Goal: Task Accomplishment & Management: Use online tool/utility

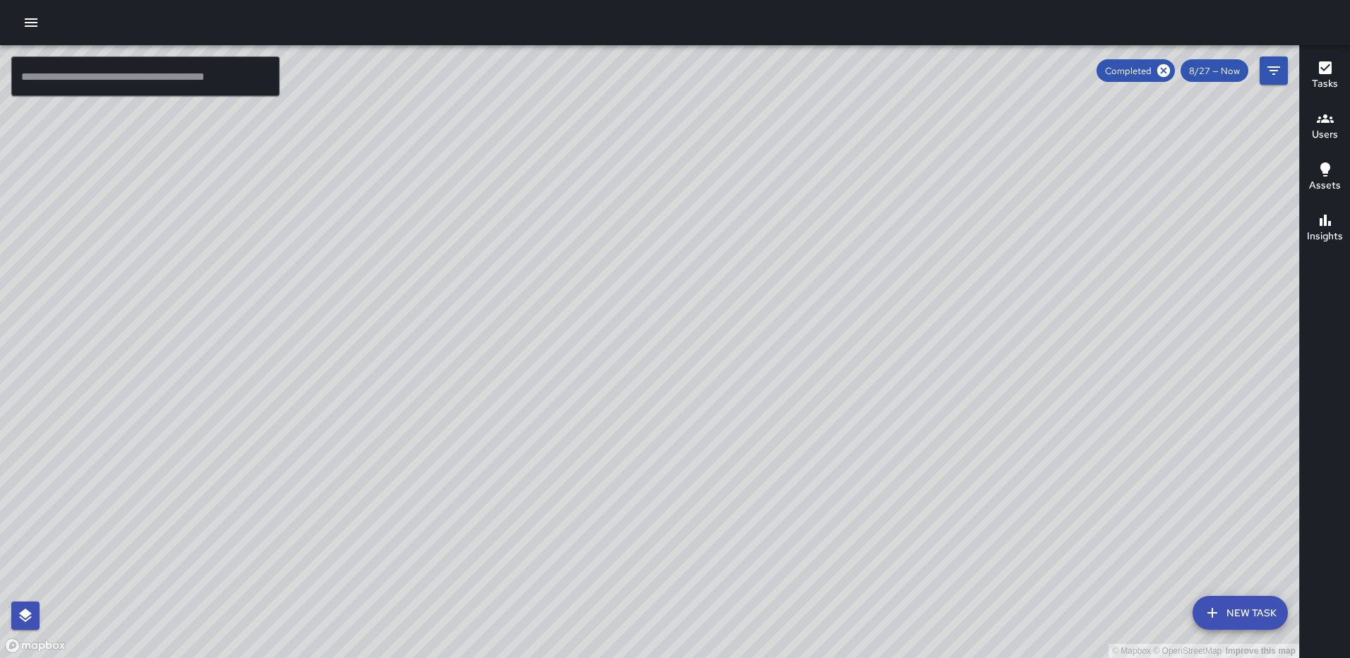
click at [1326, 73] on icon "button" at bounding box center [1325, 67] width 13 height 13
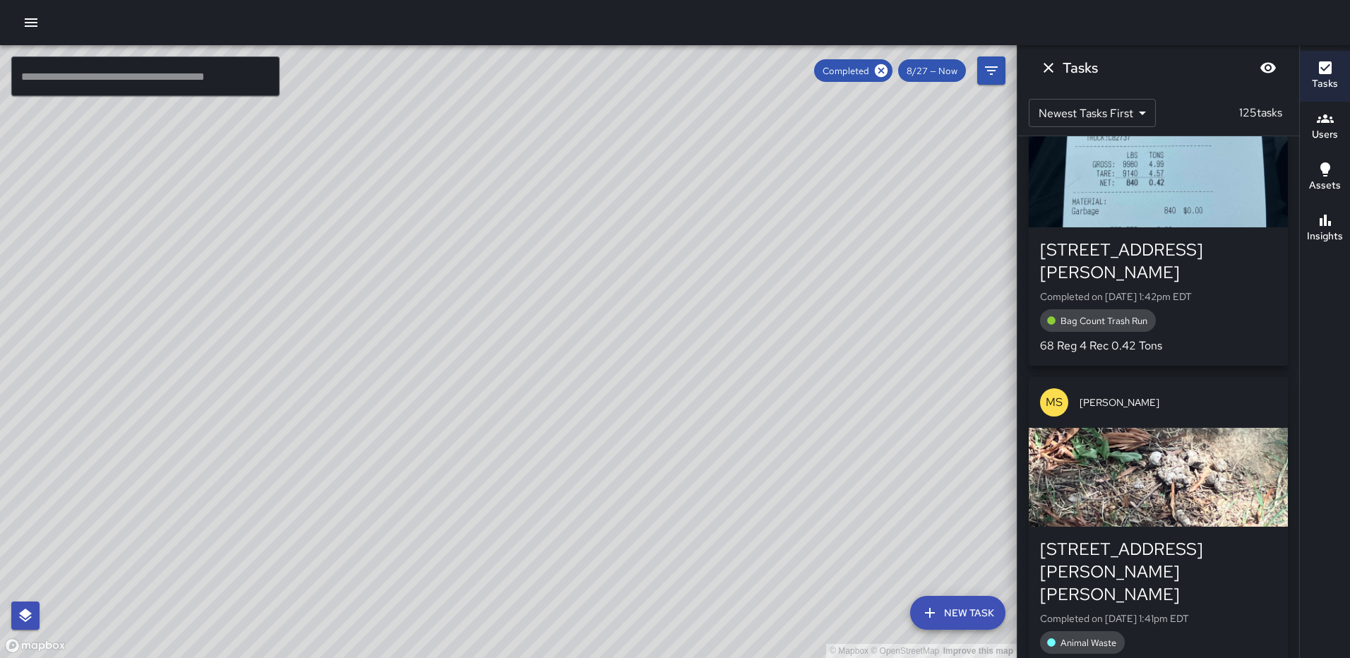
scroll to position [353, 0]
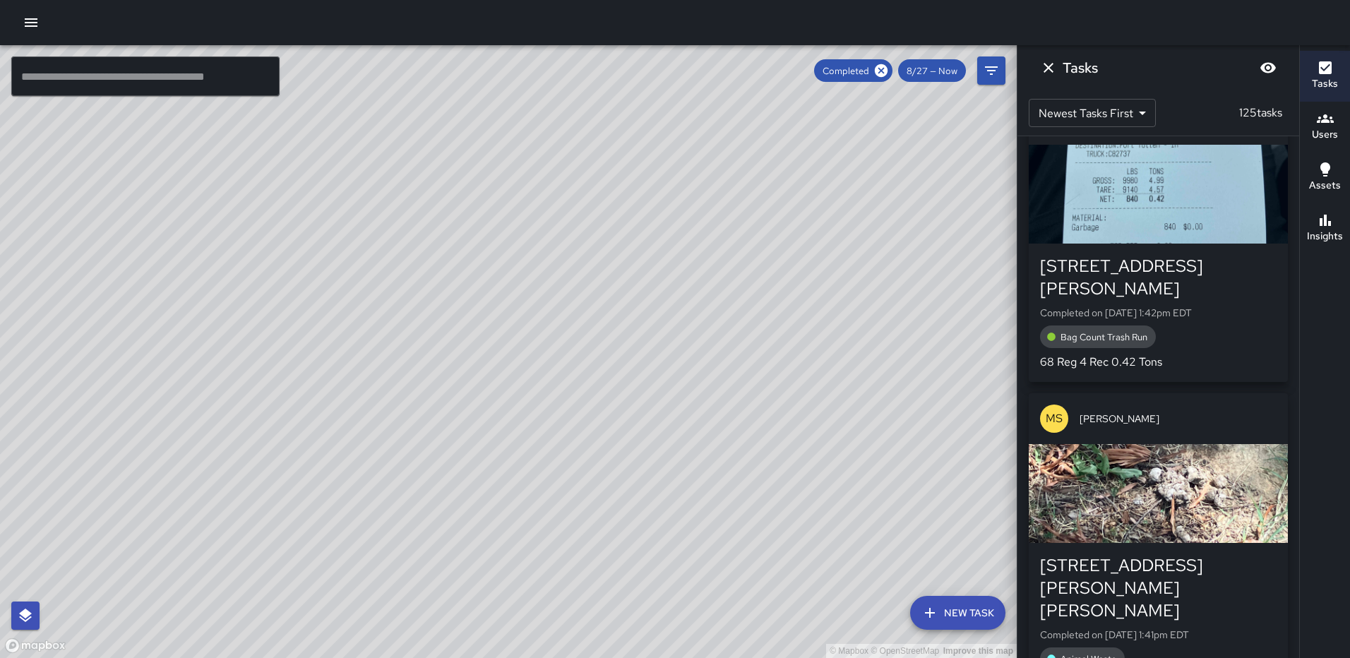
click at [1168, 214] on div "button" at bounding box center [1158, 194] width 259 height 99
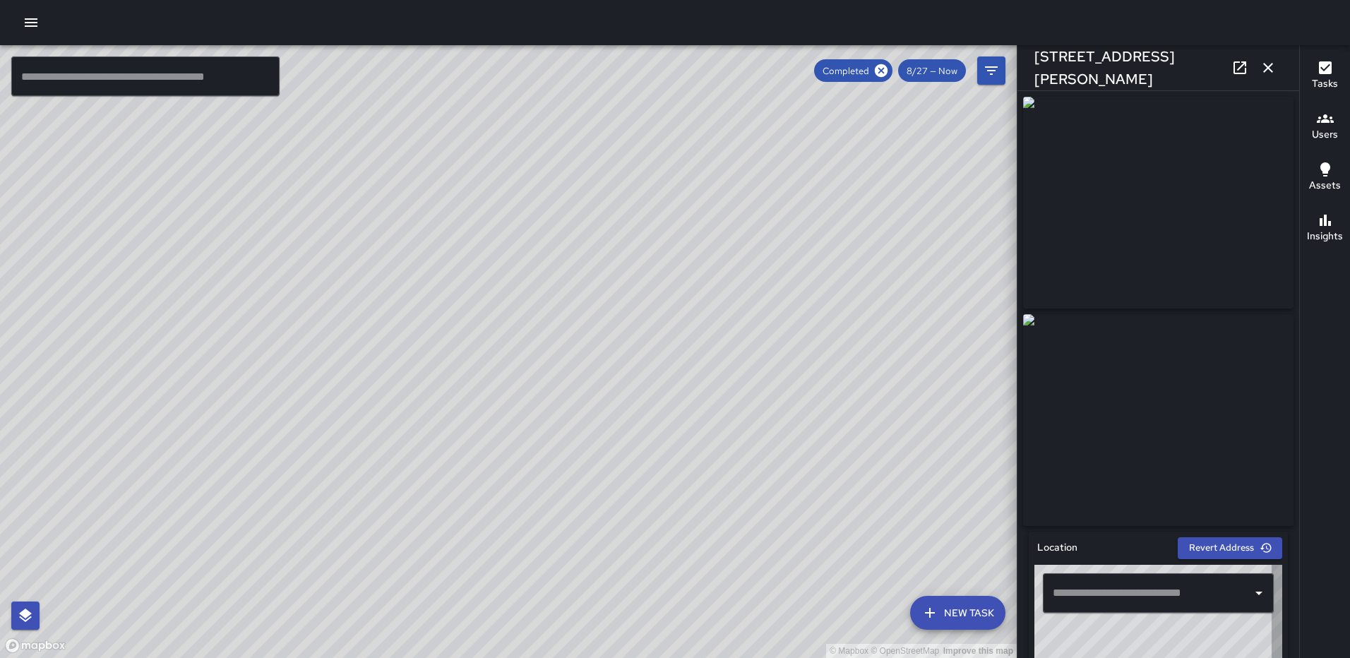
type input "**********"
click at [1263, 75] on icon "button" at bounding box center [1268, 67] width 17 height 17
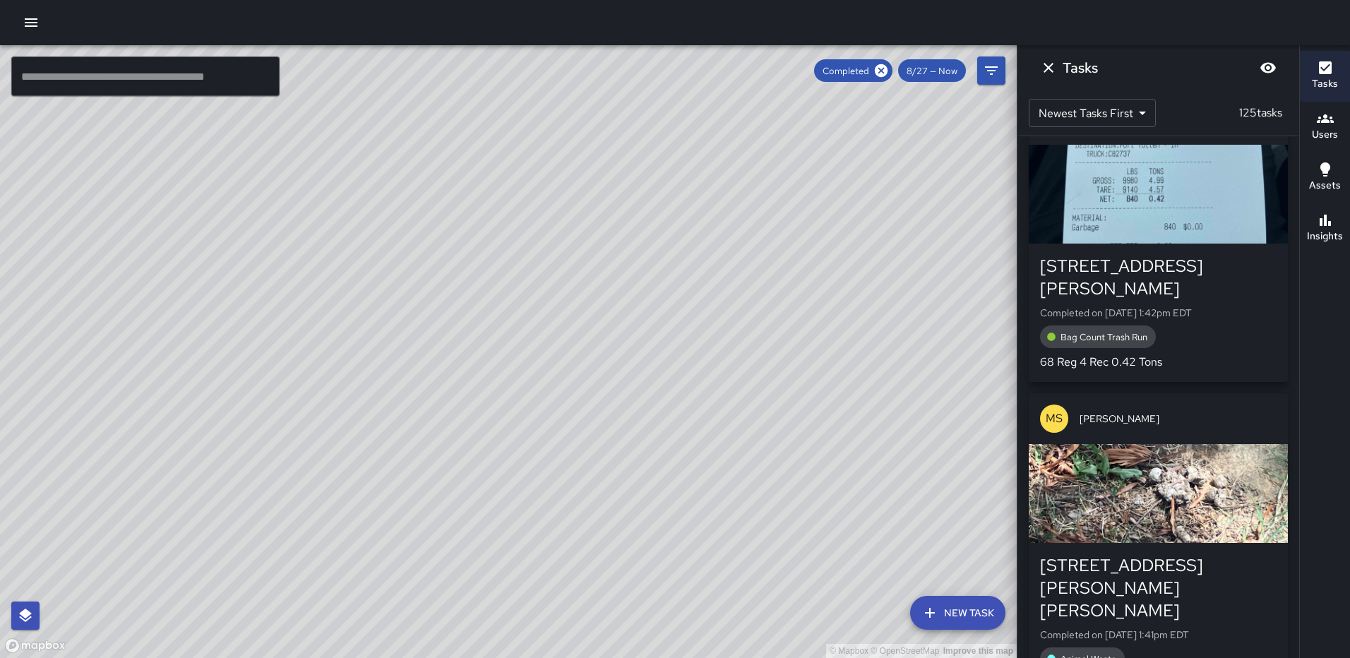
drag, startPoint x: 486, startPoint y: 330, endPoint x: 905, endPoint y: 266, distance: 423.5
click at [905, 266] on div "© Mapbox © OpenStreetMap Improve this map" at bounding box center [508, 351] width 1017 height 613
click at [1193, 207] on div "button" at bounding box center [1158, 194] width 259 height 99
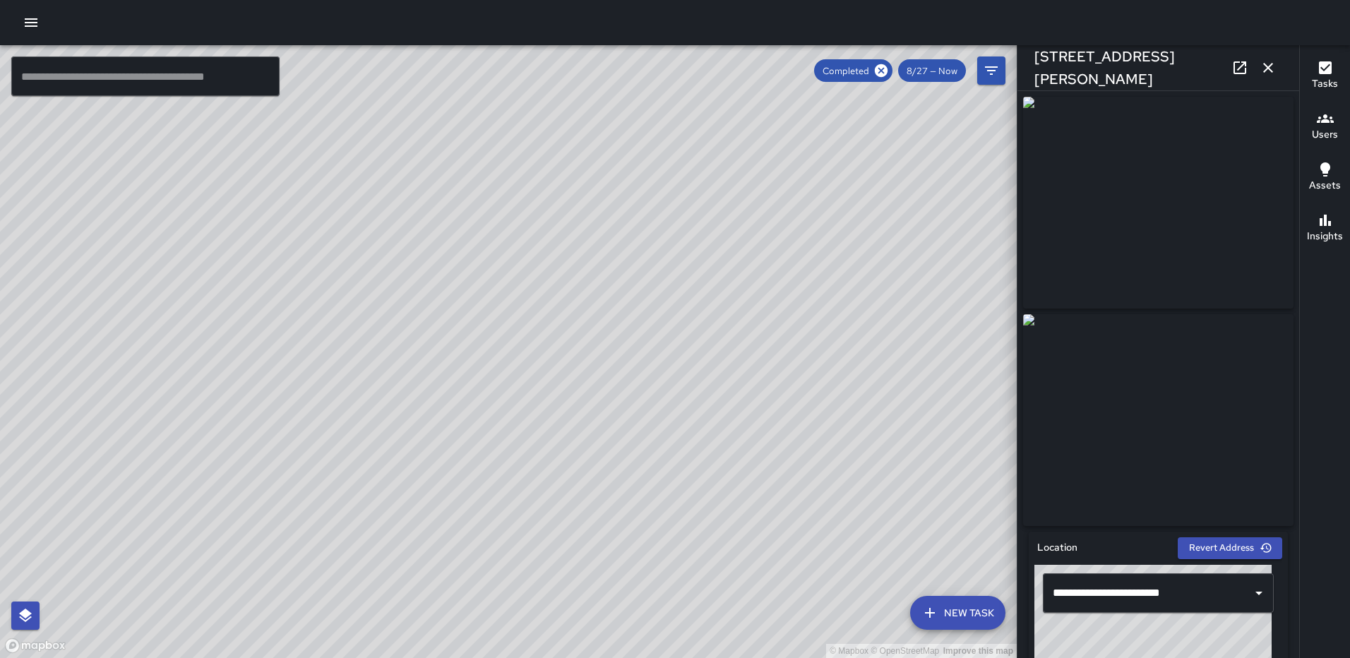
click at [1265, 64] on icon "button" at bounding box center [1268, 68] width 10 height 10
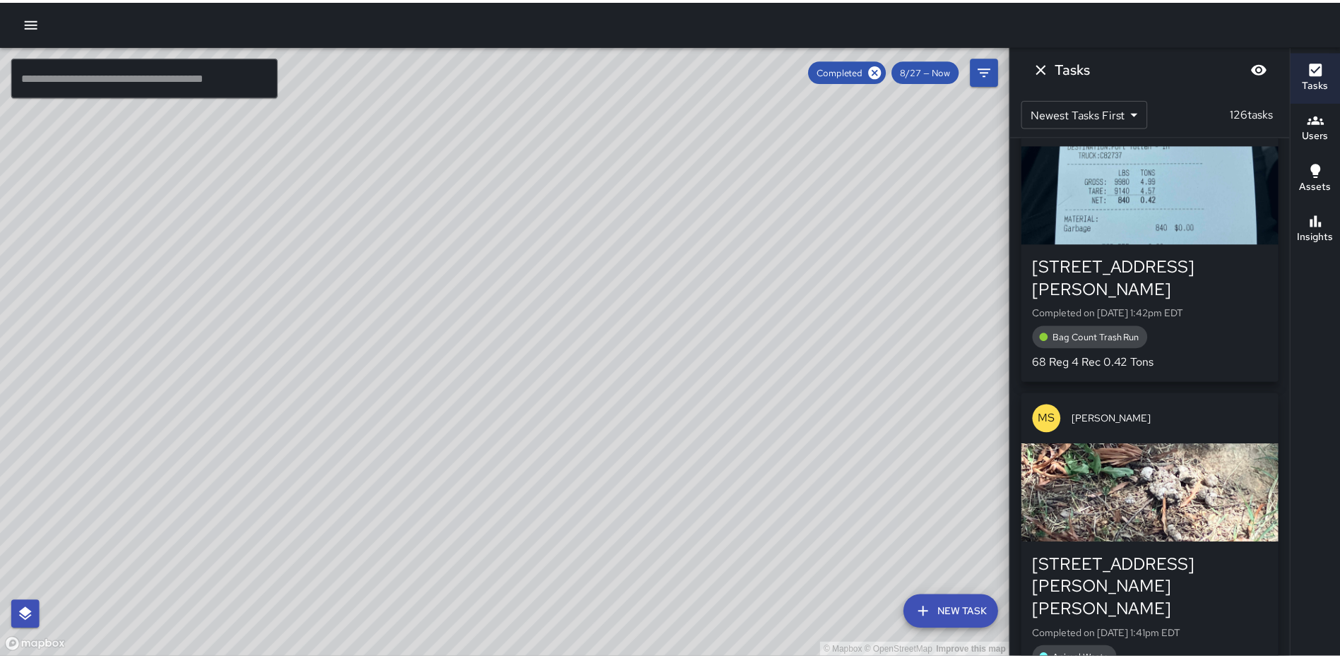
scroll to position [630, 0]
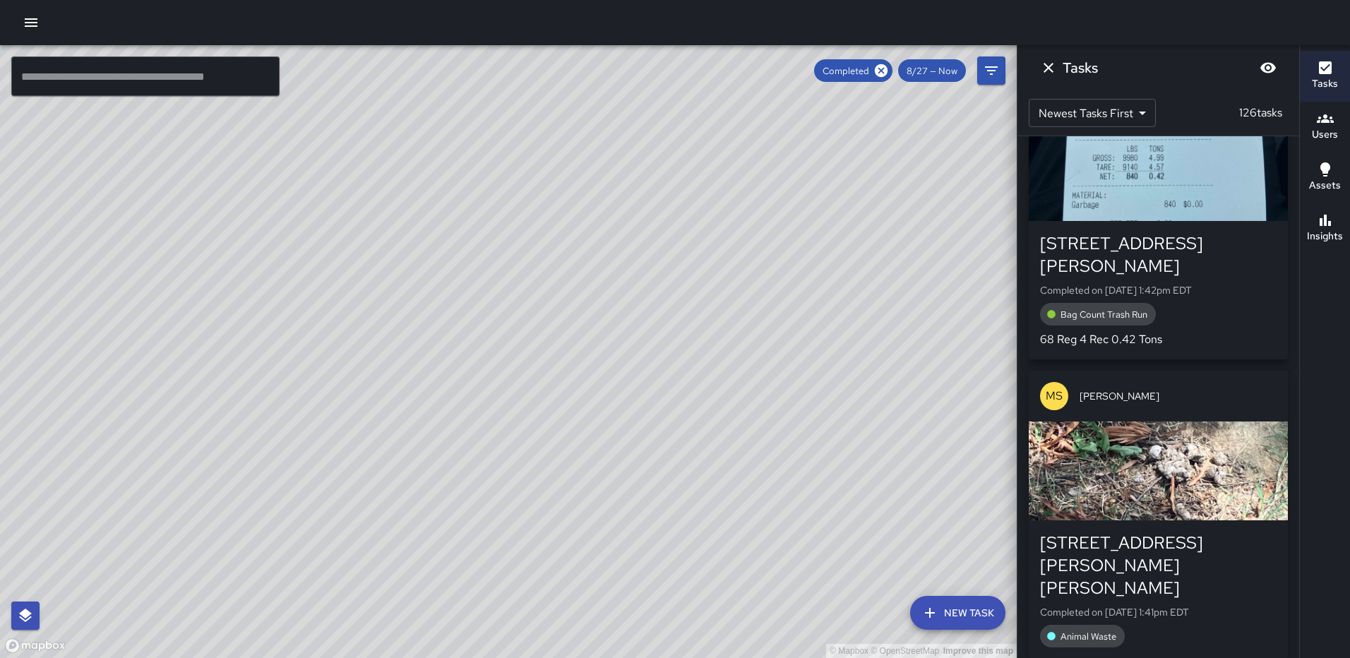
click at [1167, 199] on div "button" at bounding box center [1158, 171] width 259 height 99
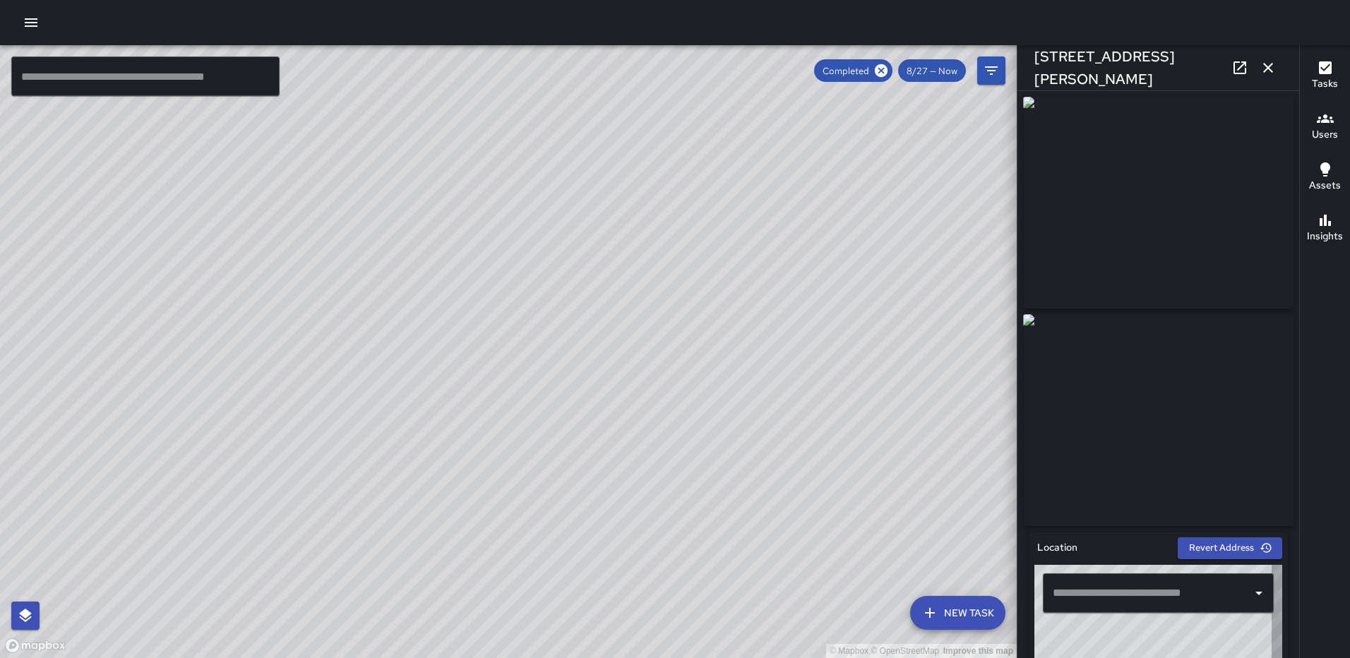
type input "**********"
click at [1232, 67] on icon at bounding box center [1240, 67] width 17 height 17
click at [1268, 61] on icon "button" at bounding box center [1268, 67] width 17 height 17
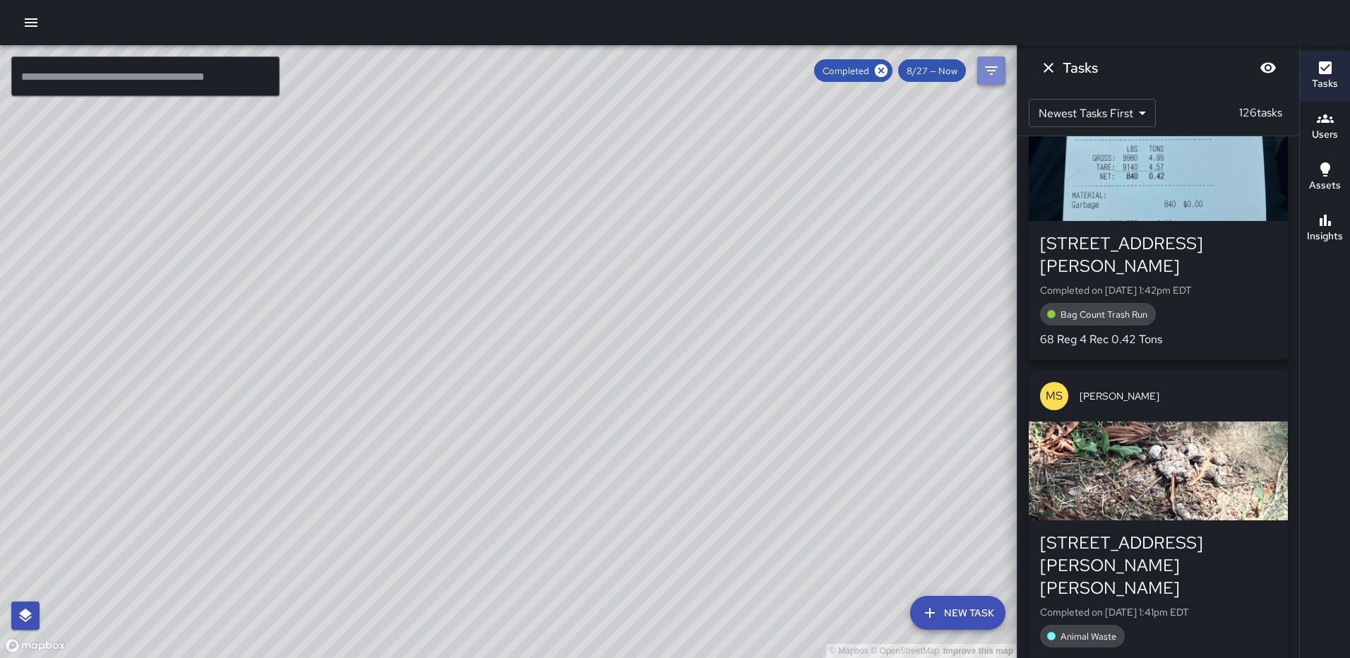
click at [994, 68] on icon "Filters" at bounding box center [991, 70] width 17 height 17
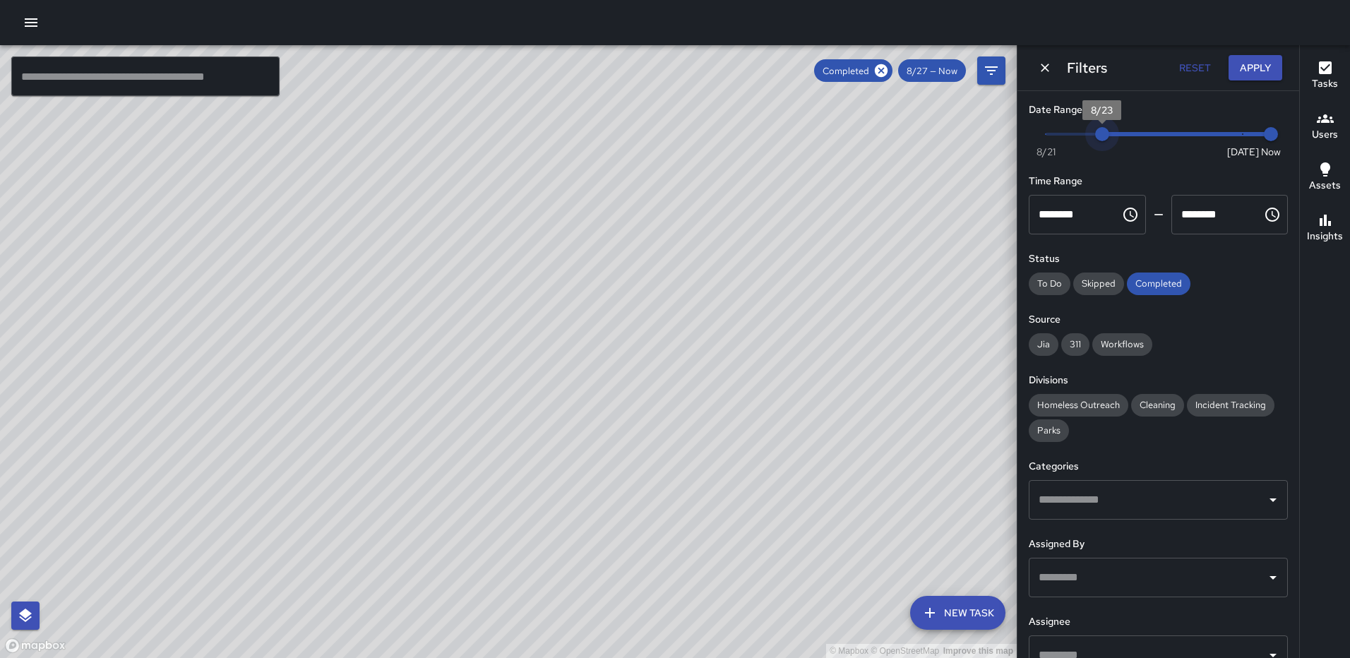
type input "*"
drag, startPoint x: 1209, startPoint y: 125, endPoint x: 1006, endPoint y: 133, distance: 203.5
click at [1006, 133] on div "© Mapbox © OpenStreetMap Improve this map ​ New Task Completed 8/27 — Now Map L…" at bounding box center [675, 351] width 1350 height 613
click at [20, 23] on button "button" at bounding box center [31, 22] width 28 height 28
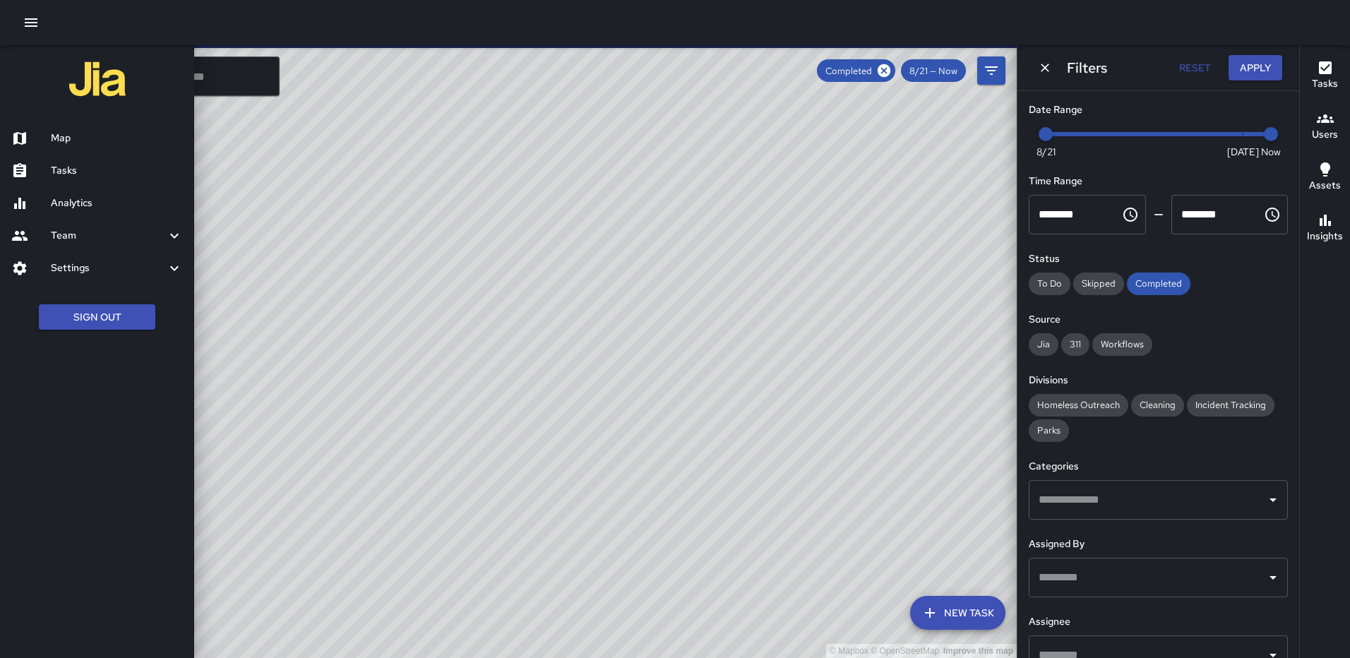
click at [73, 197] on h6 "Analytics" at bounding box center [117, 204] width 132 height 16
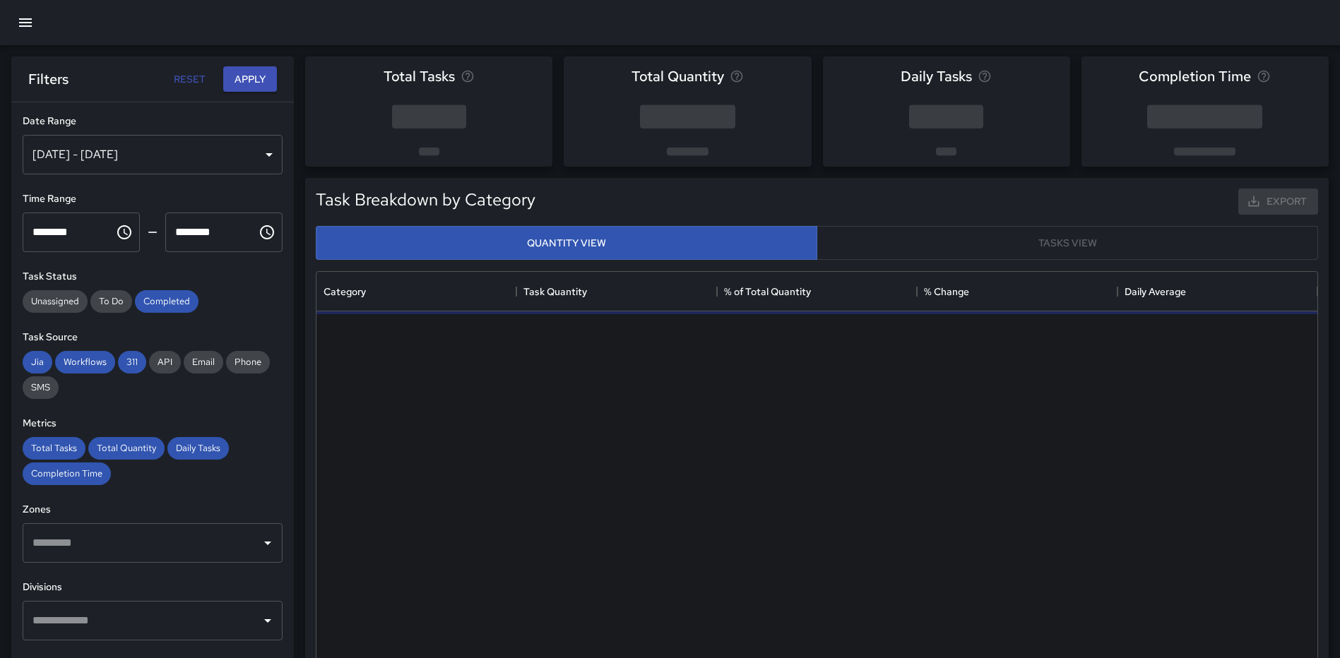
scroll to position [412, 990]
click at [255, 153] on div "Aug 22, 2025 - Aug 28, 2025" at bounding box center [153, 155] width 260 height 40
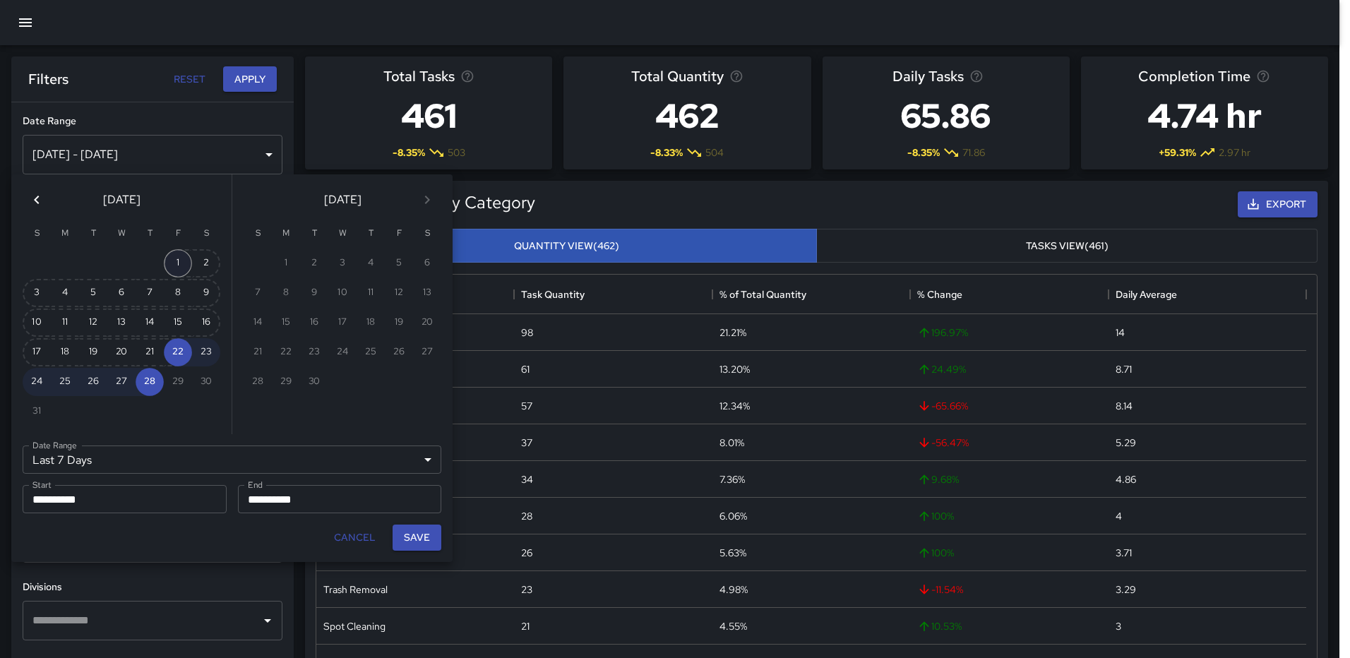
click at [174, 258] on button "1" at bounding box center [178, 263] width 28 height 28
type input "******"
type input "**********"
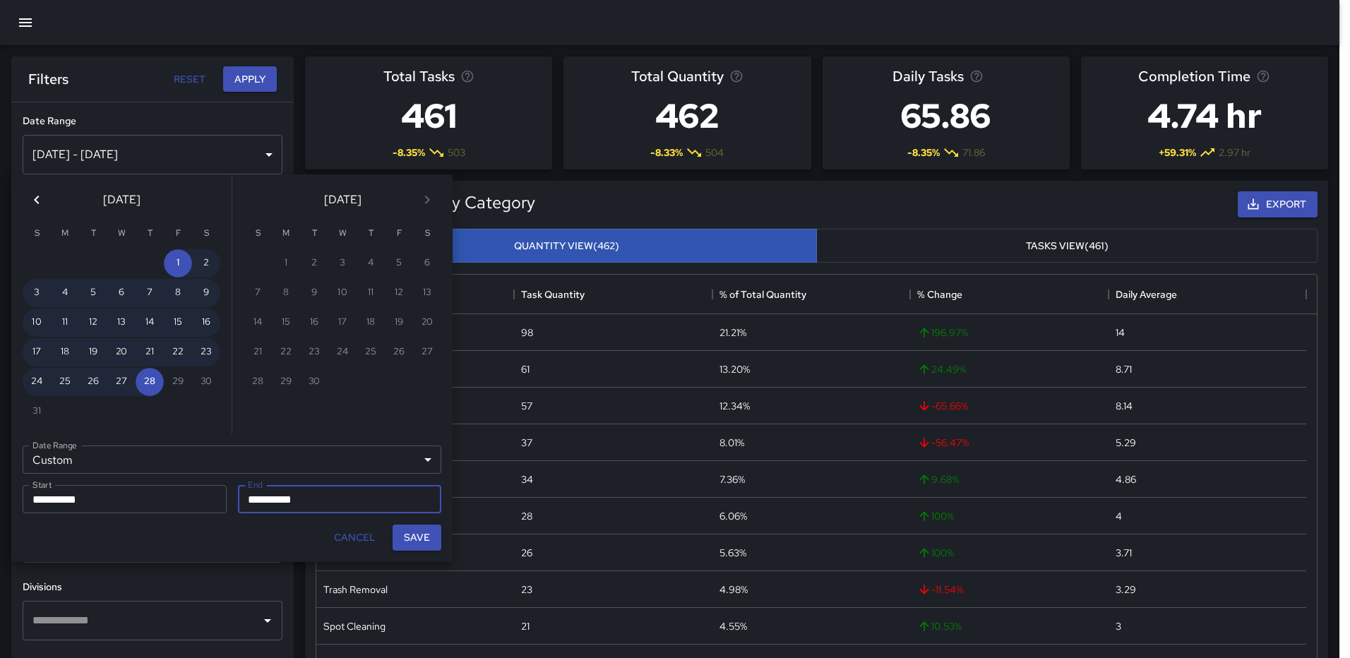
click at [417, 538] on button "Save" at bounding box center [417, 538] width 49 height 26
type input "**********"
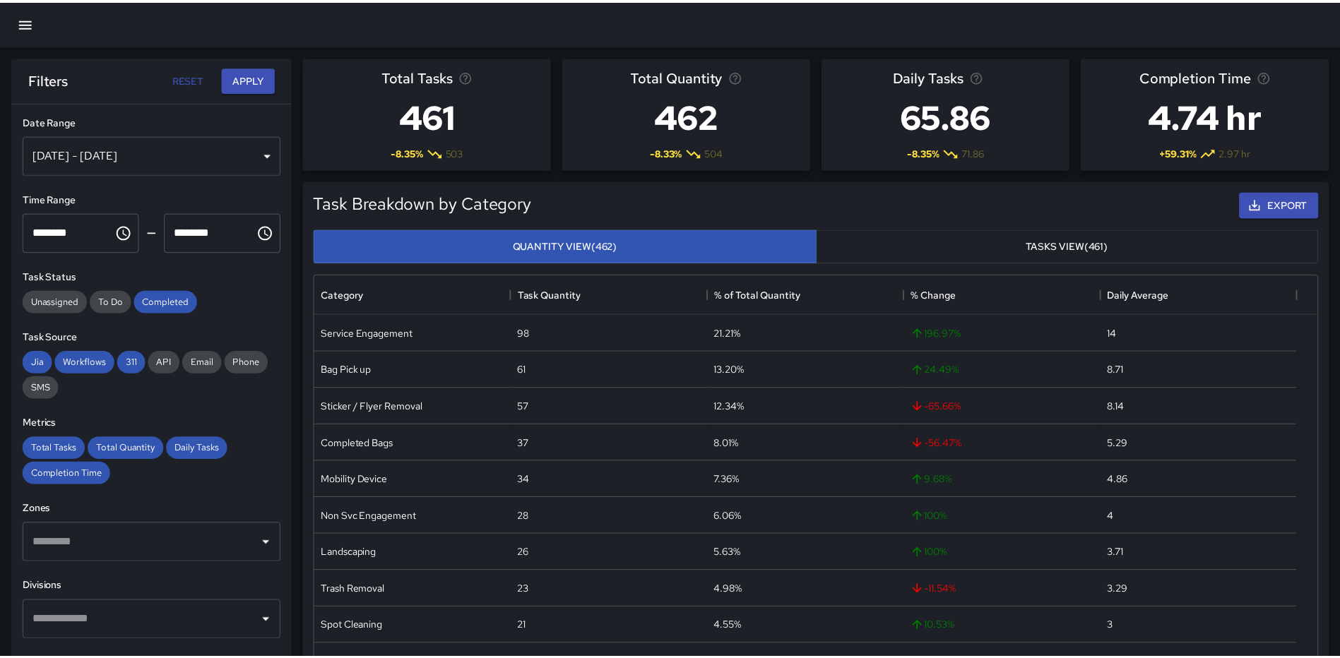
scroll to position [11, 11]
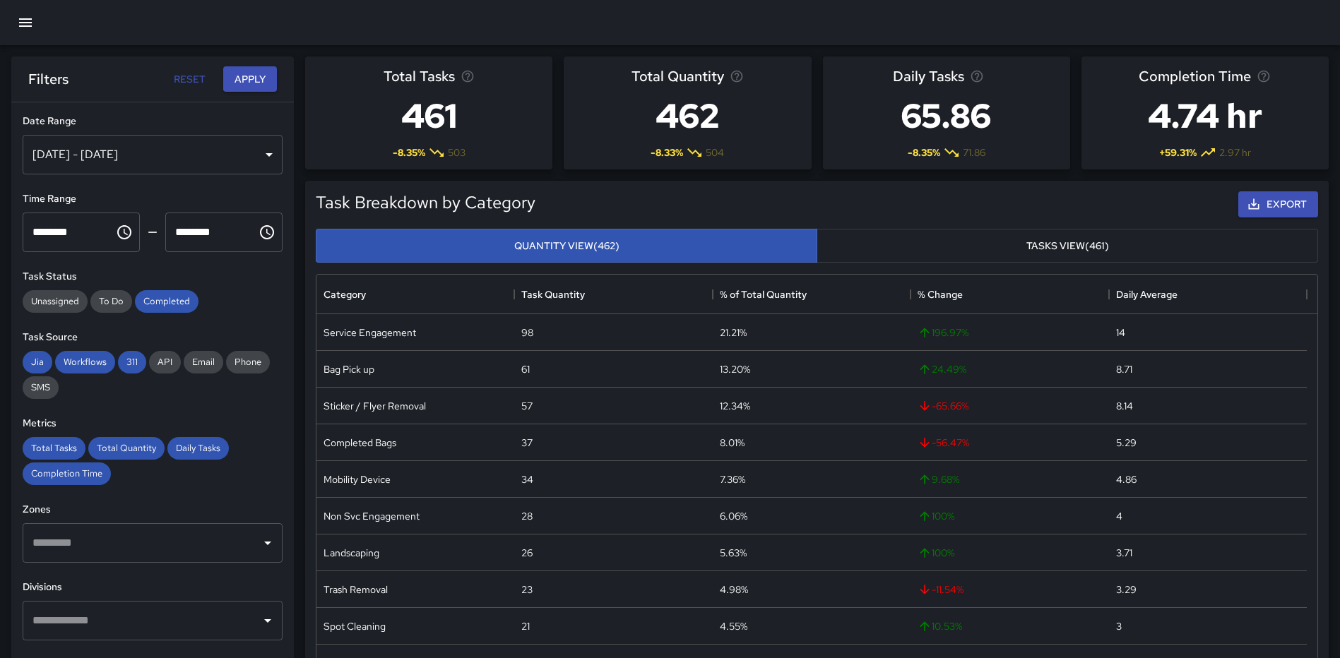
click at [144, 609] on input "text" at bounding box center [142, 620] width 226 height 27
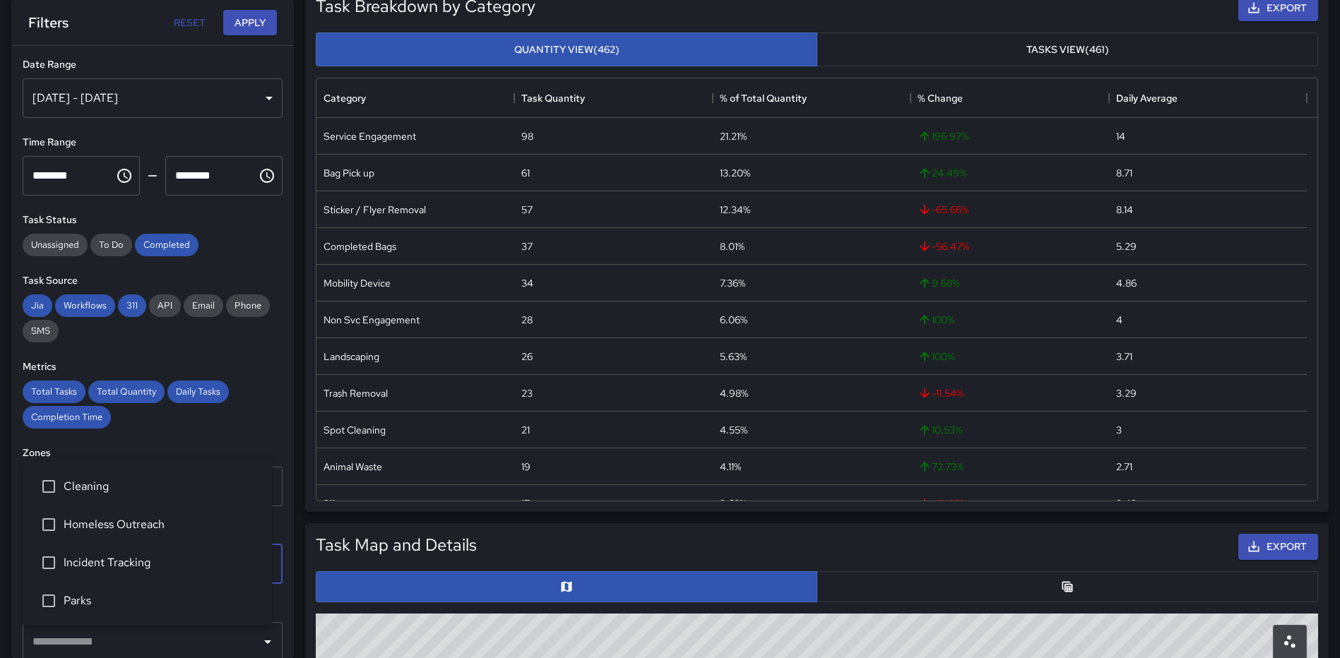
scroll to position [282, 0]
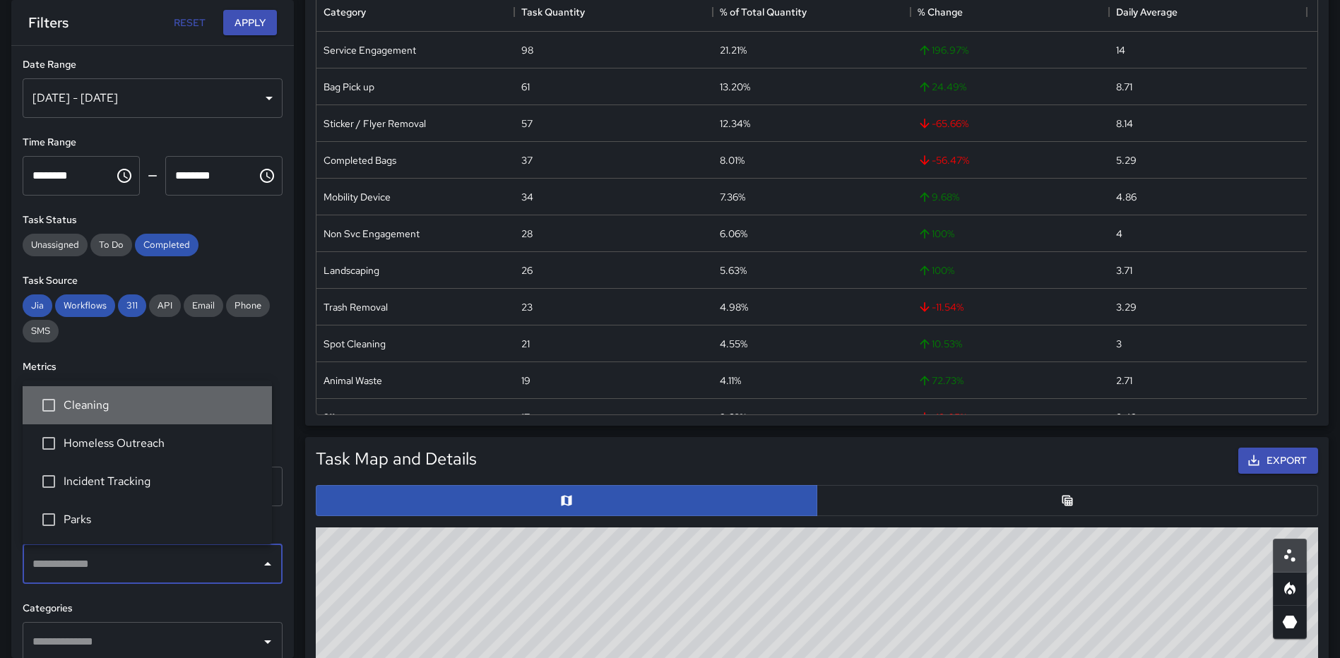
click at [99, 412] on span "Cleaning" at bounding box center [162, 405] width 197 height 17
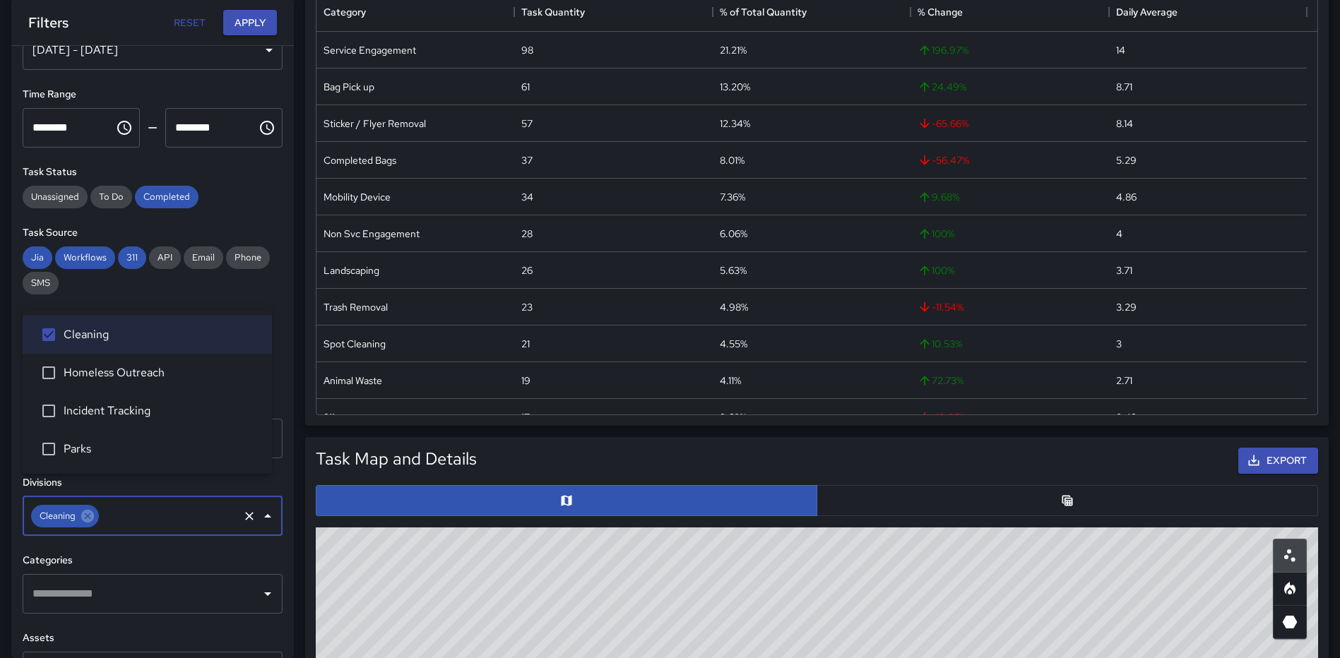
scroll to position [71, 0]
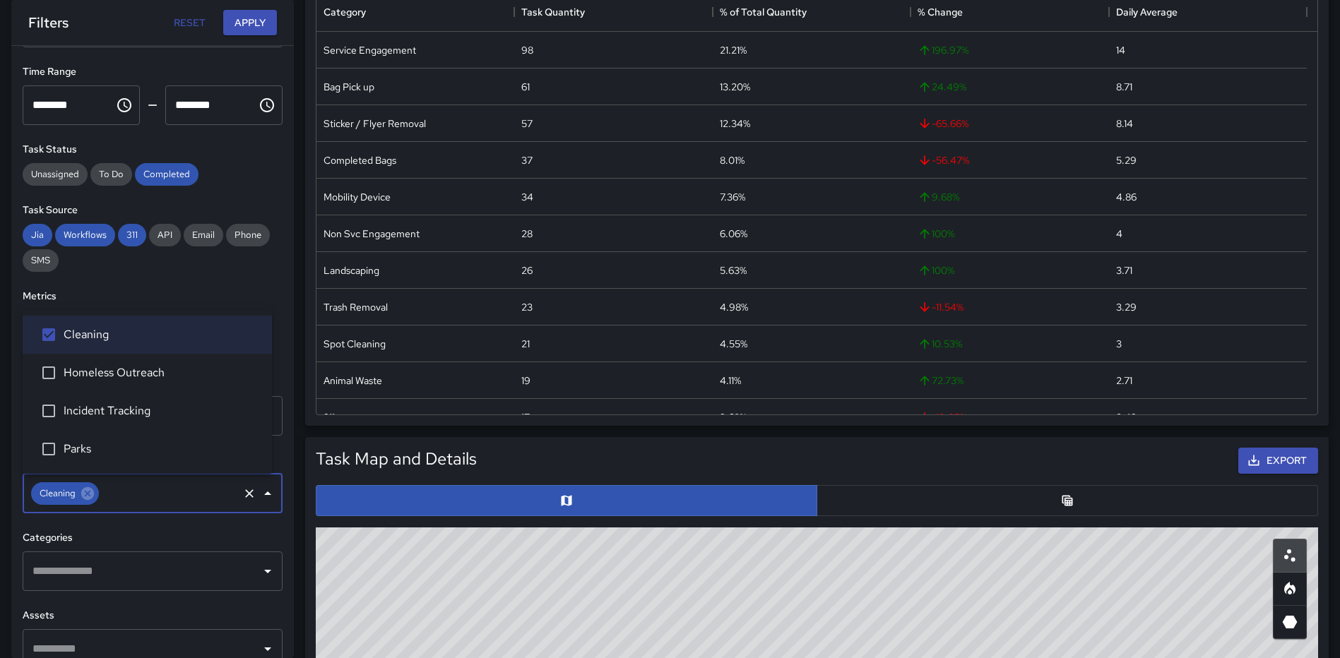
click at [139, 548] on div "Categories ​" at bounding box center [153, 560] width 260 height 61
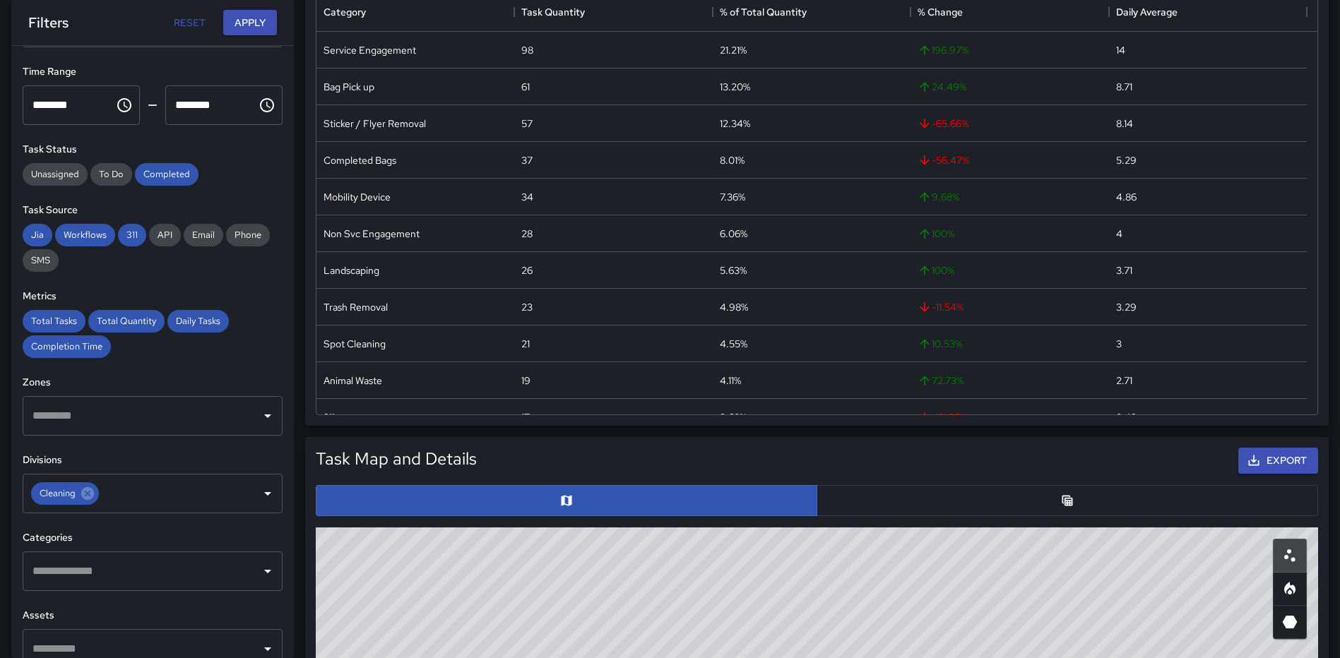
click at [129, 562] on input "text" at bounding box center [142, 571] width 226 height 27
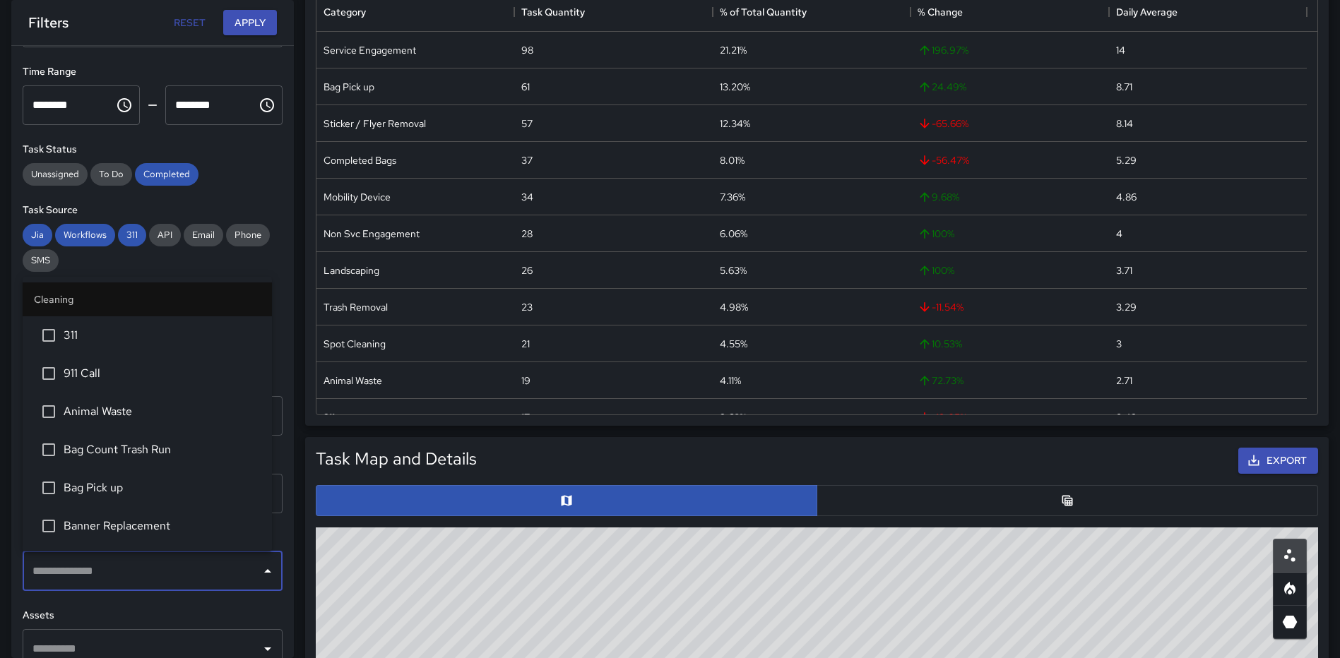
click at [132, 458] on span "Bag Count Trash Run" at bounding box center [162, 449] width 197 height 17
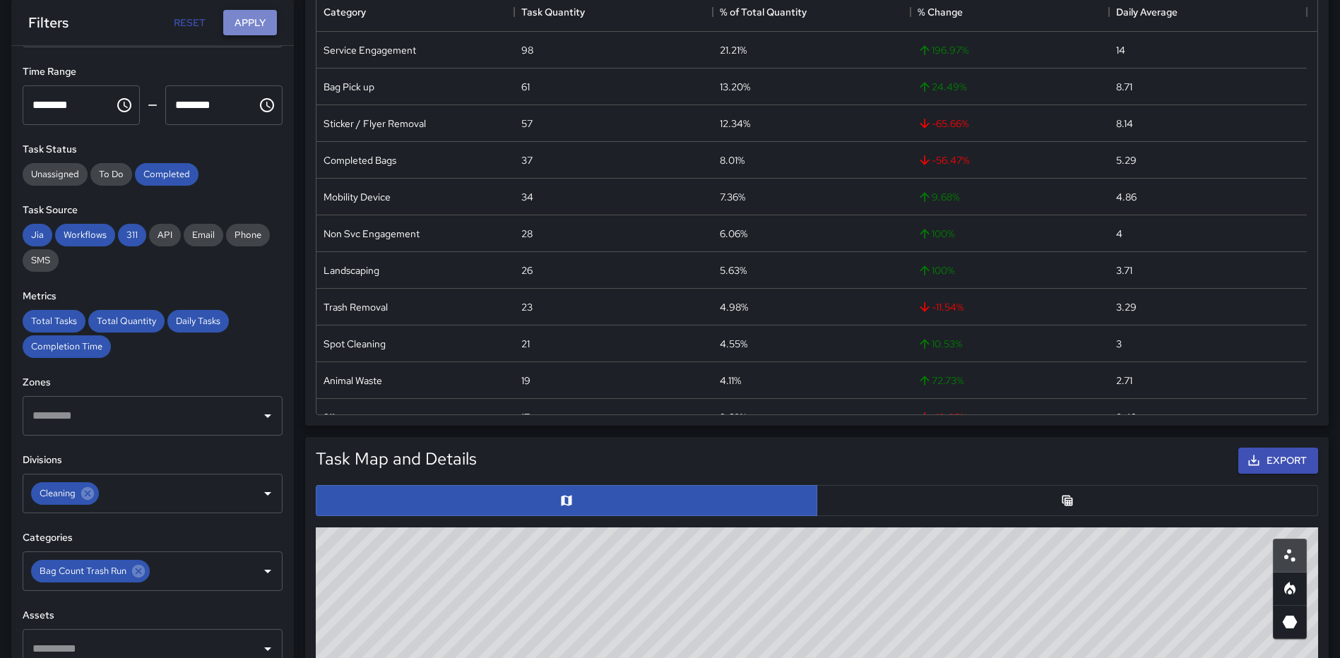
click at [258, 20] on button "Apply" at bounding box center [250, 23] width 54 height 26
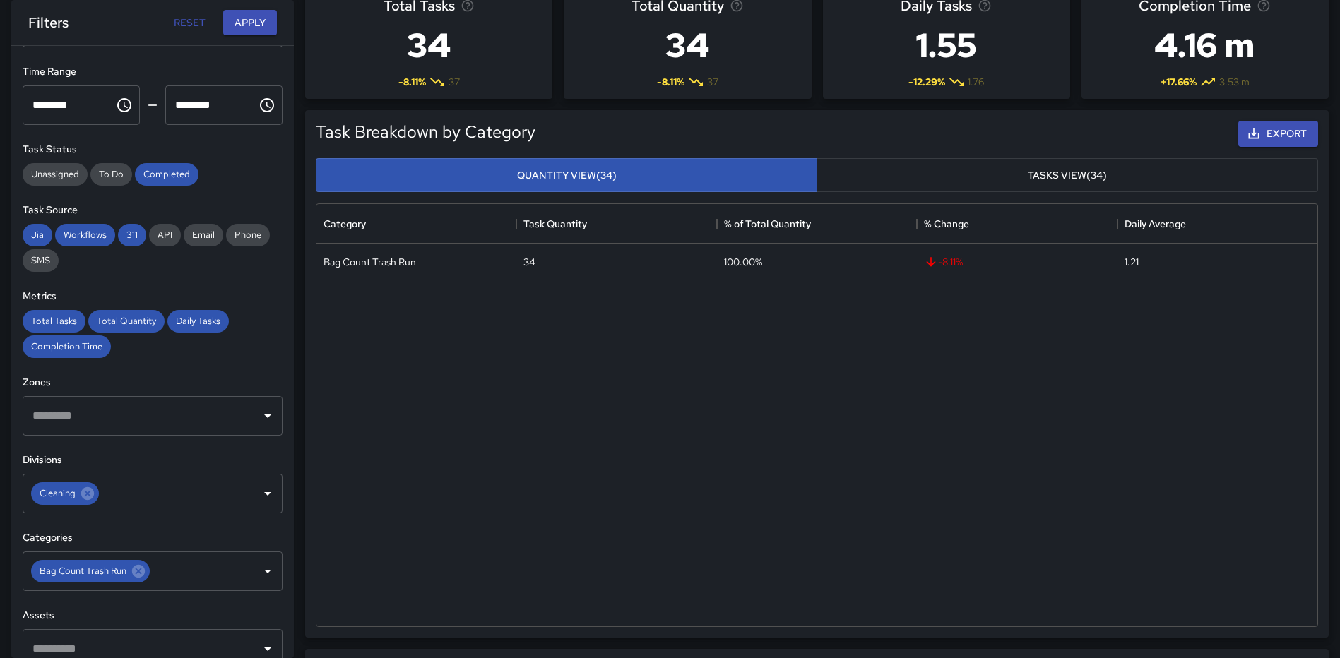
click at [1058, 176] on button "Tasks View (34)" at bounding box center [1066, 175] width 501 height 35
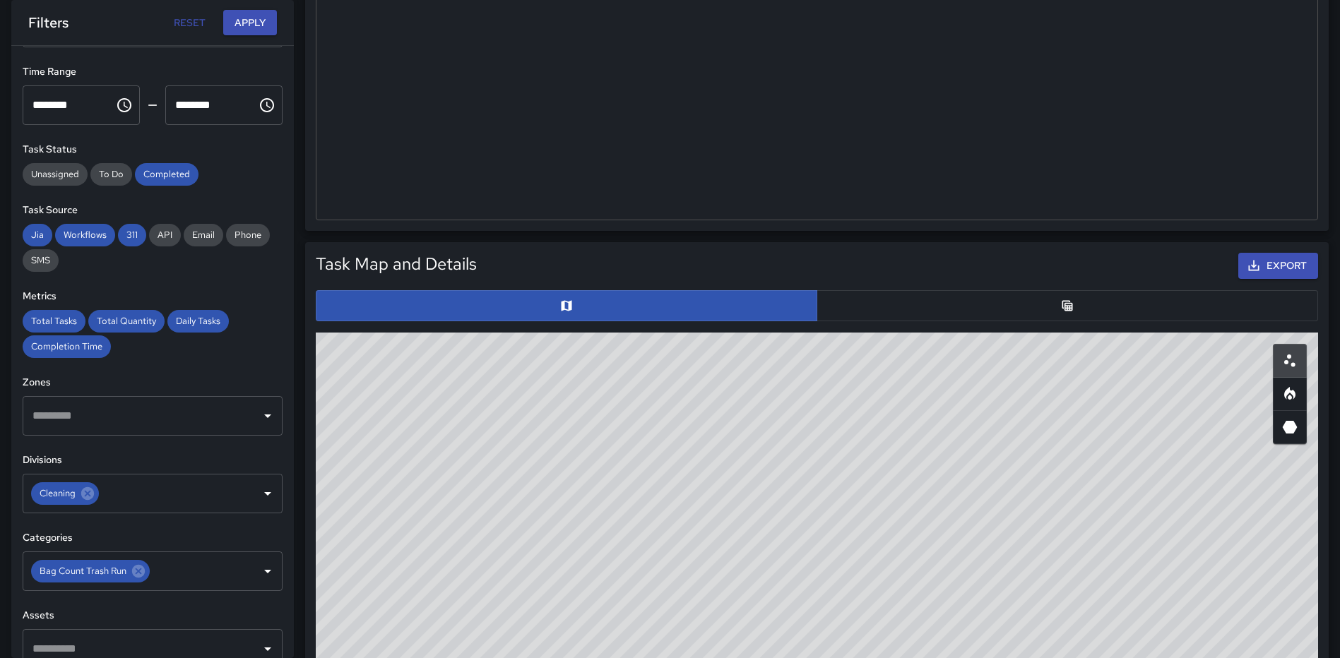
scroll to position [706, 0]
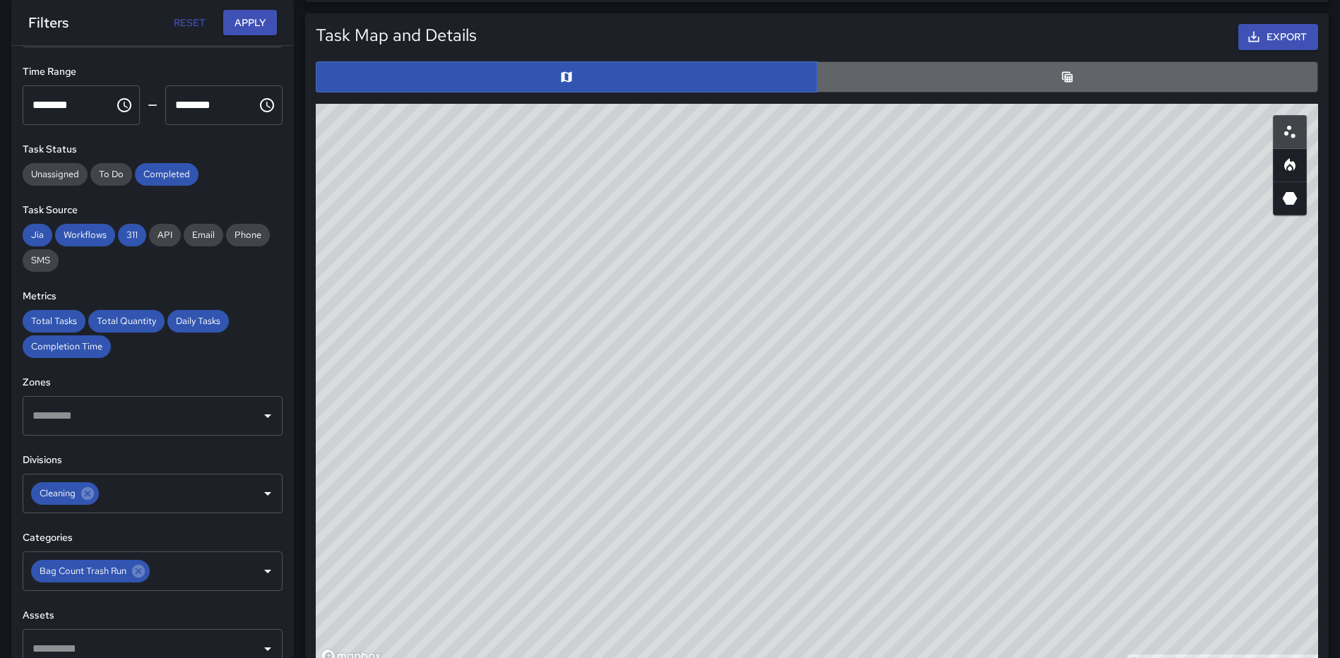
click at [1042, 65] on button "button" at bounding box center [1066, 76] width 501 height 31
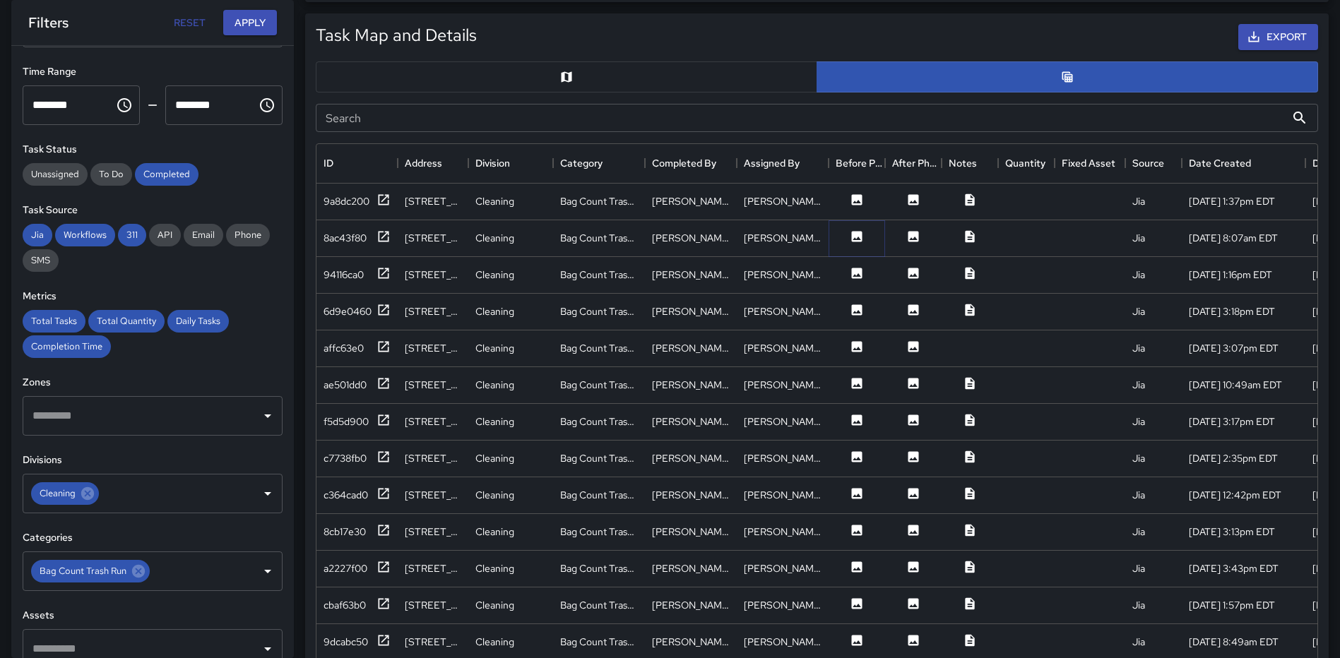
click at [862, 237] on icon at bounding box center [856, 236] width 14 height 14
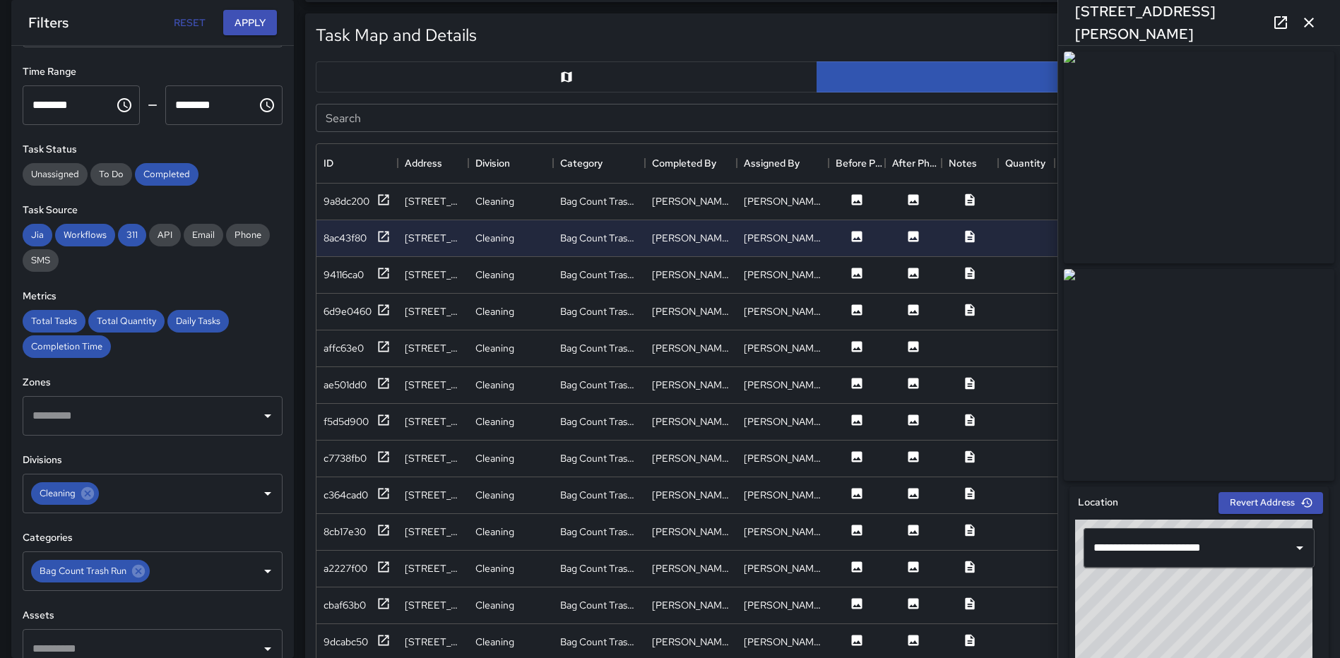
click at [1273, 22] on icon at bounding box center [1280, 22] width 17 height 17
click at [1310, 21] on icon "button" at bounding box center [1309, 23] width 10 height 10
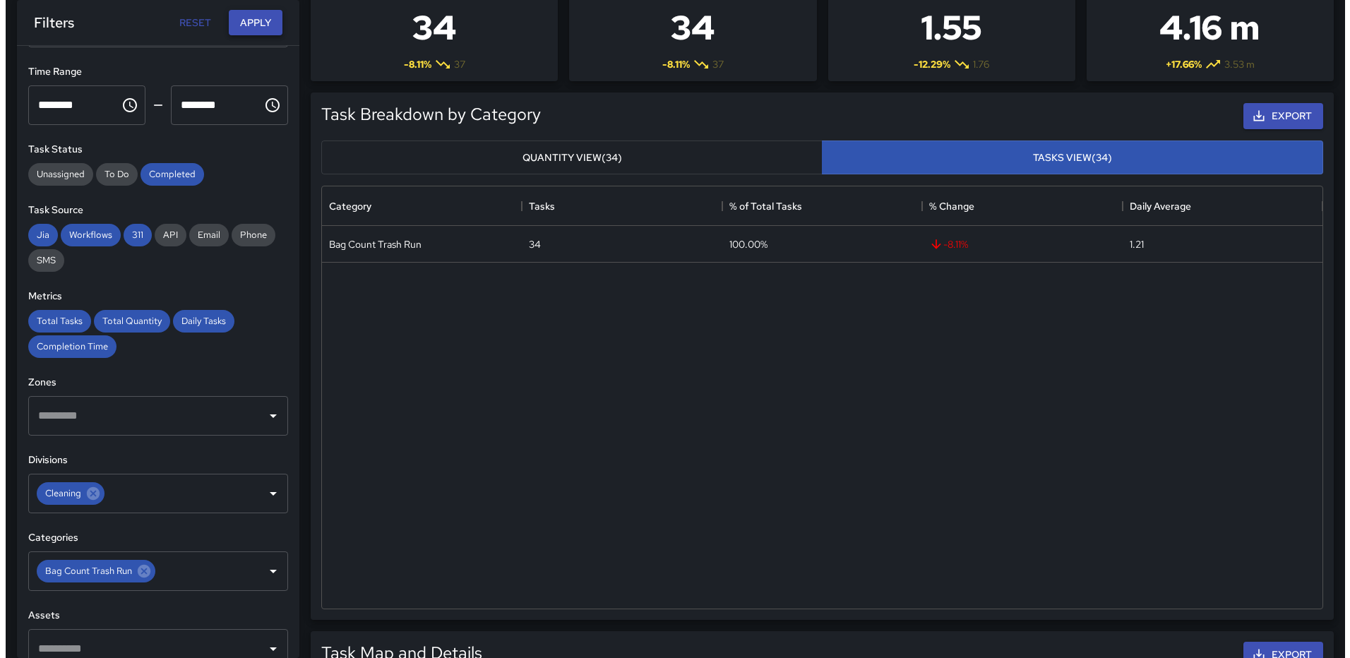
scroll to position [0, 0]
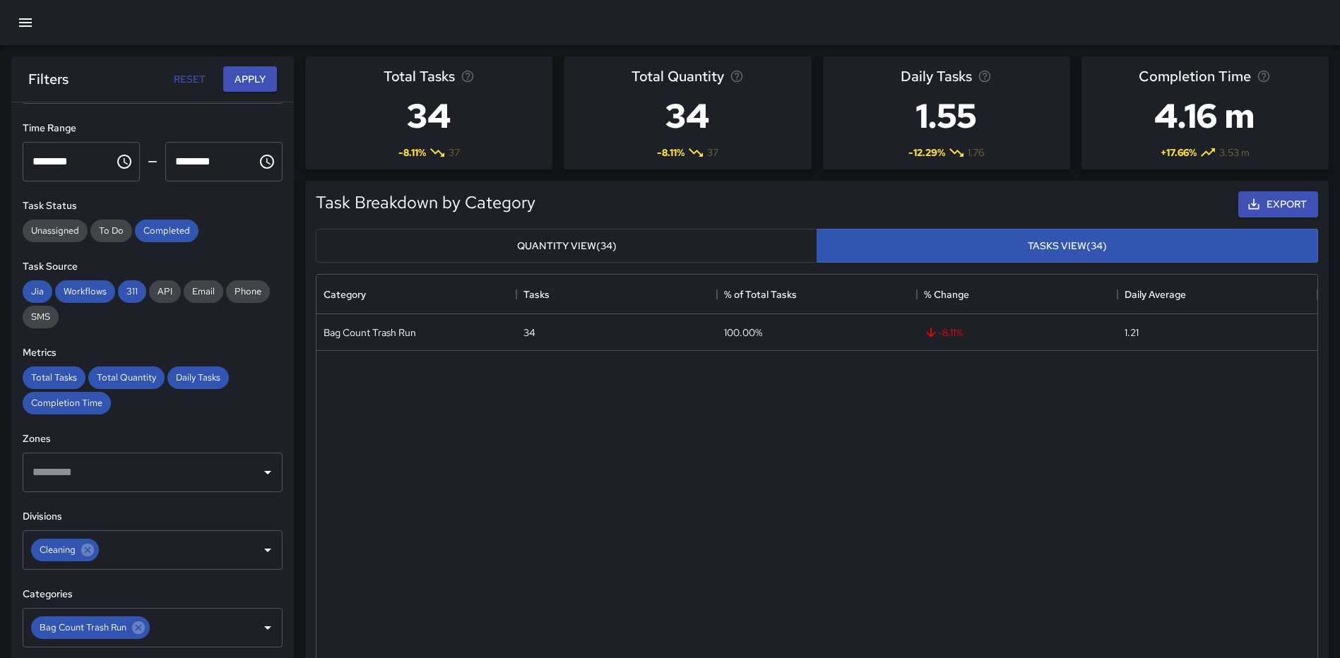
click at [28, 24] on icon "button" at bounding box center [25, 22] width 17 height 17
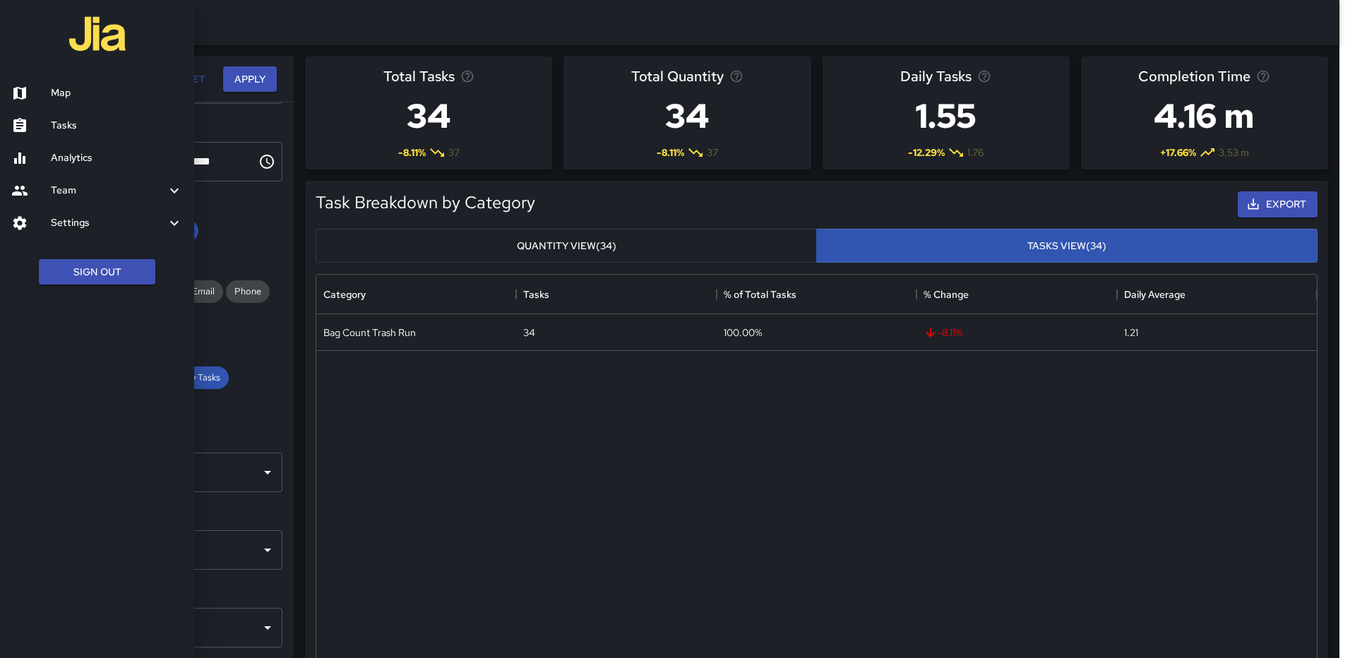
click at [54, 84] on link "Map" at bounding box center [97, 93] width 194 height 32
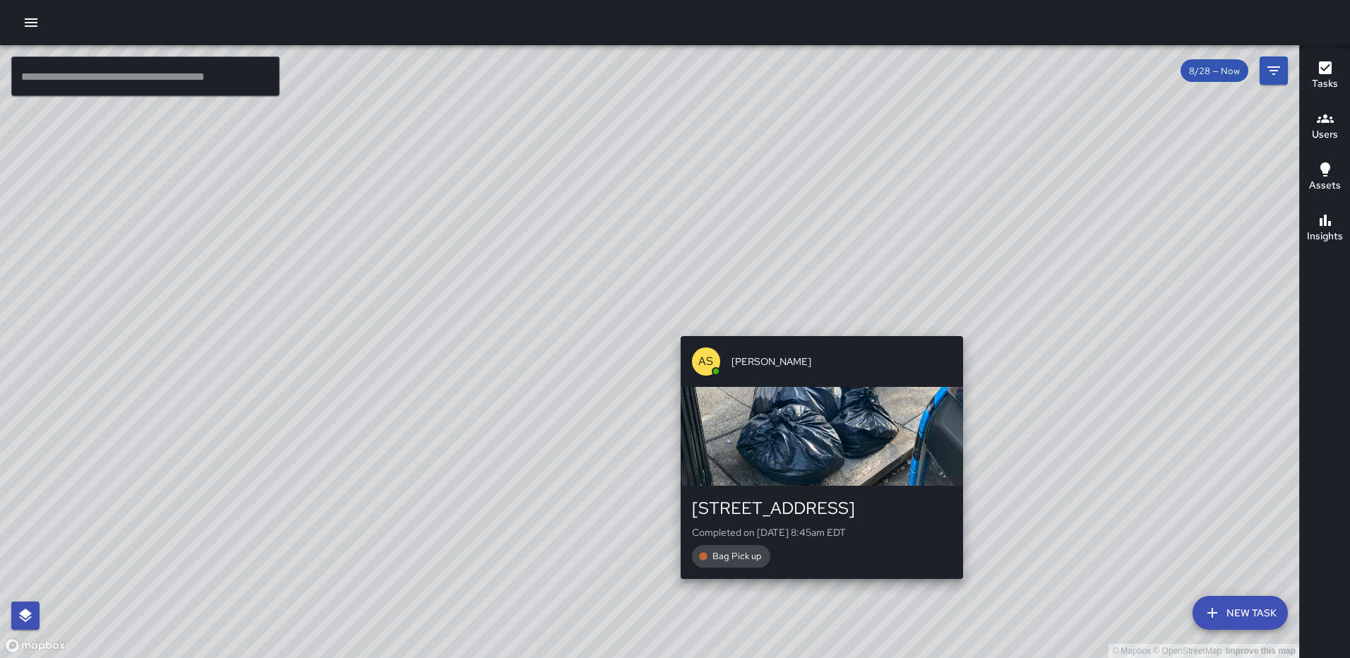
click at [817, 325] on div "© Mapbox © OpenStreetMap Improve this map AS Andre Smith 1179 3rd Street Northe…" at bounding box center [649, 351] width 1299 height 613
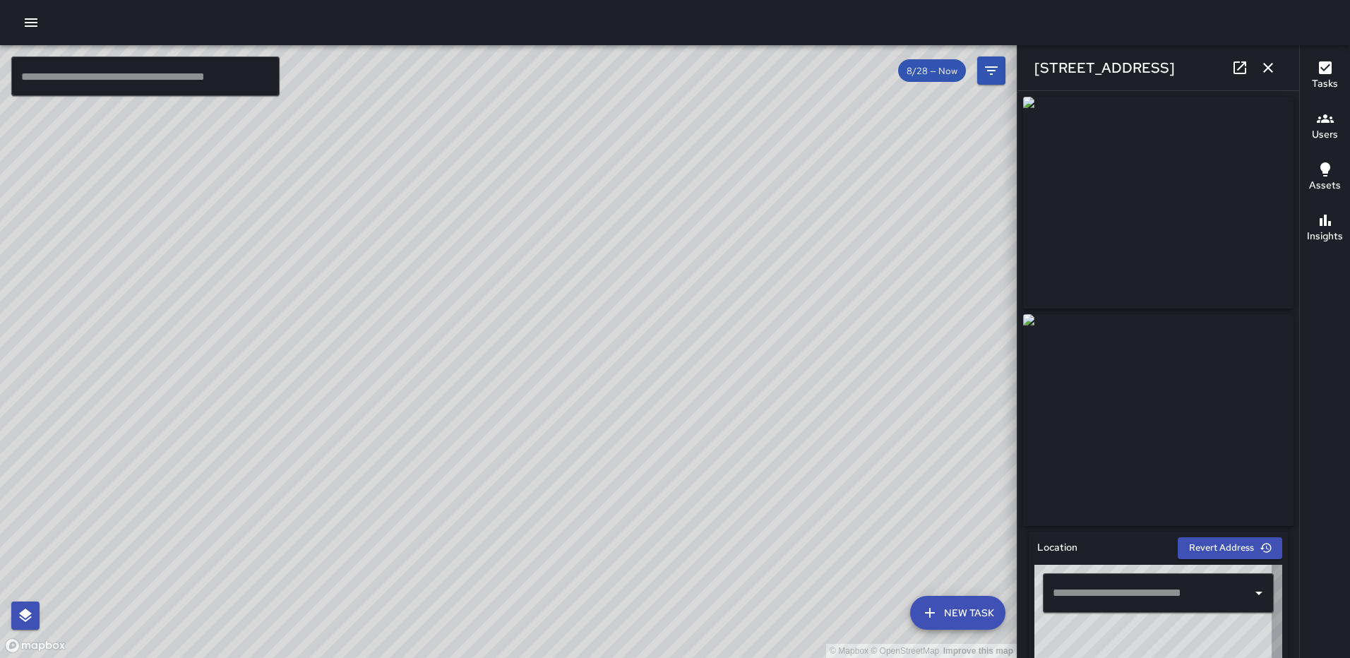
type input "**********"
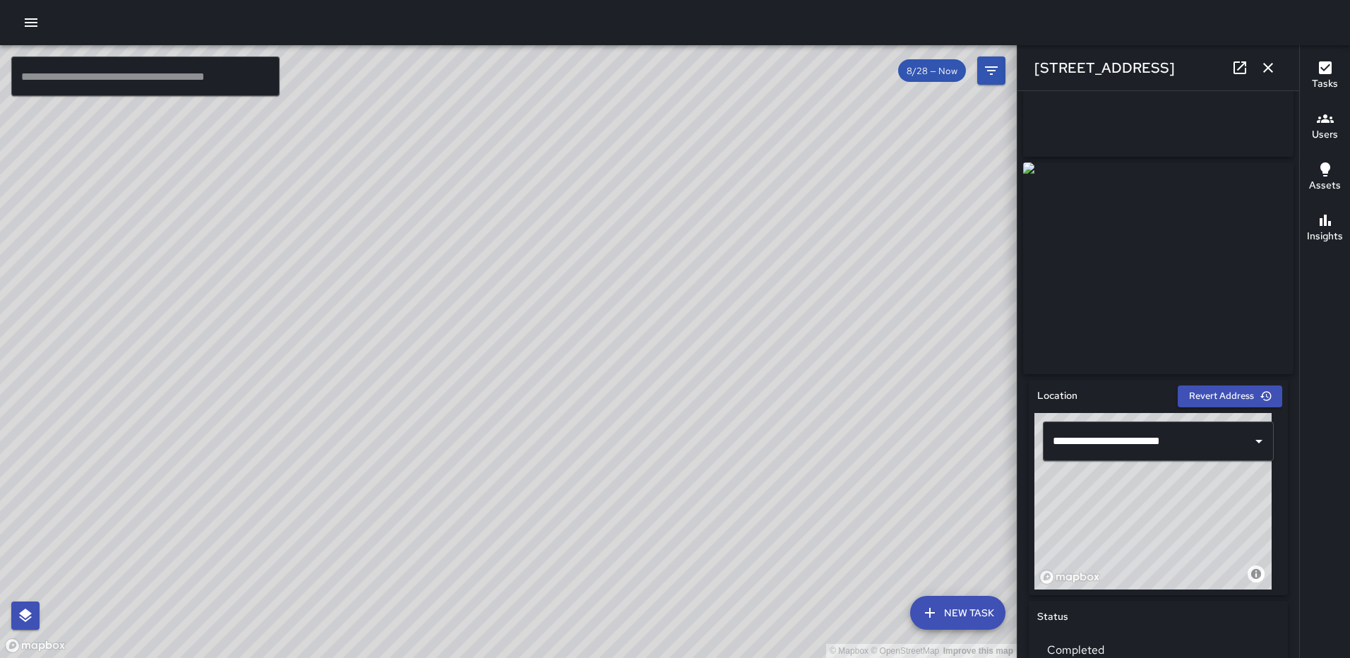
scroll to position [868, 0]
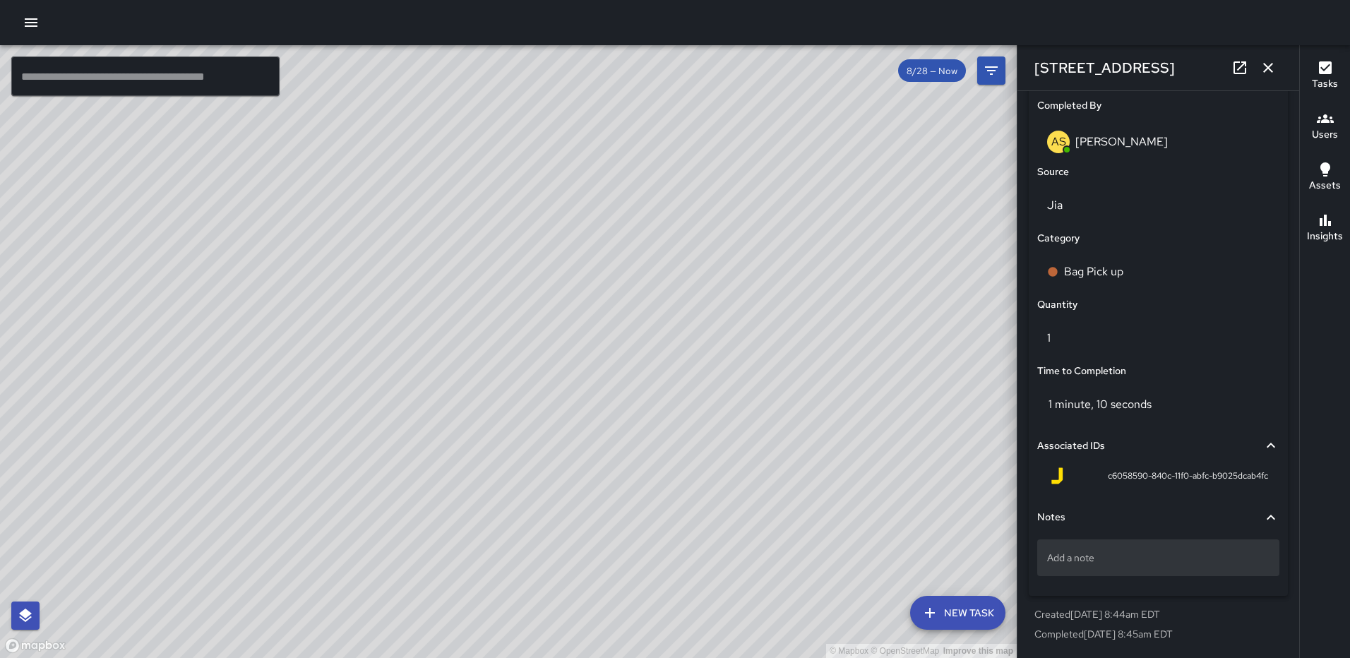
click at [1132, 551] on p "Add a note" at bounding box center [1158, 558] width 222 height 14
type textarea "*****"
click at [1272, 66] on icon "button" at bounding box center [1268, 67] width 17 height 17
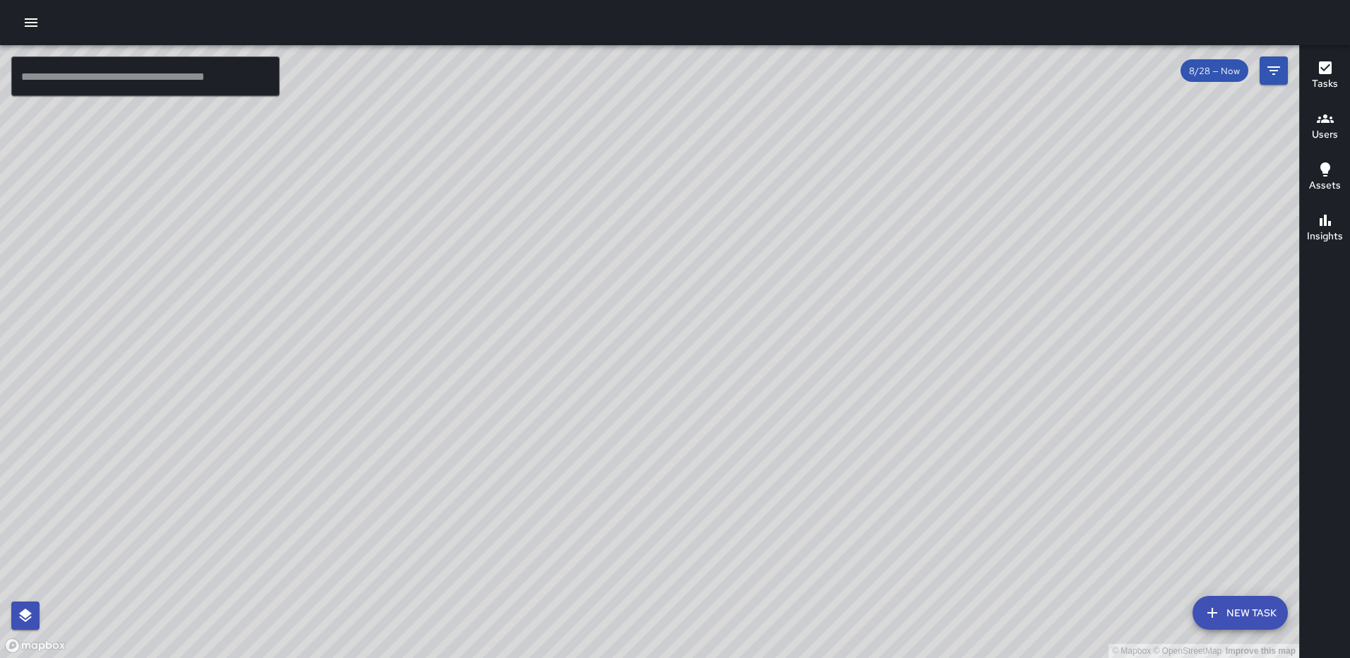
click at [639, 343] on div "© Mapbox © OpenStreetMap Improve this map AS Andre Smith 1179 3rd Street Northe…" at bounding box center [649, 351] width 1299 height 613
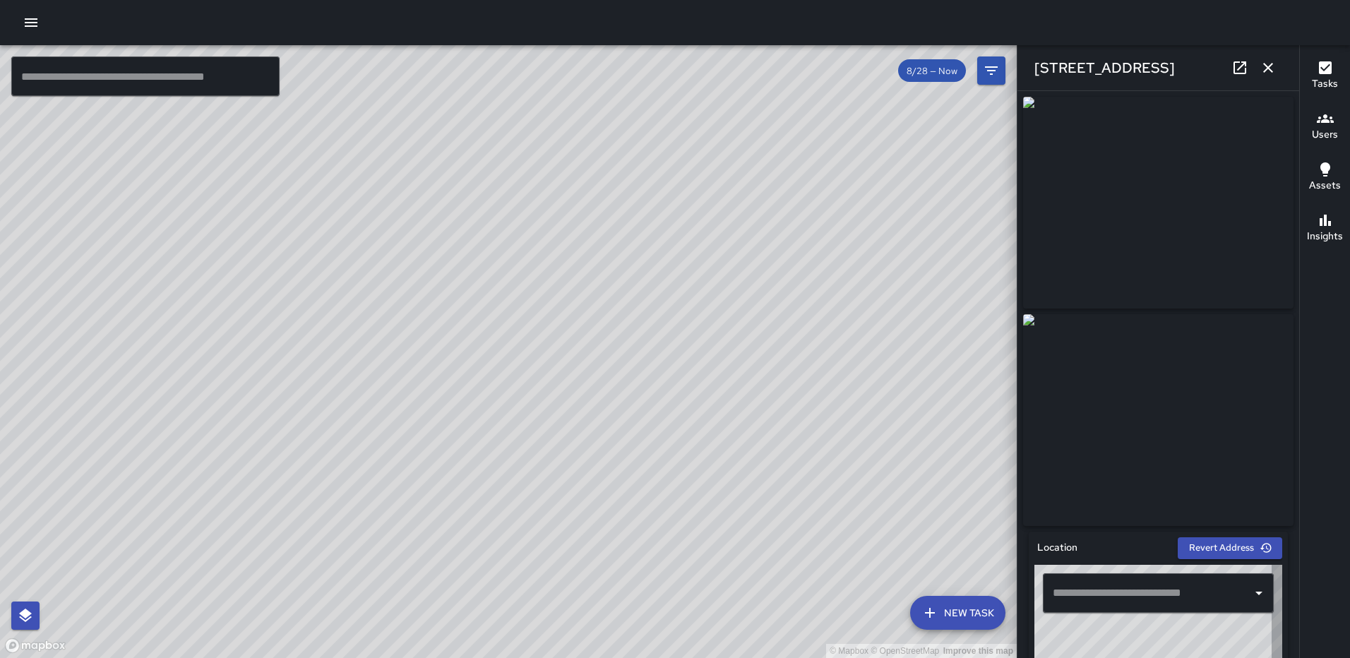
type input "**********"
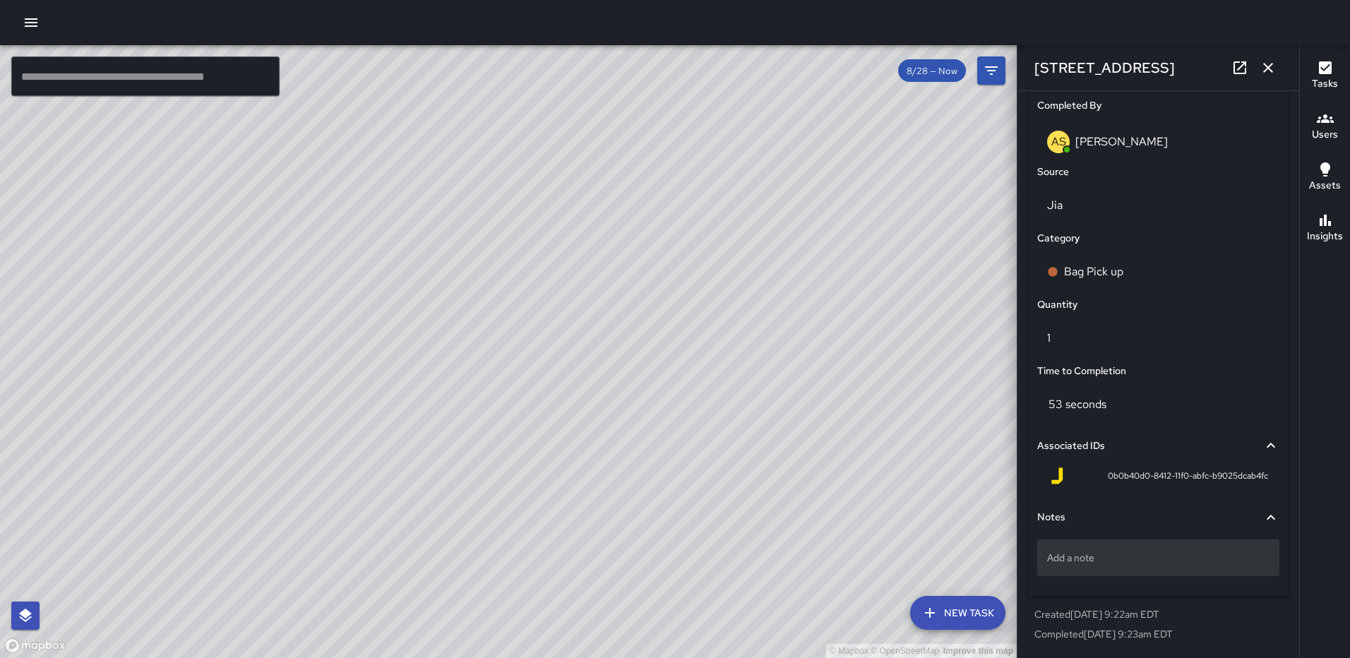
click at [1086, 554] on p "Add a note" at bounding box center [1158, 558] width 222 height 14
type textarea "*****"
click at [1270, 57] on button "button" at bounding box center [1268, 68] width 28 height 28
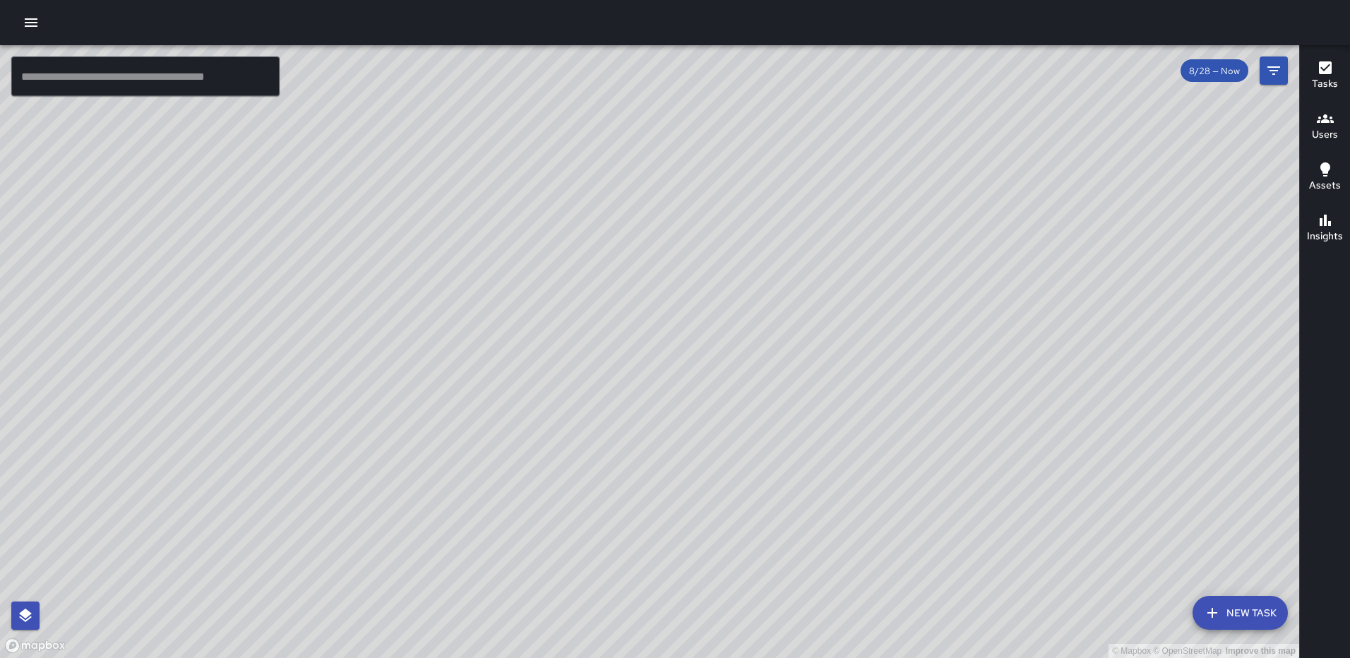
click at [624, 587] on div "© Mapbox © OpenStreetMap Improve this map AS Andre Smith 300 L Street Northeast…" at bounding box center [649, 351] width 1299 height 613
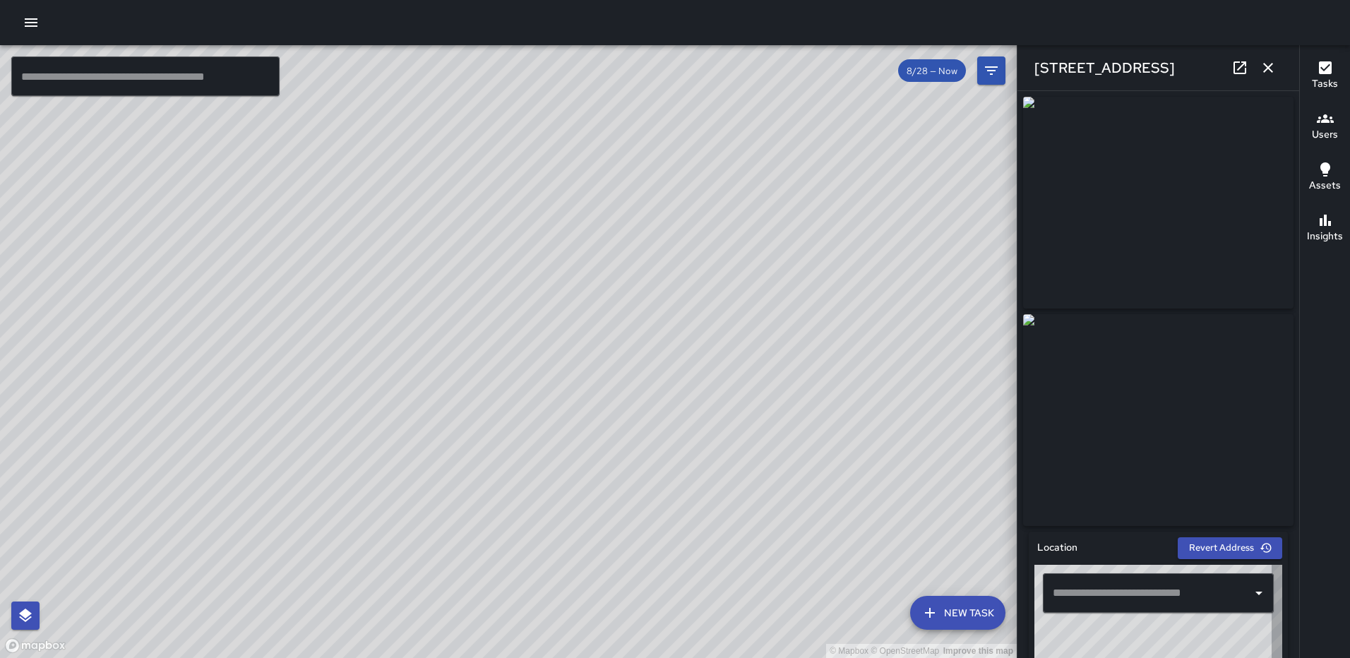
type input "**********"
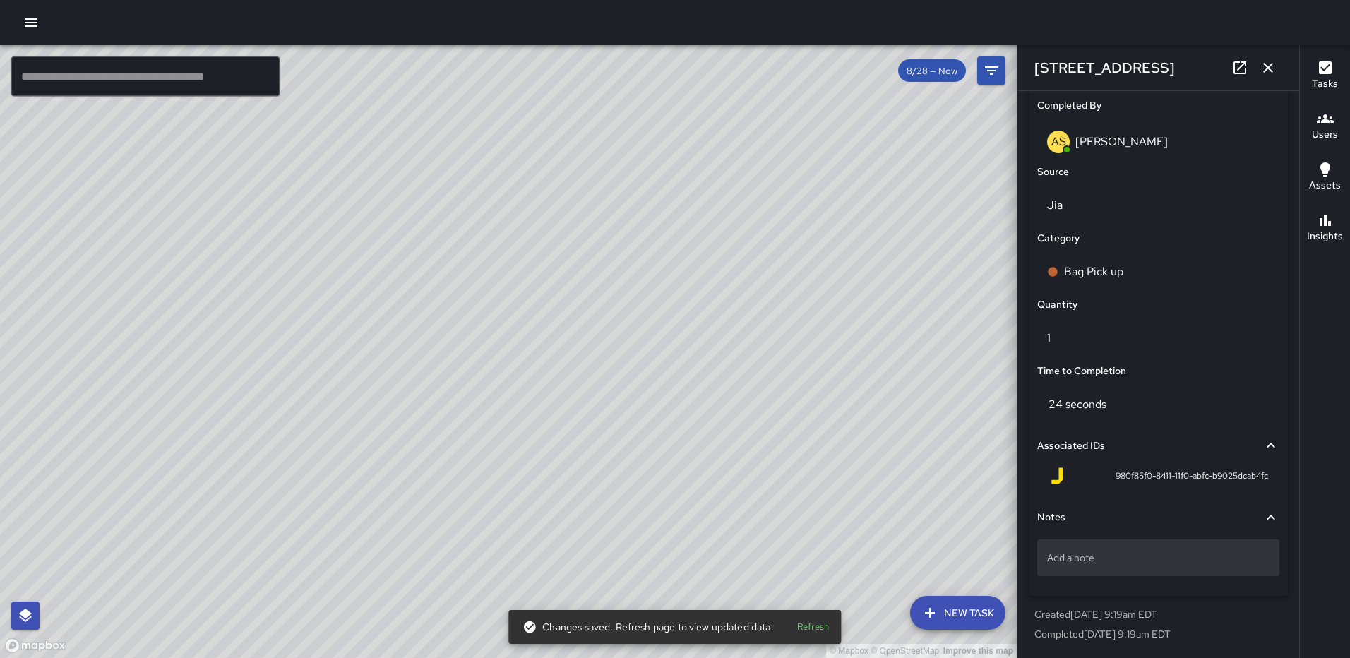
click at [1118, 549] on div "Add a note" at bounding box center [1158, 557] width 242 height 37
type textarea "**********"
click at [1265, 73] on icon "button" at bounding box center [1268, 67] width 17 height 17
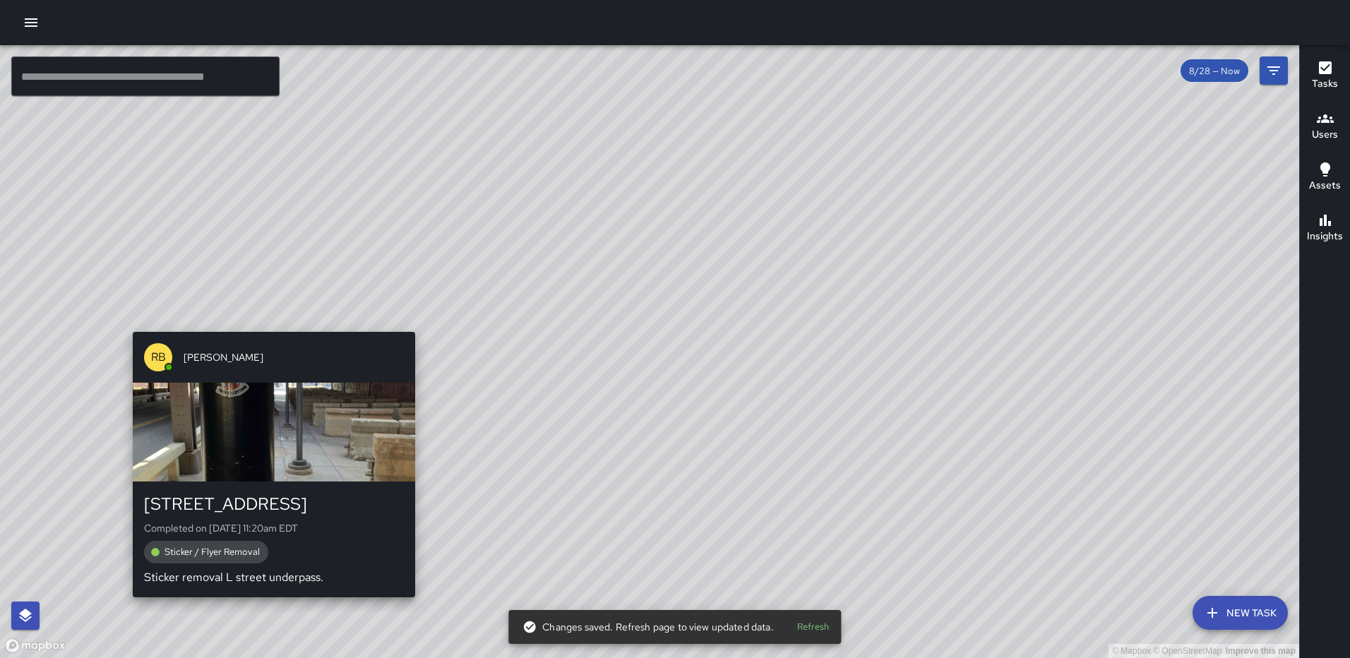
click at [271, 317] on div "© Mapbox © OpenStreetMap Improve this map RB Romario Bramwell 1101 2nd Street N…" at bounding box center [649, 351] width 1299 height 613
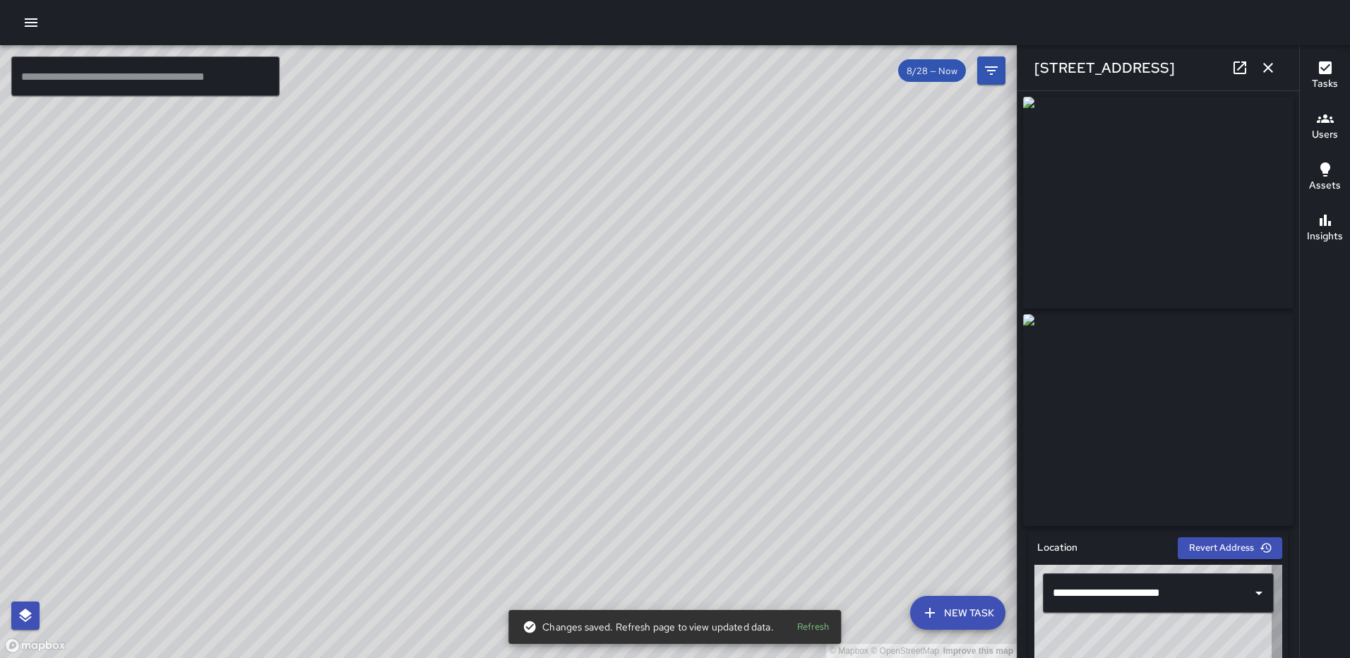
type input "**********"
click at [1271, 65] on icon "button" at bounding box center [1268, 68] width 10 height 10
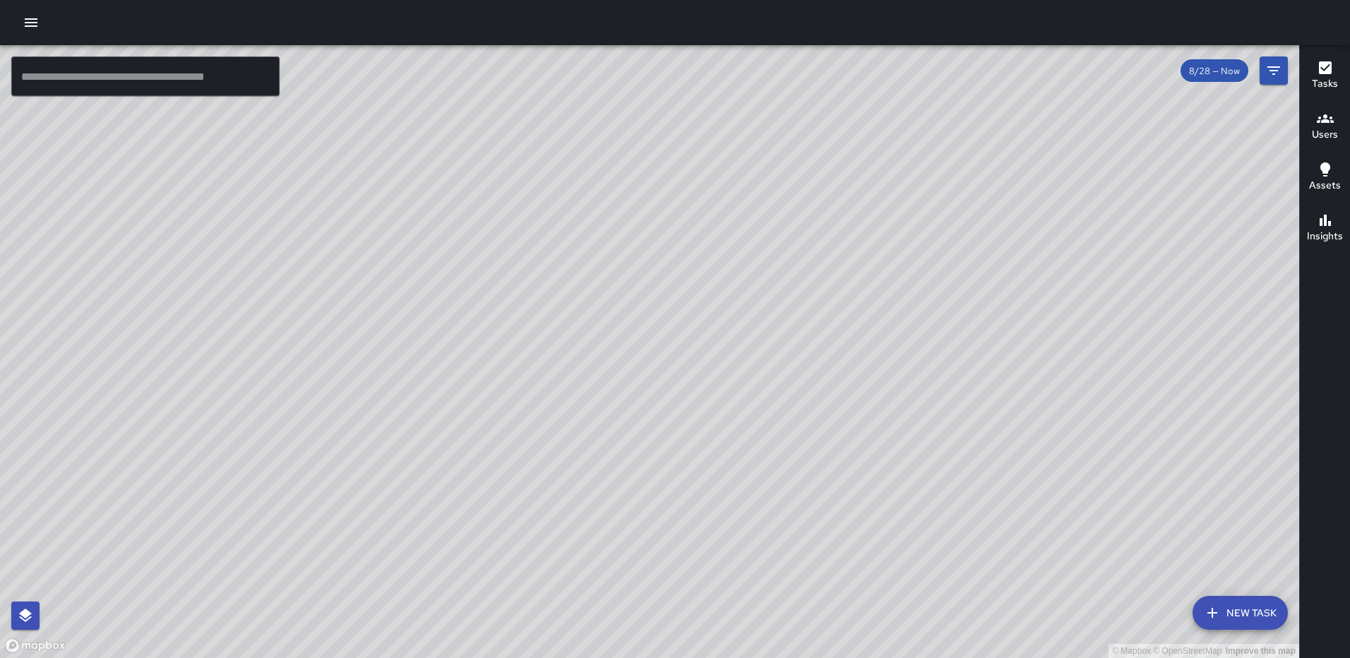
click at [485, 410] on div "© Mapbox © OpenStreetMap Improve this map RB Romario Bramwell 175 L Street Nort…" at bounding box center [649, 351] width 1299 height 613
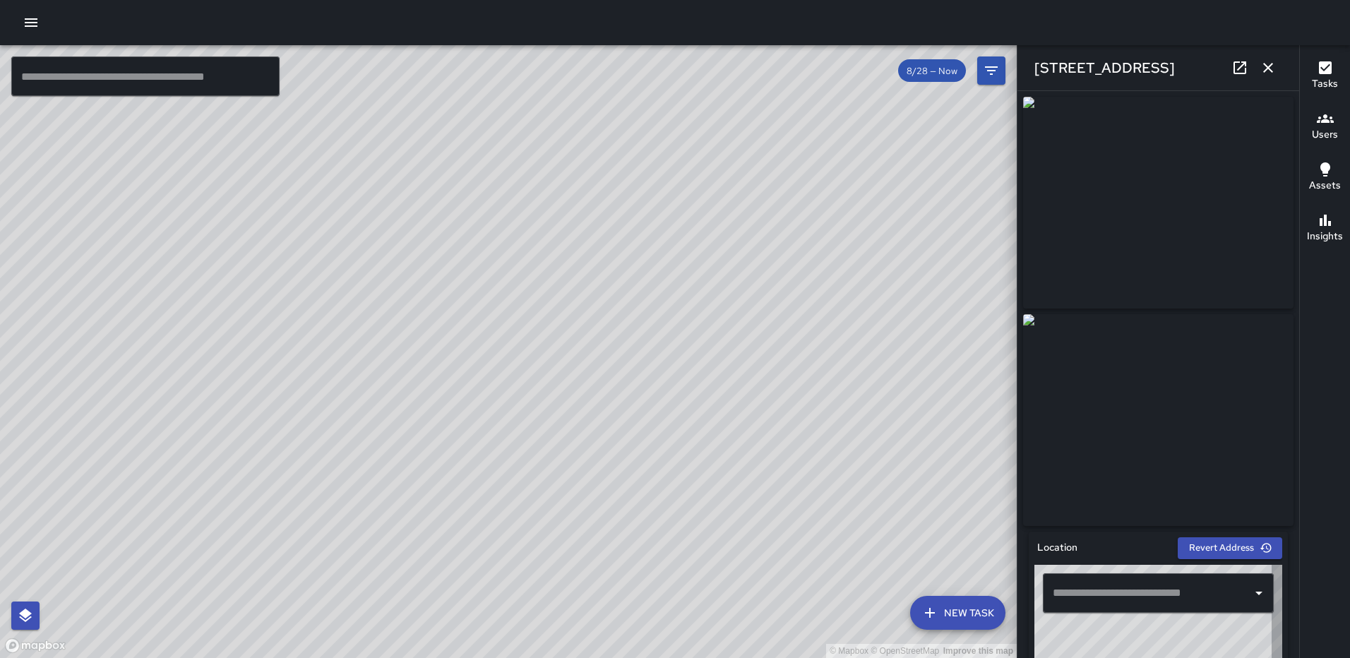
type input "**********"
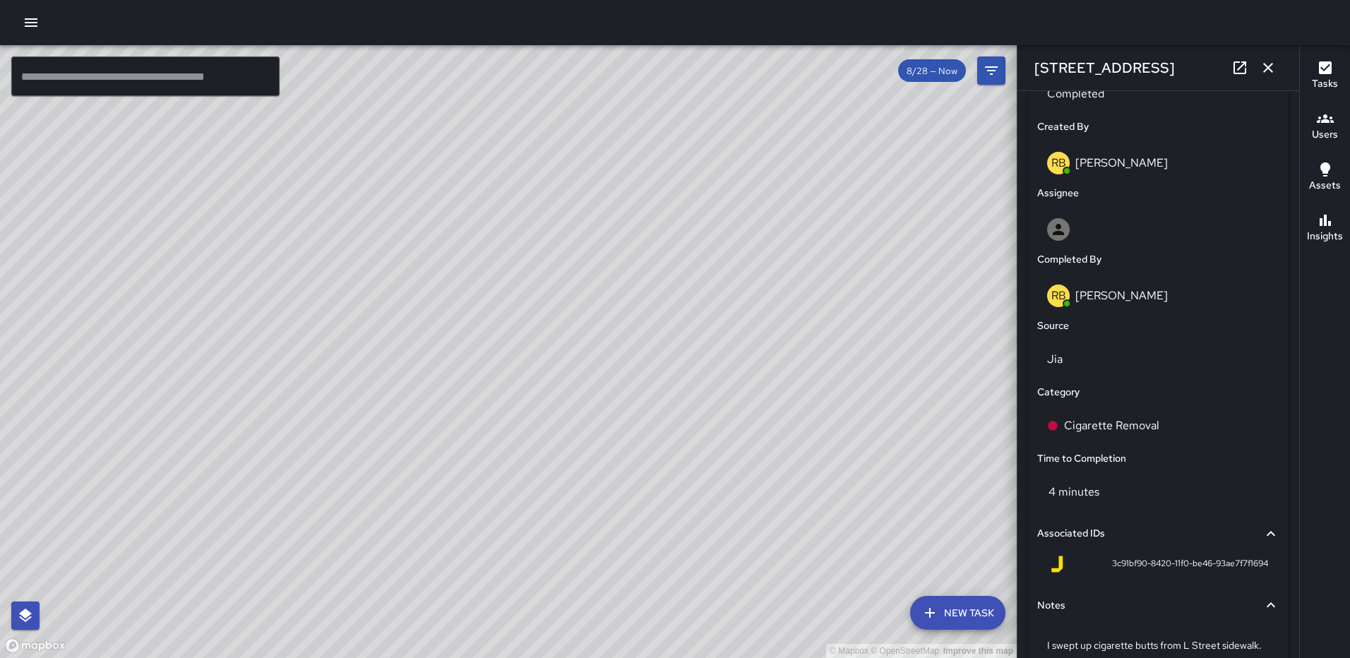
scroll to position [0, 0]
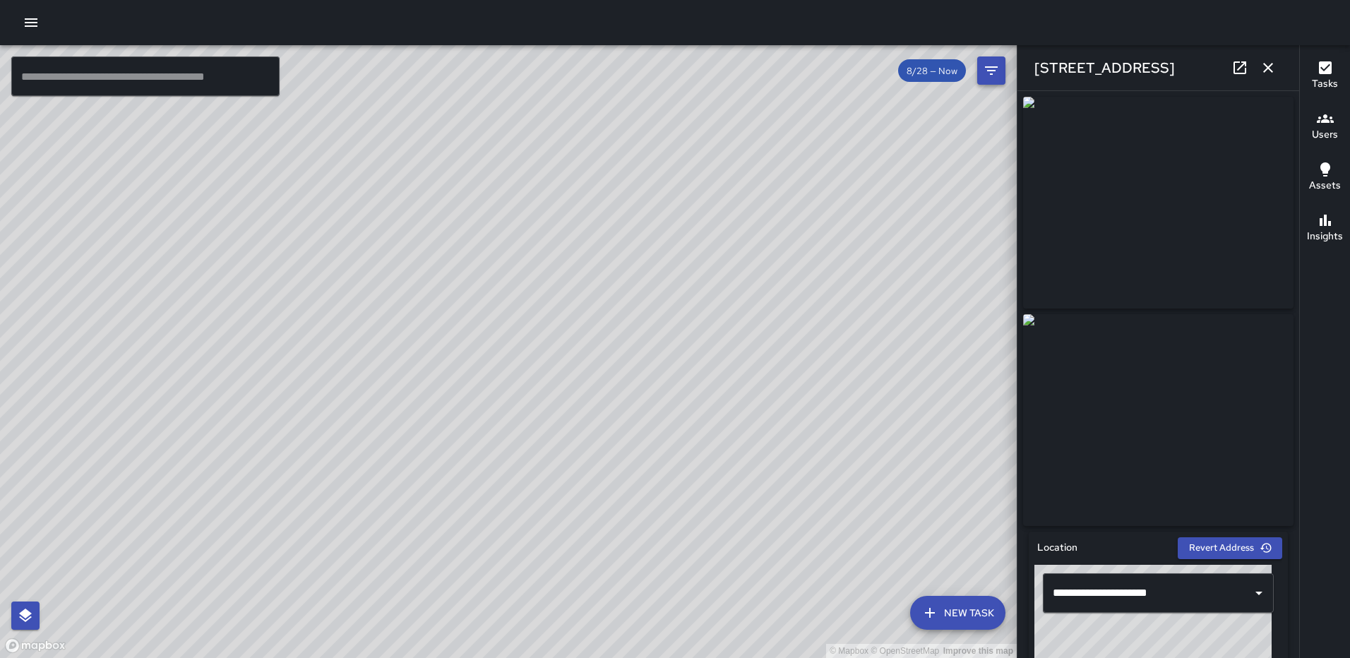
click at [1274, 63] on icon "button" at bounding box center [1268, 67] width 17 height 17
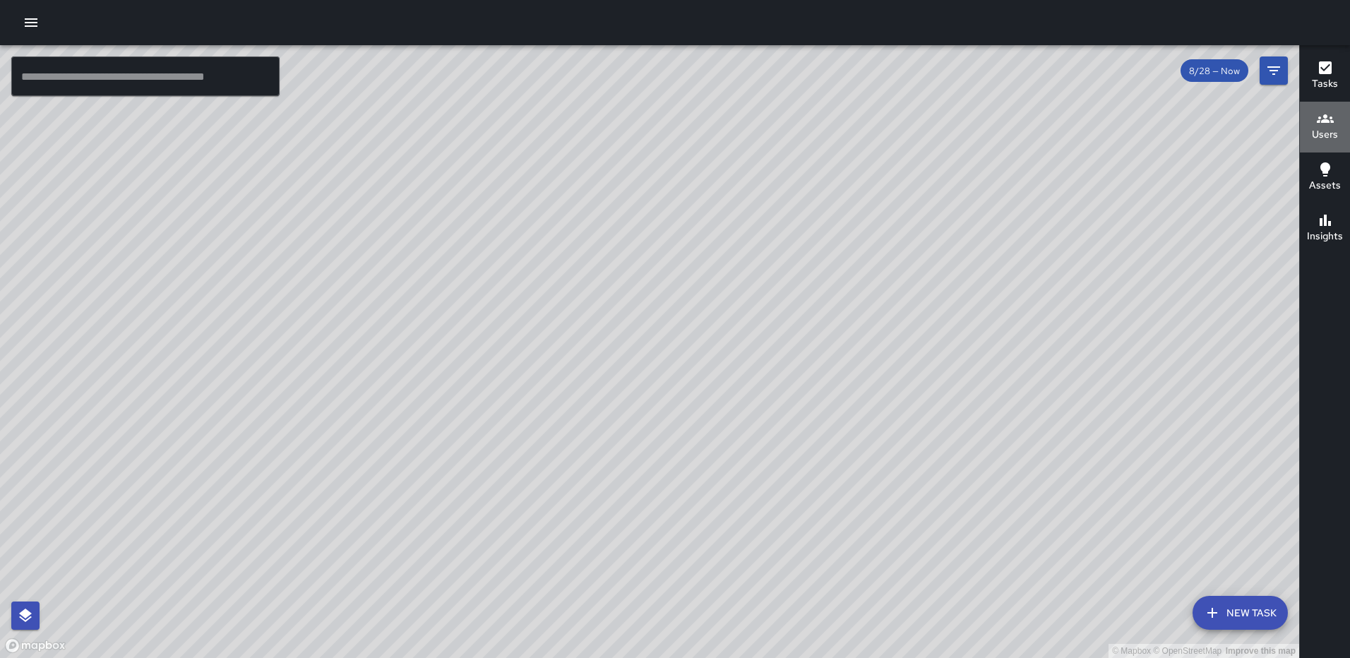
click at [1317, 121] on icon "button" at bounding box center [1325, 118] width 17 height 8
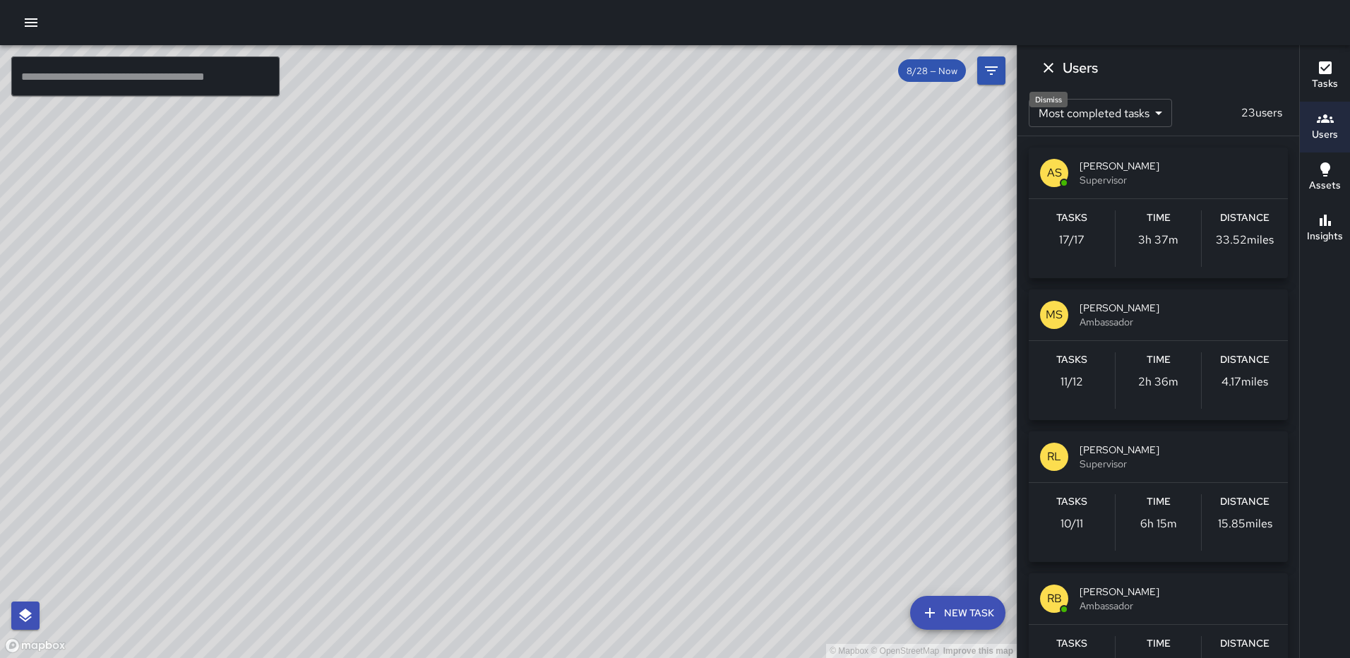
click at [1052, 73] on icon "Dismiss" at bounding box center [1048, 67] width 17 height 17
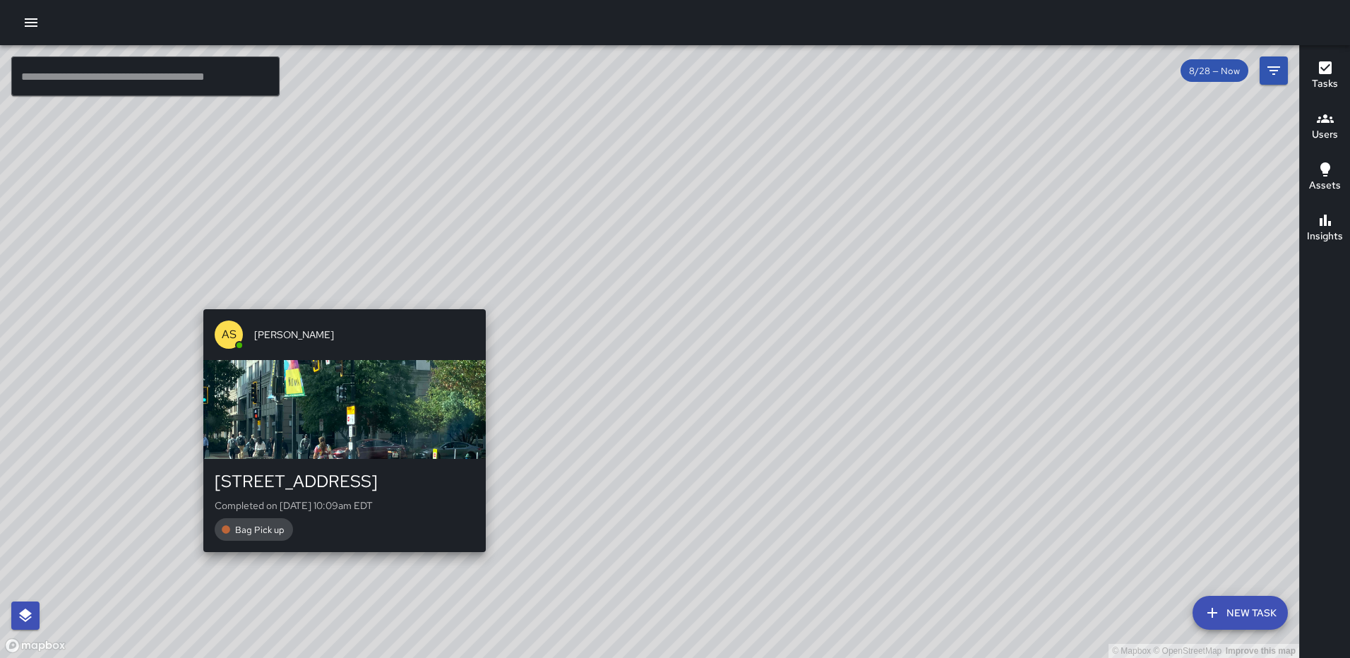
click at [485, 559] on div "© Mapbox © OpenStreetMap Improve this map AS Andre Smith 100 K Street Northeast…" at bounding box center [649, 351] width 1299 height 613
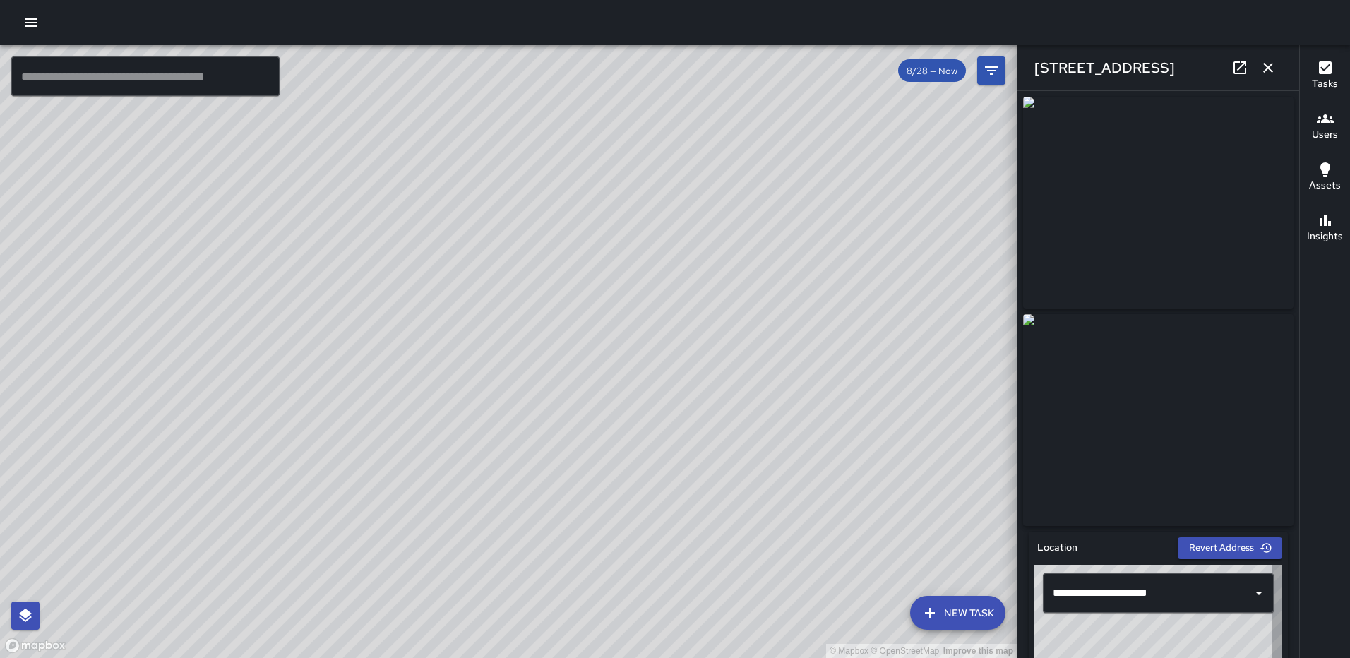
type input "**********"
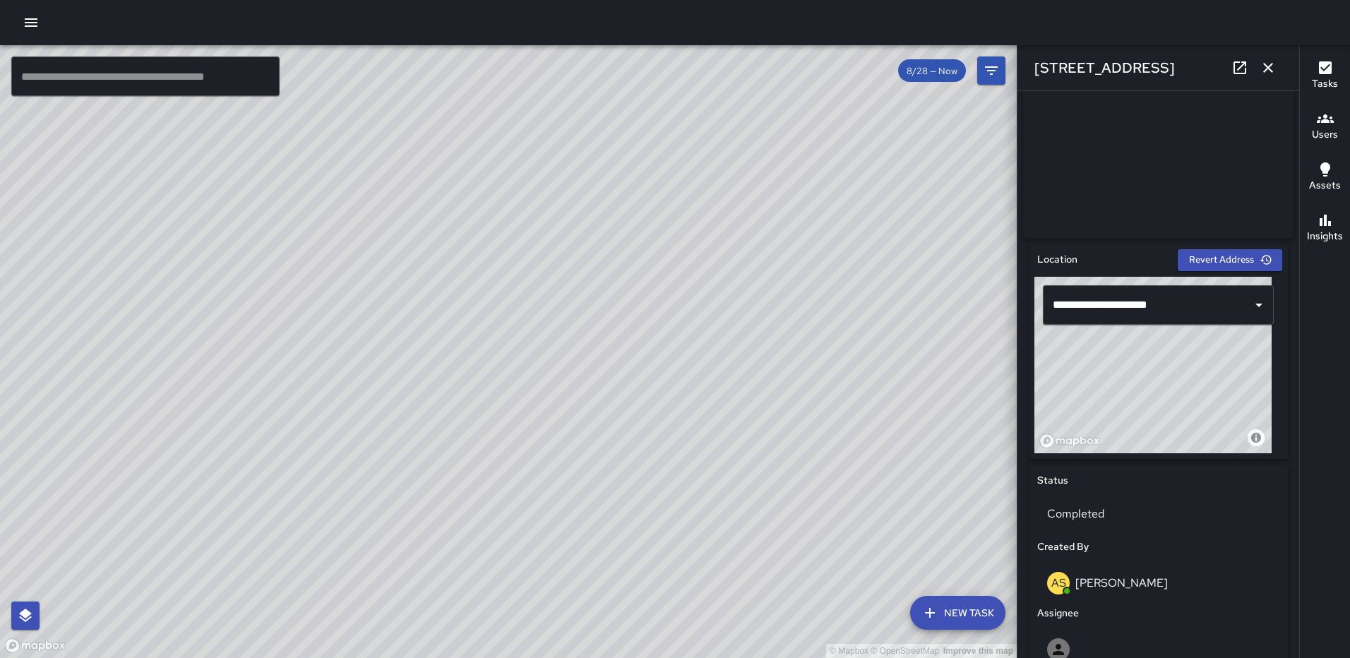
scroll to position [868, 0]
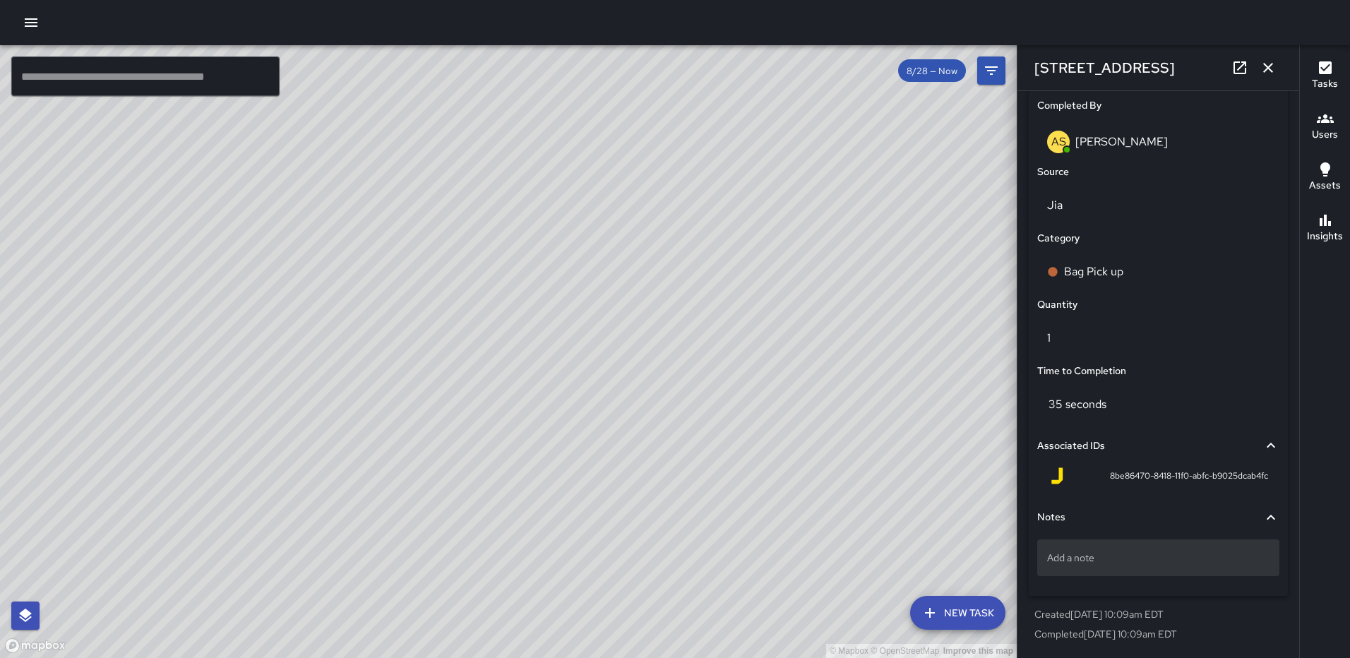
click at [1138, 556] on p "Add a note" at bounding box center [1158, 558] width 222 height 14
type textarea "*****"
click at [1264, 71] on icon "button" at bounding box center [1268, 67] width 17 height 17
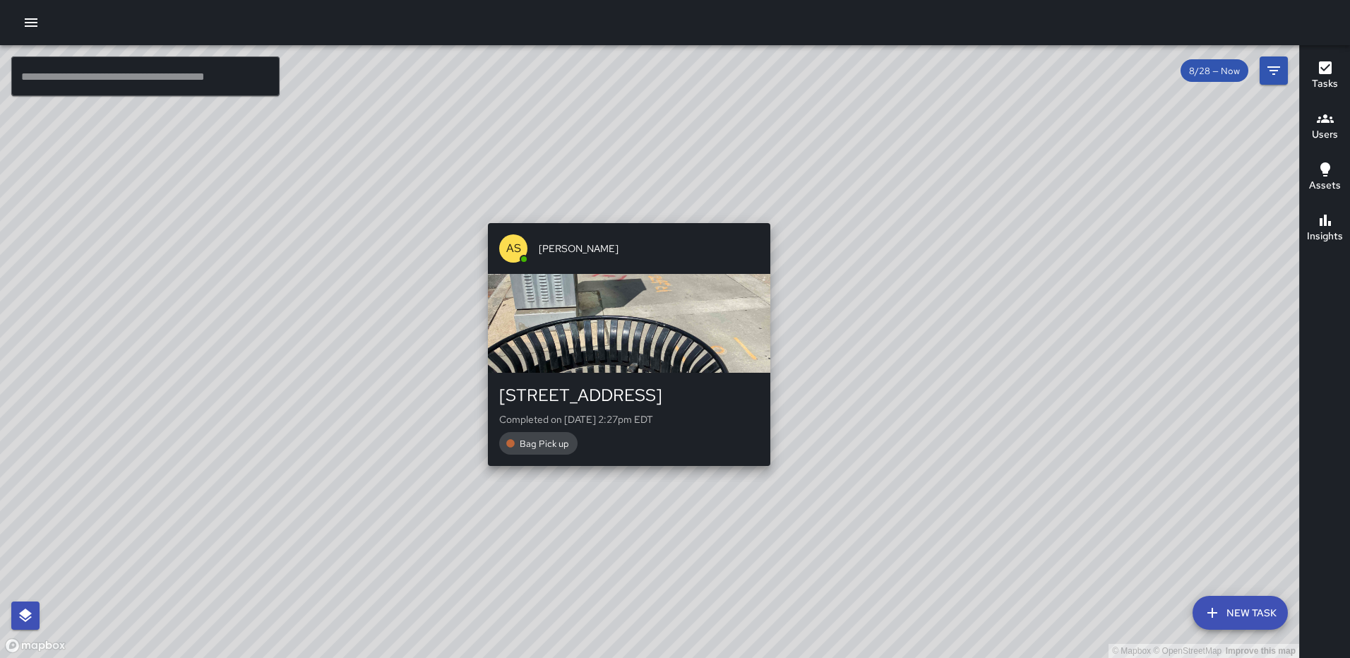
click at [624, 499] on div "© Mapbox © OpenStreetMap Improve this map AS Andre Smith 777 North Capitol Stre…" at bounding box center [649, 351] width 1299 height 613
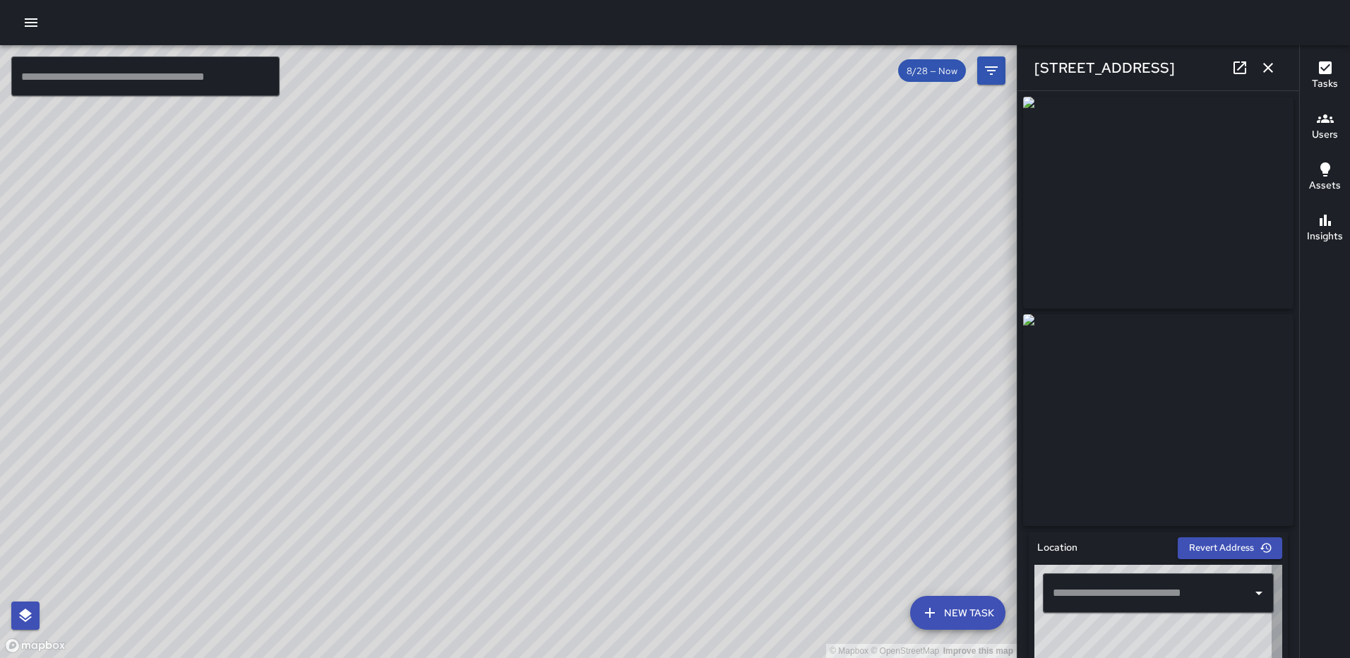
type input "**********"
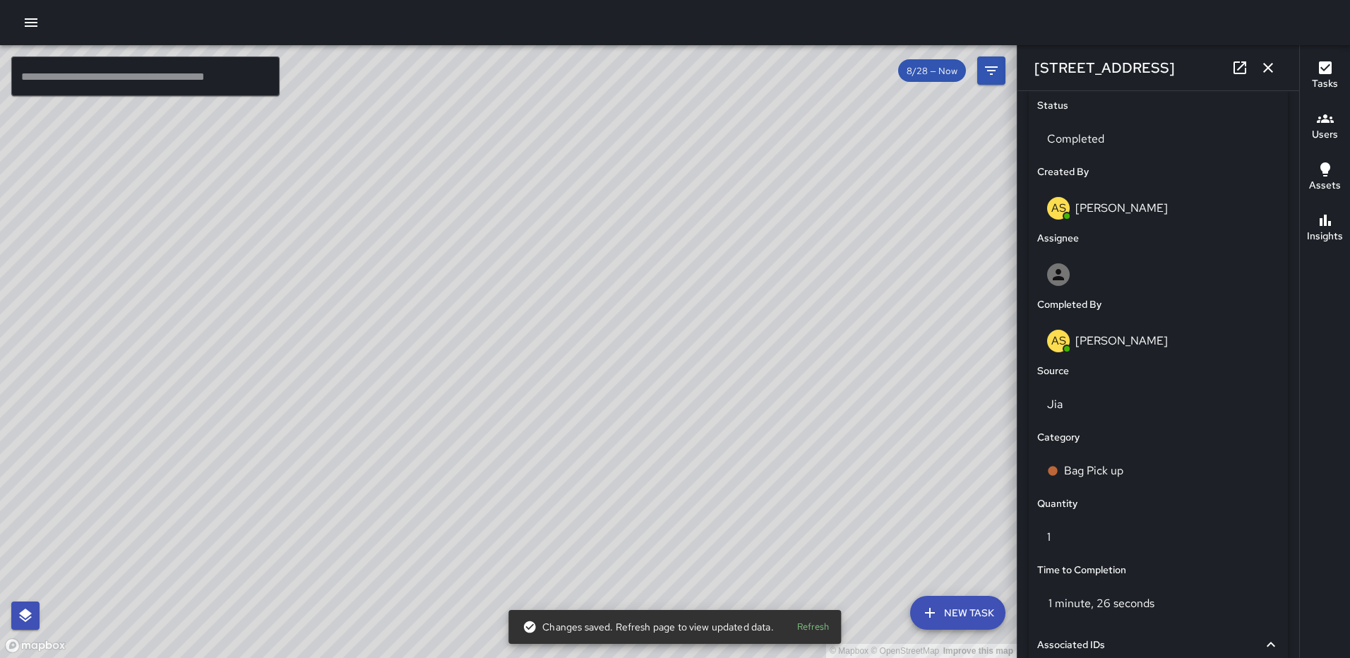
scroll to position [751, 0]
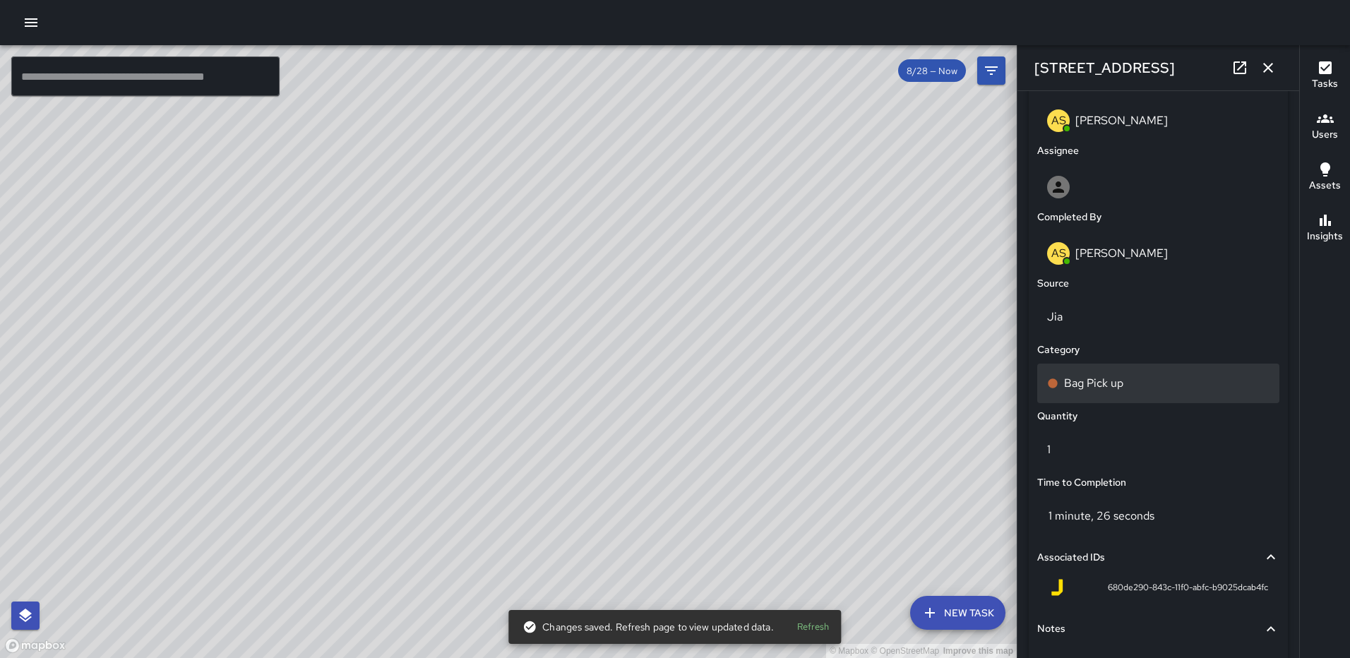
click at [1151, 381] on div "Bag Pick up" at bounding box center [1158, 383] width 222 height 17
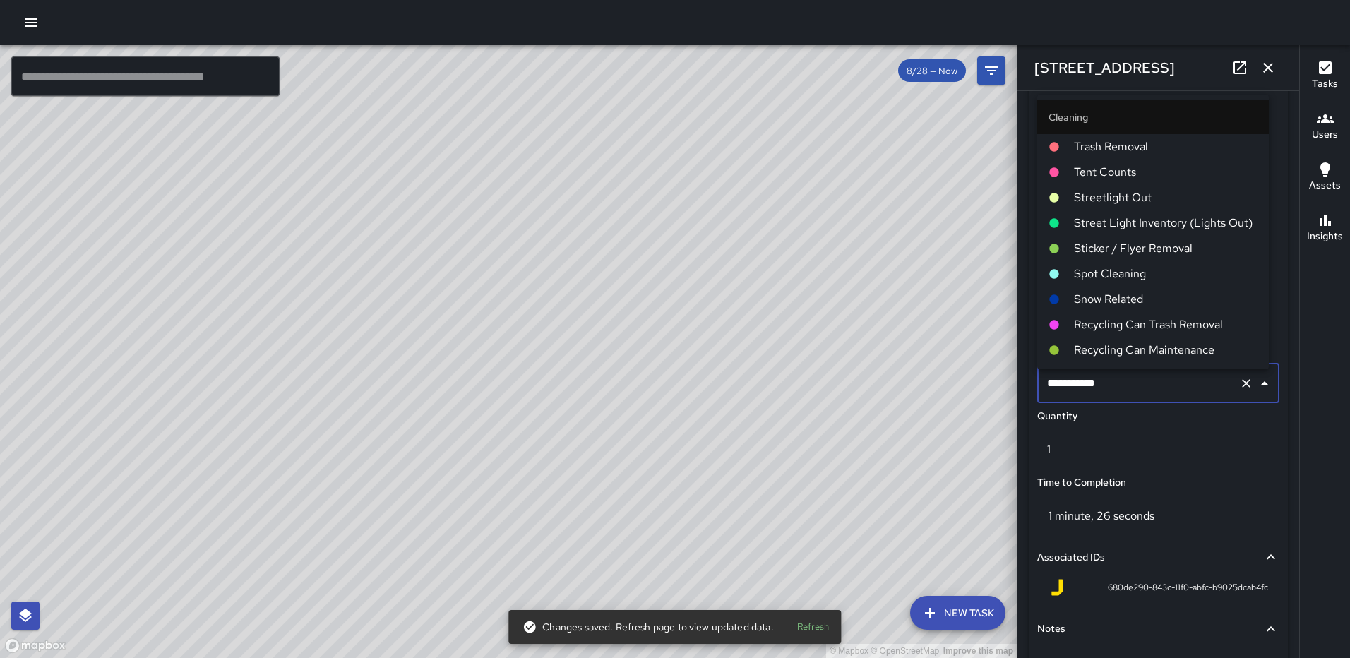
scroll to position [578, 0]
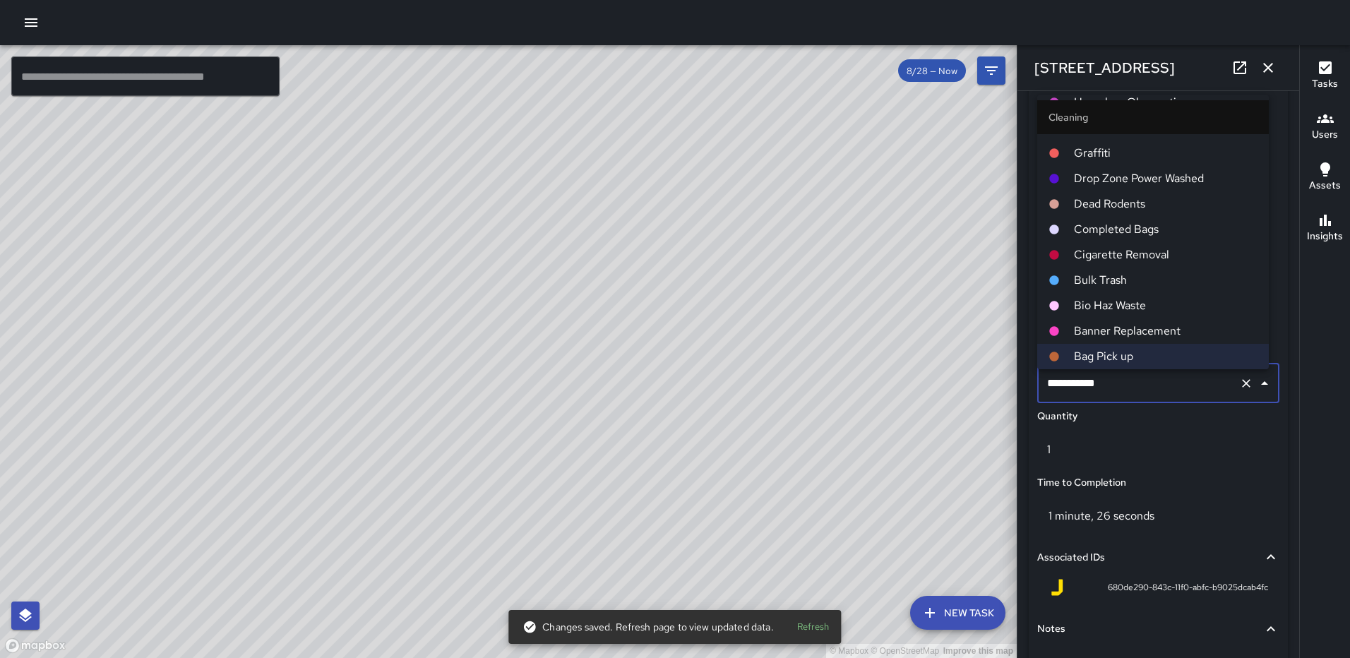
click at [1127, 225] on span "Completed Bags" at bounding box center [1166, 229] width 184 height 17
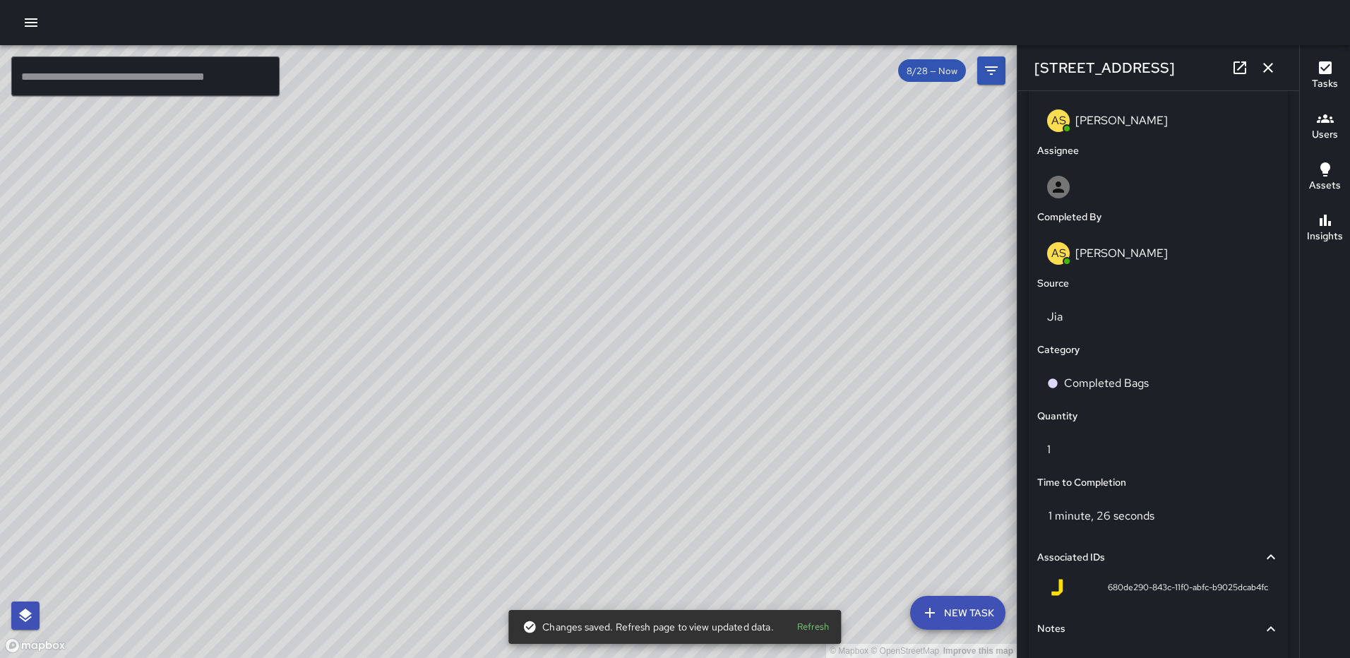
click at [1270, 63] on icon "button" at bounding box center [1268, 67] width 17 height 17
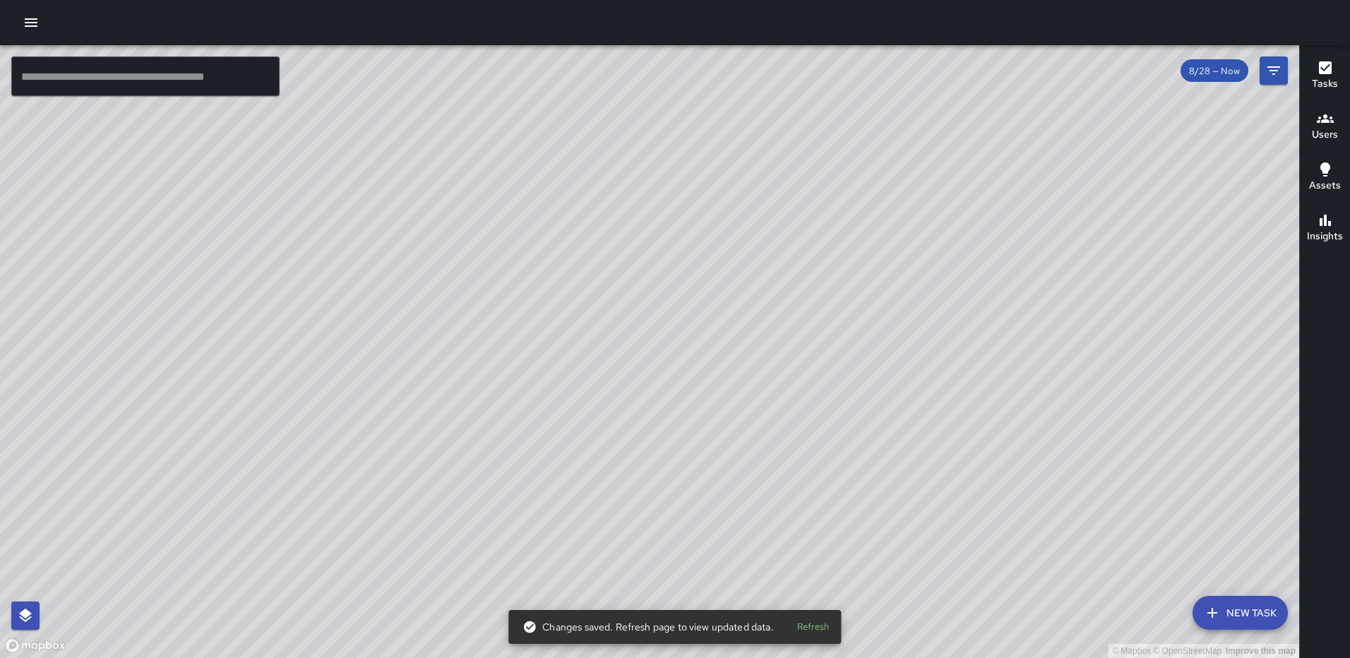
drag, startPoint x: 885, startPoint y: 250, endPoint x: 774, endPoint y: 454, distance: 232.2
click at [786, 499] on div "© Mapbox © OpenStreetMap Improve this map" at bounding box center [649, 351] width 1299 height 613
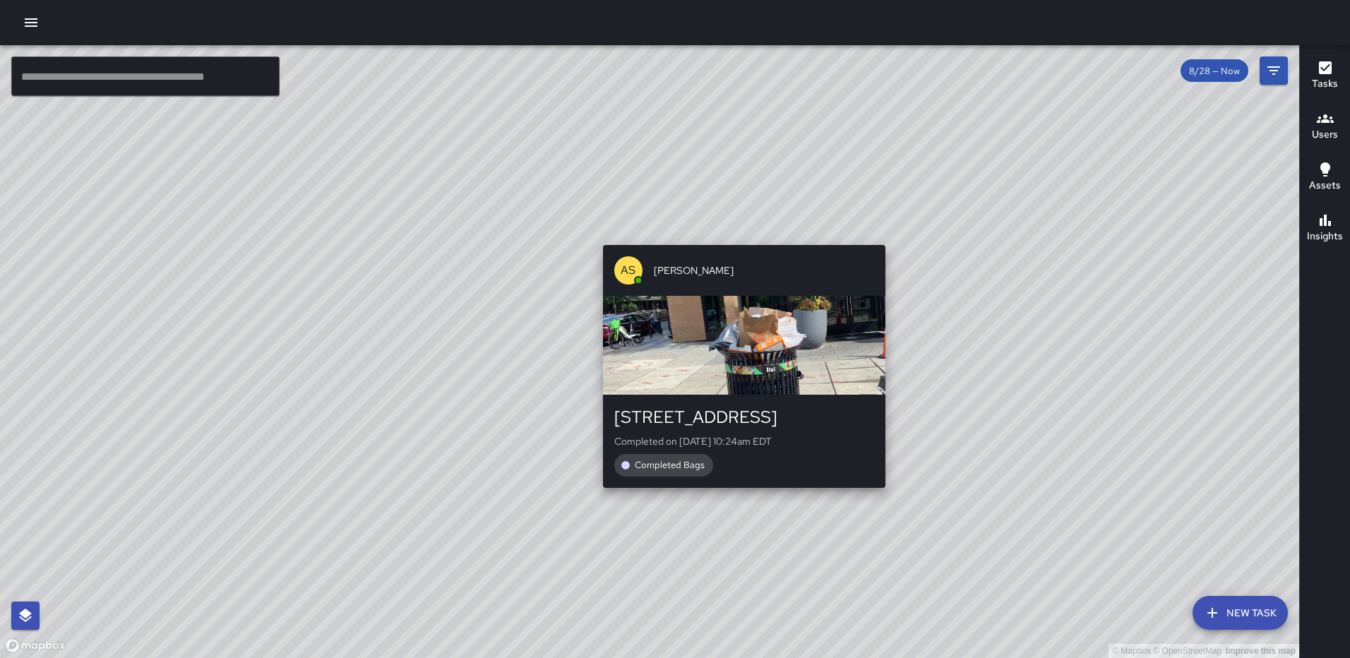
click at [738, 235] on div "© Mapbox © OpenStreetMap Improve this map AS Andre Smith 2 M Street Northeast C…" at bounding box center [649, 351] width 1299 height 613
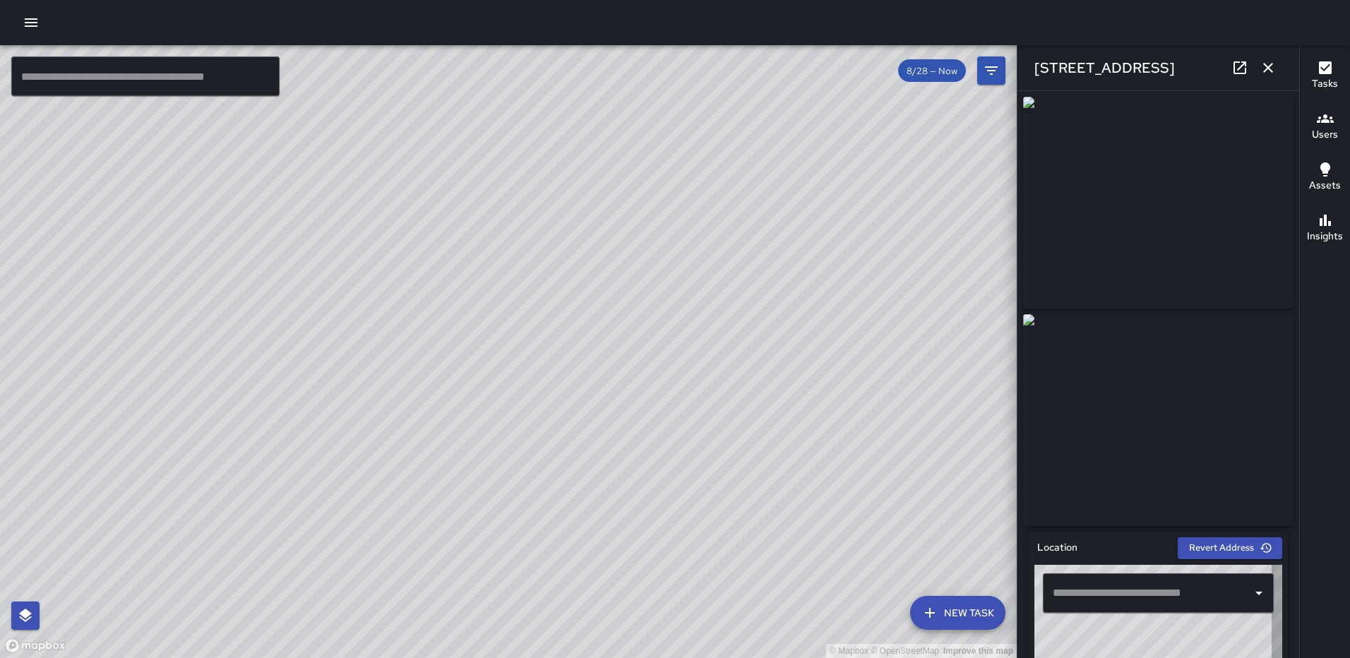
type input "**********"
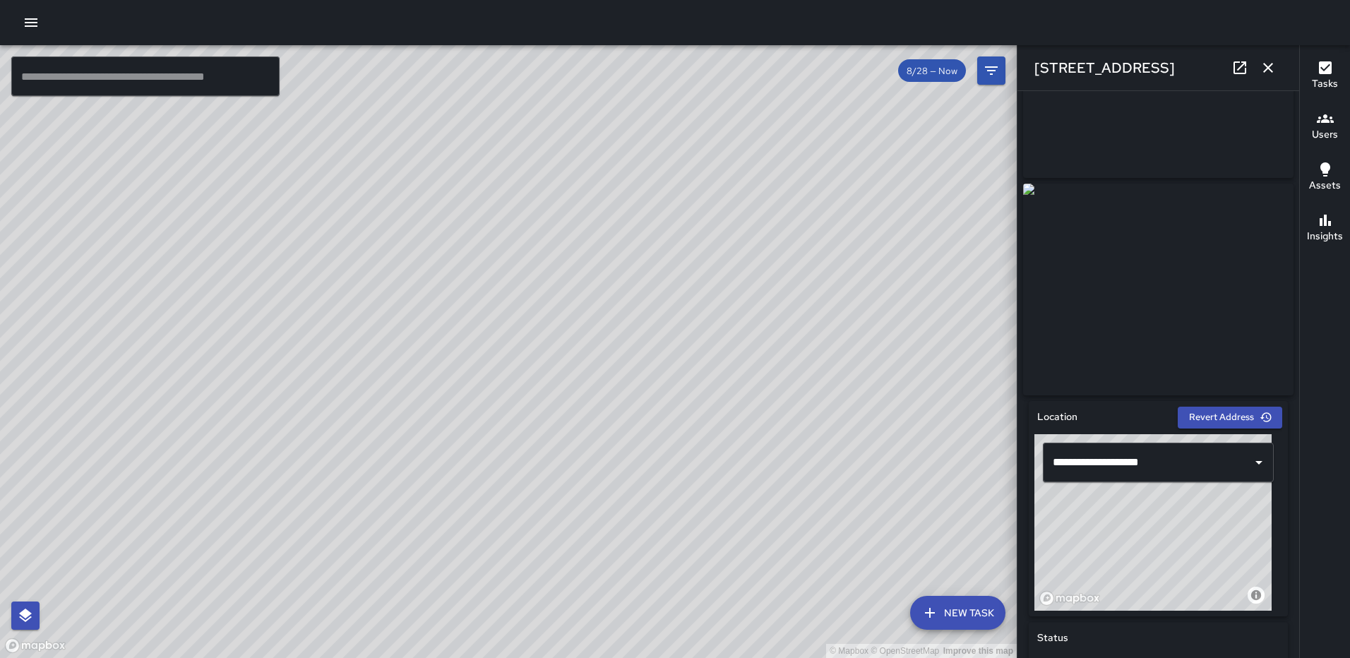
scroll to position [0, 0]
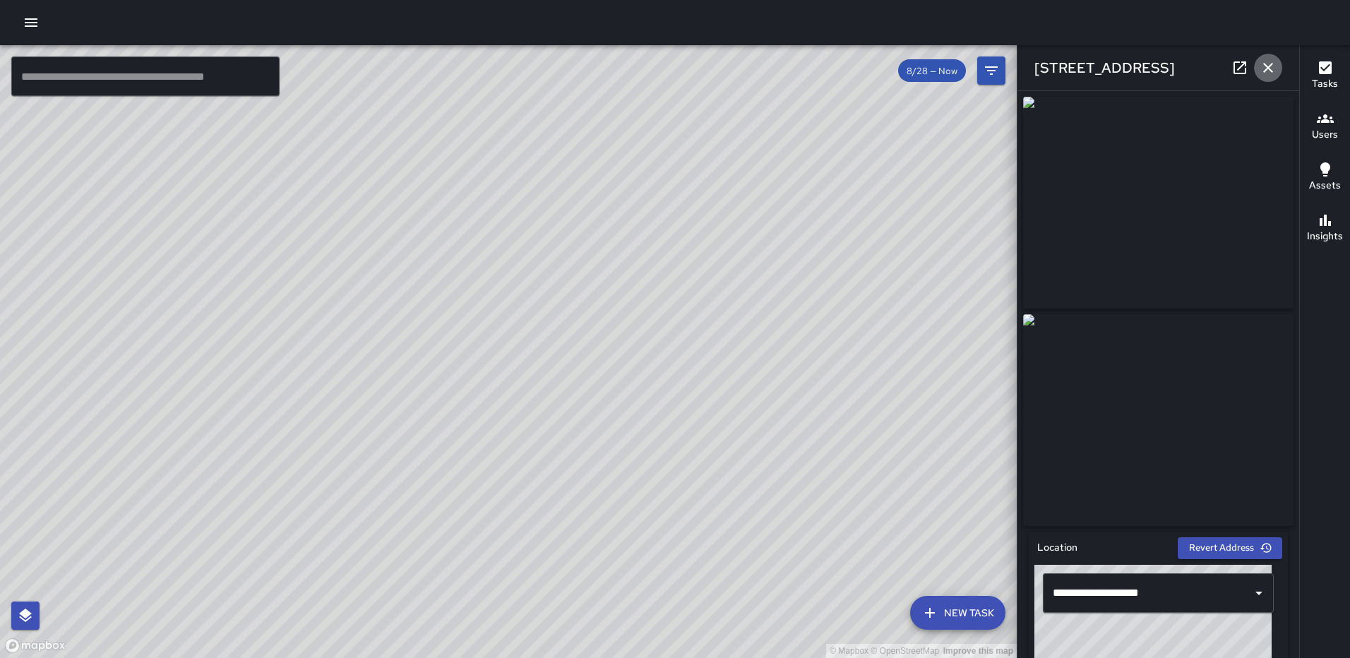
click at [1272, 66] on icon "button" at bounding box center [1268, 67] width 17 height 17
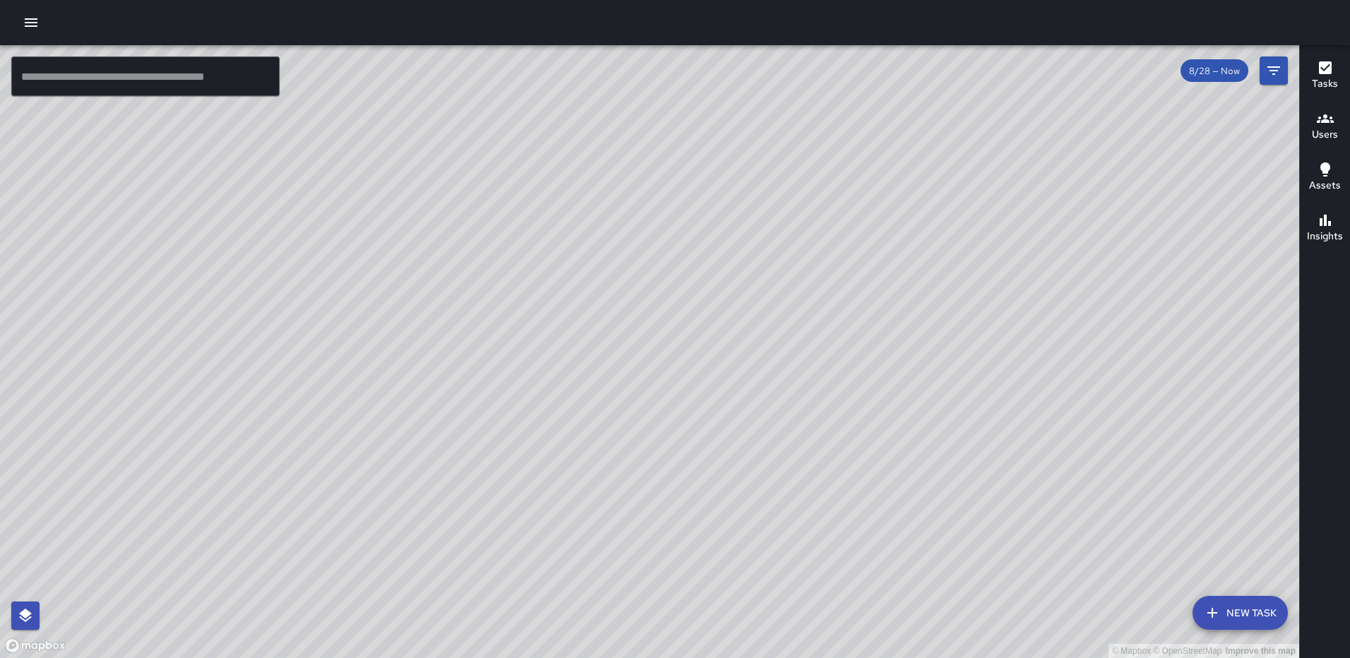
drag, startPoint x: 1018, startPoint y: 219, endPoint x: 556, endPoint y: 397, distance: 495.6
click at [556, 397] on div "© Mapbox © OpenStreetMap Improve this map" at bounding box center [649, 351] width 1299 height 613
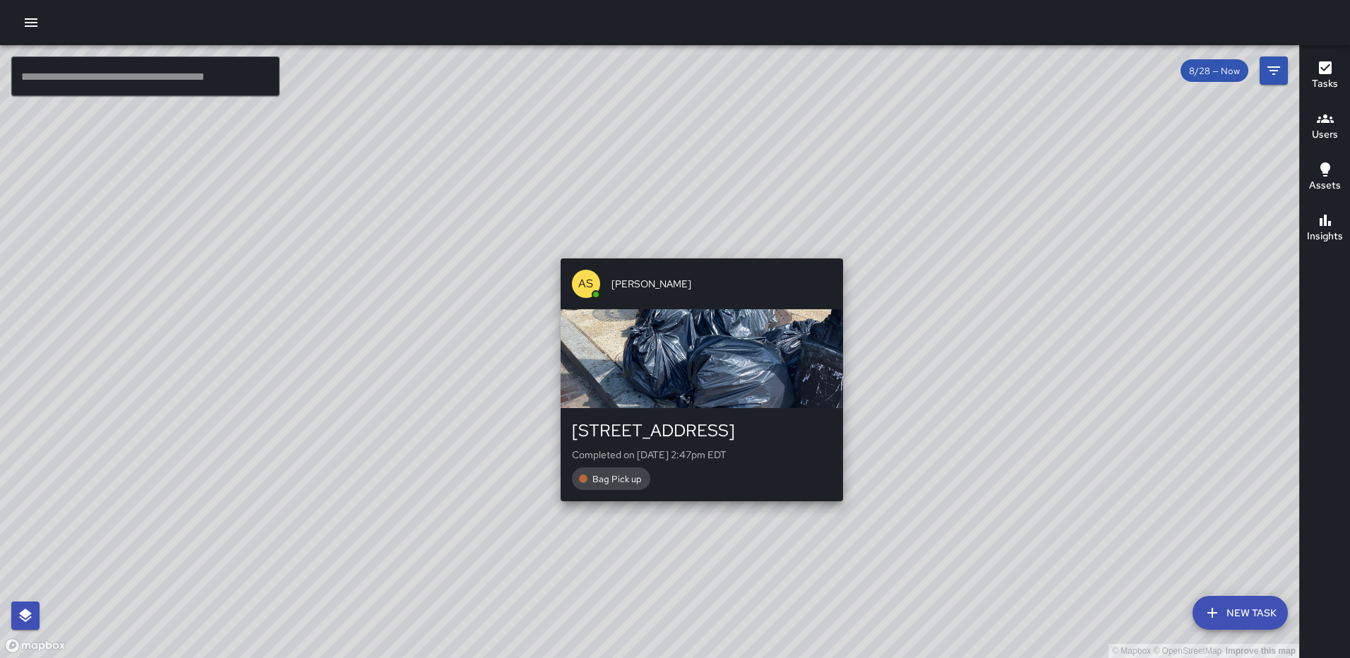
click at [697, 249] on div "© Mapbox © OpenStreetMap Improve this map AS Andre Smith 1275 First Street Nort…" at bounding box center [649, 351] width 1299 height 613
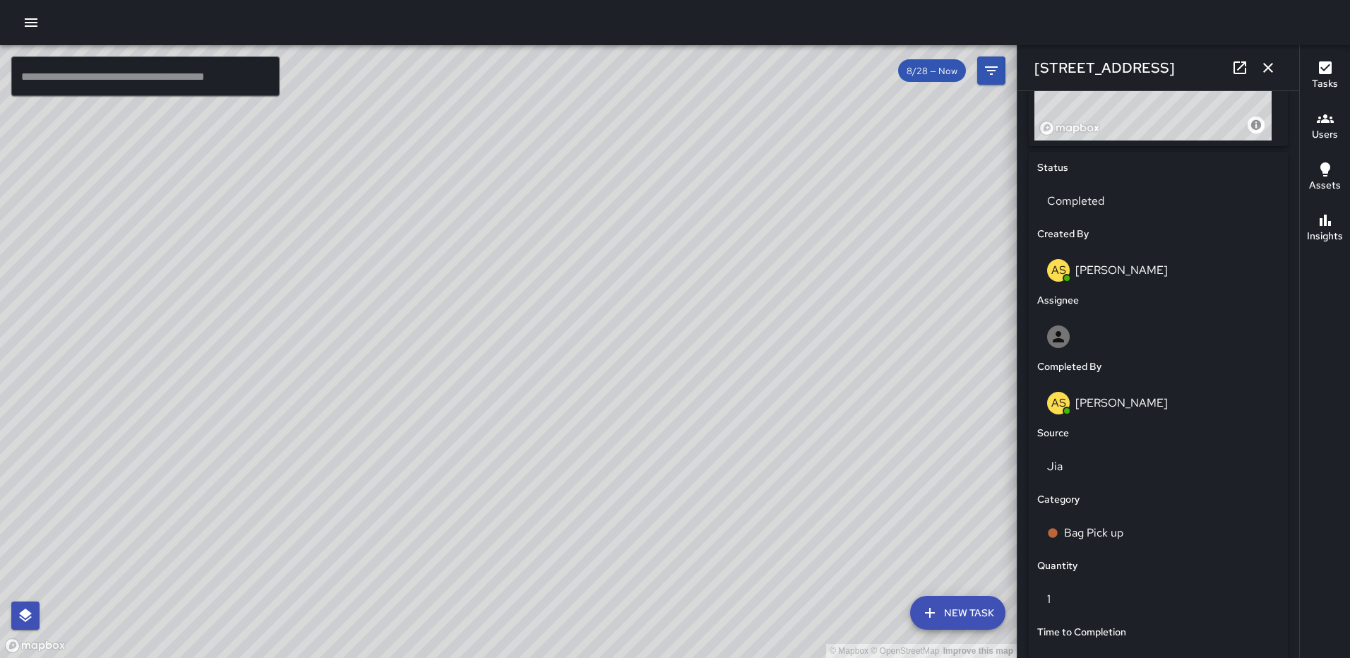
scroll to position [868, 0]
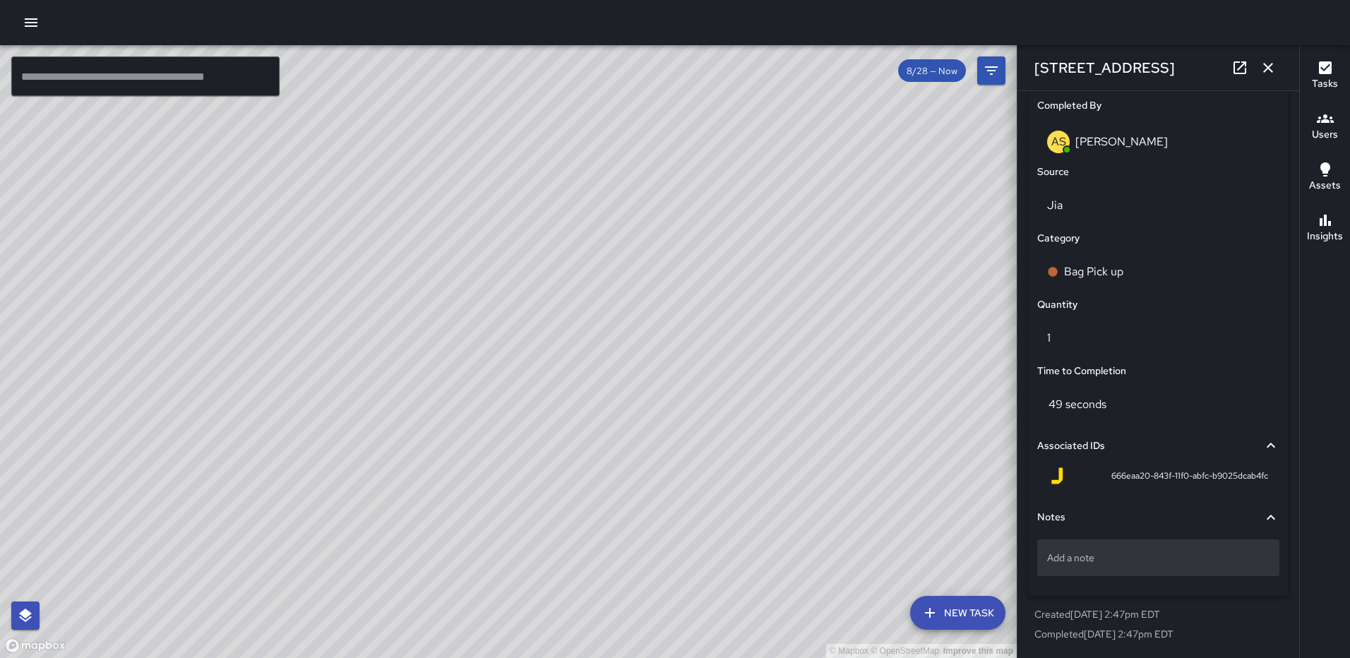
click at [1167, 552] on p "Add a note" at bounding box center [1158, 558] width 222 height 14
type textarea "*****"
click at [1272, 66] on icon "button" at bounding box center [1268, 67] width 17 height 17
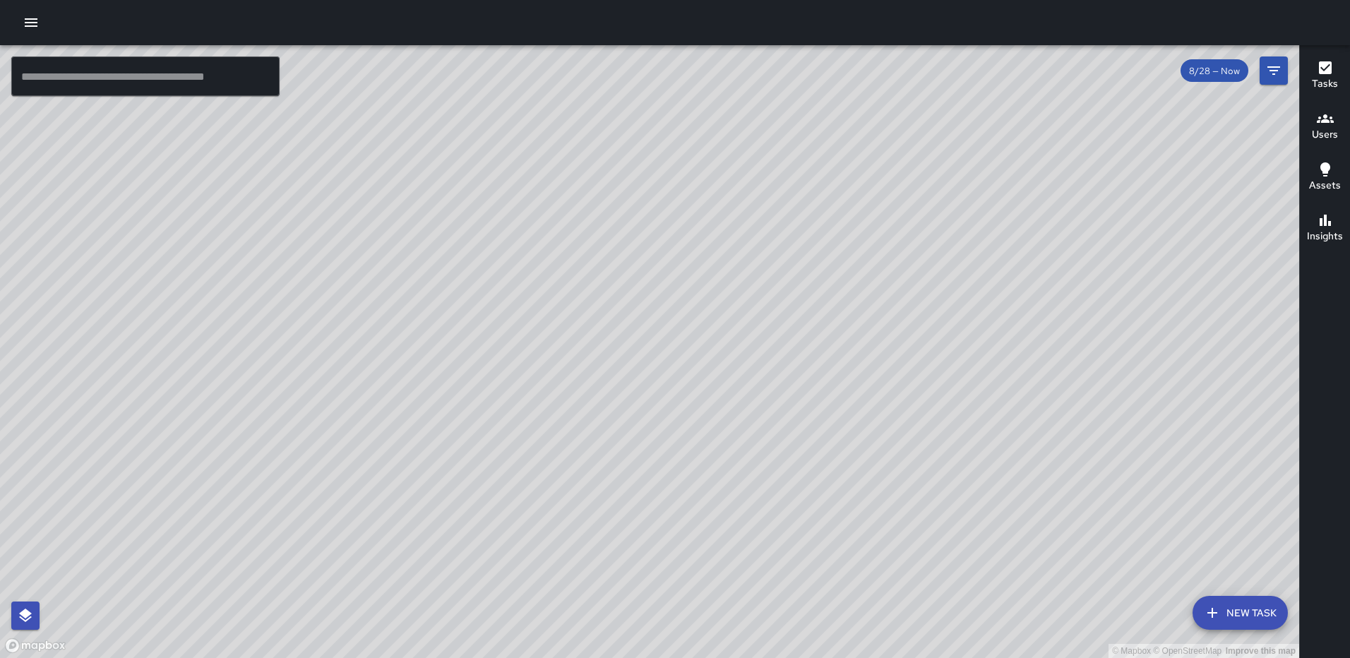
drag, startPoint x: 897, startPoint y: 119, endPoint x: 866, endPoint y: 318, distance: 202.1
click at [866, 318] on div "© Mapbox © OpenStreetMap Improve this map" at bounding box center [649, 351] width 1299 height 613
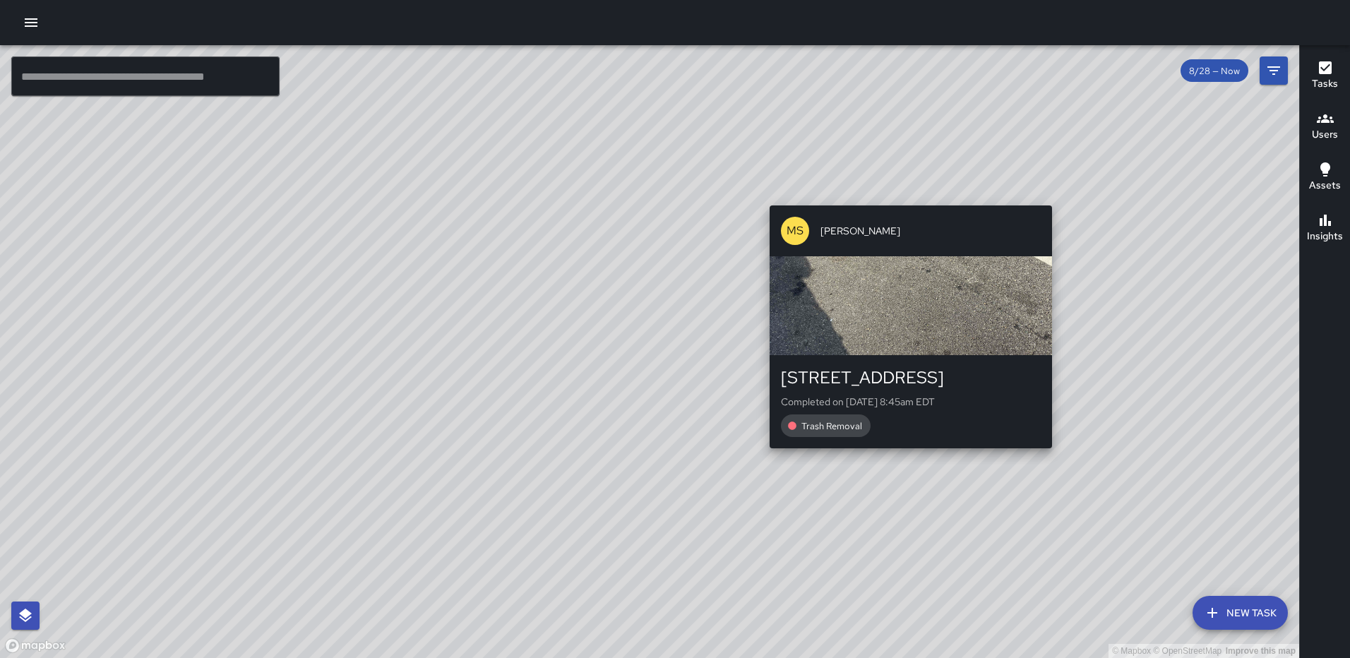
click at [907, 196] on div "© Mapbox © OpenStreetMap Improve this map MS Mekhi Smith 151 Q Street Northeast…" at bounding box center [649, 351] width 1299 height 613
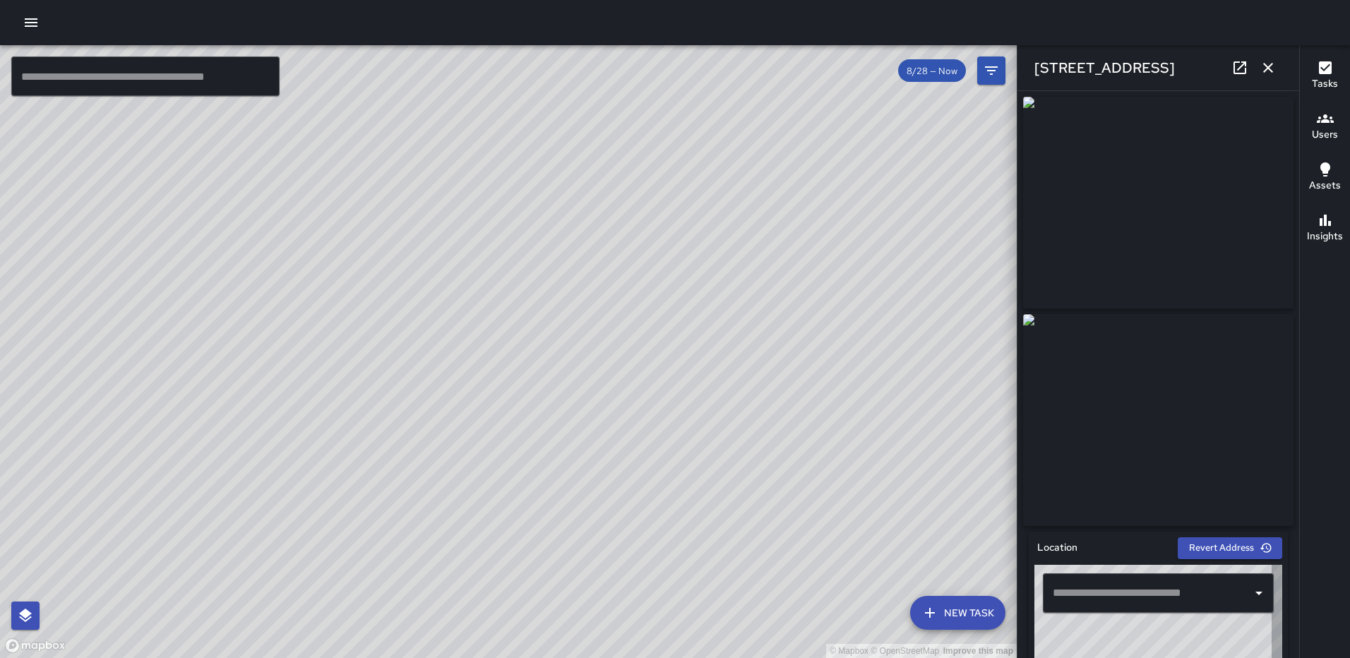
type input "**********"
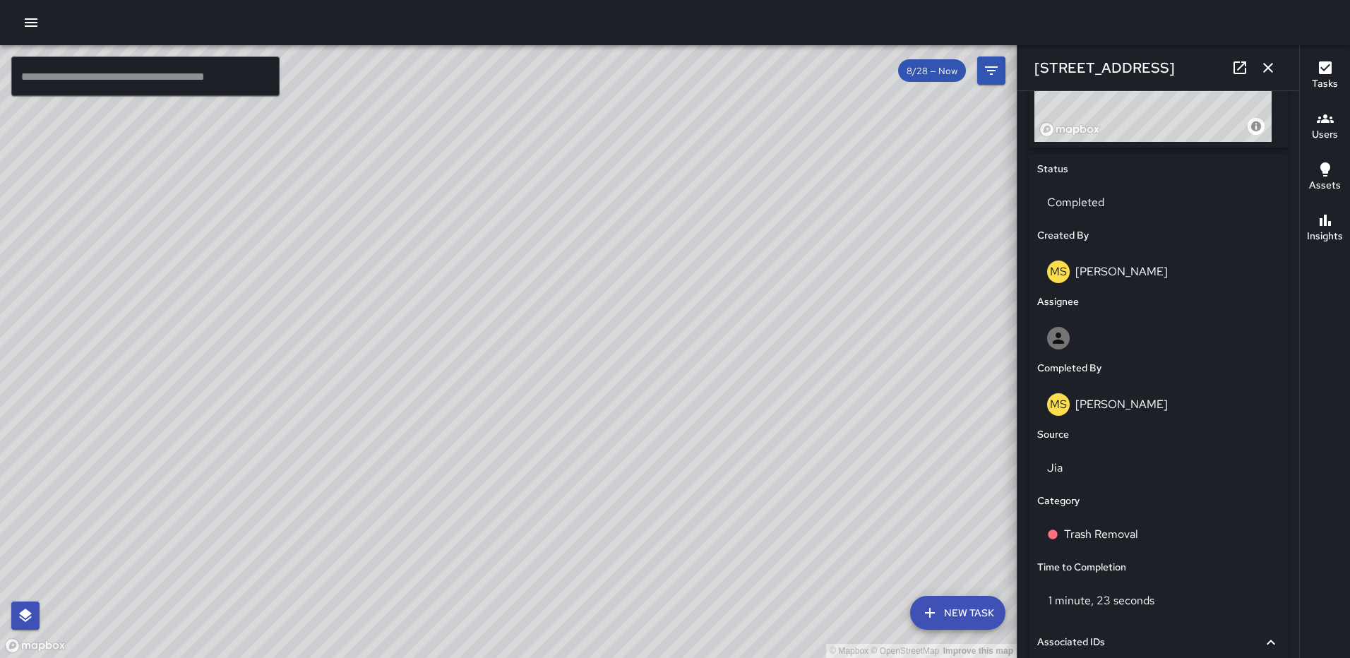
scroll to position [590, 0]
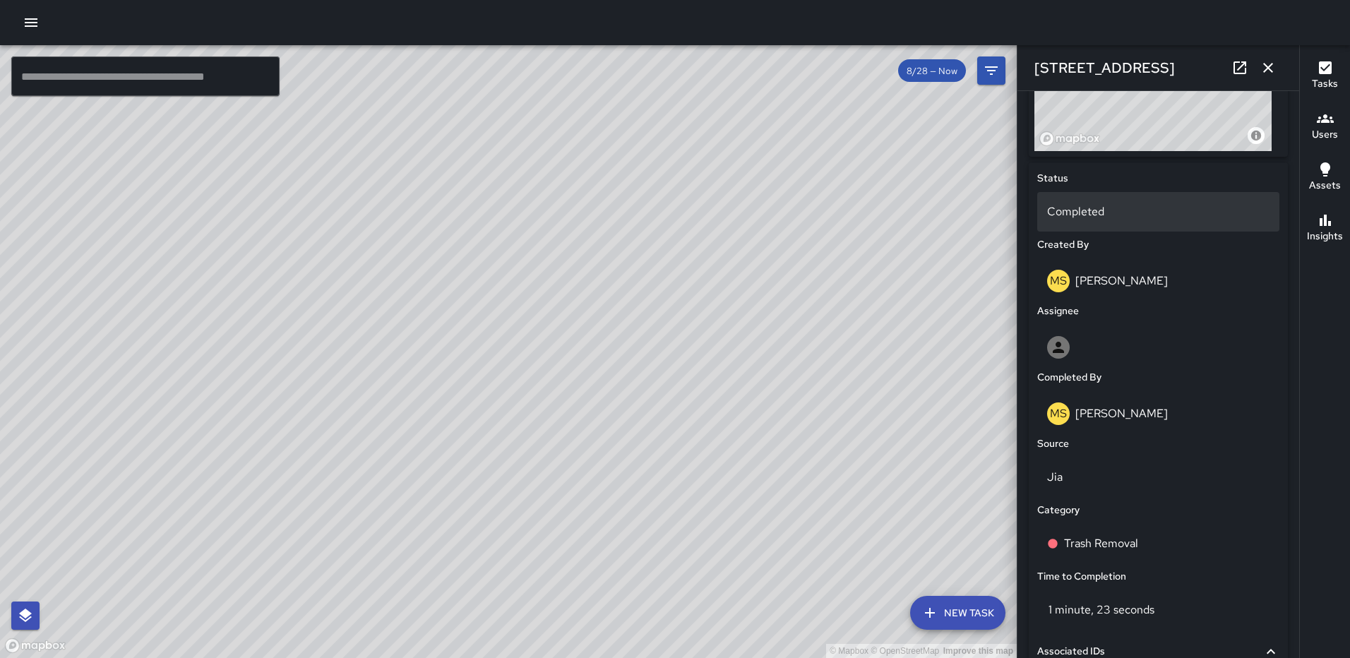
click at [1116, 212] on p "Completed" at bounding box center [1158, 211] width 222 height 17
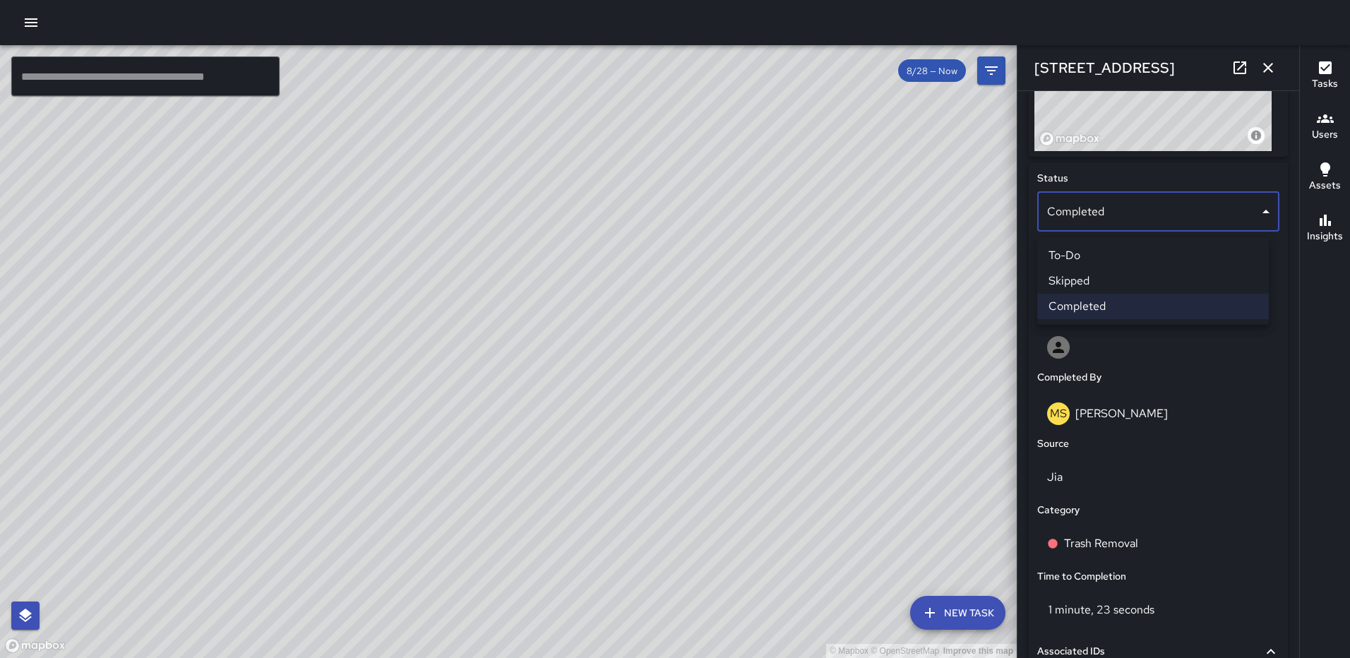
click at [1106, 279] on li "Skipped" at bounding box center [1153, 280] width 232 height 25
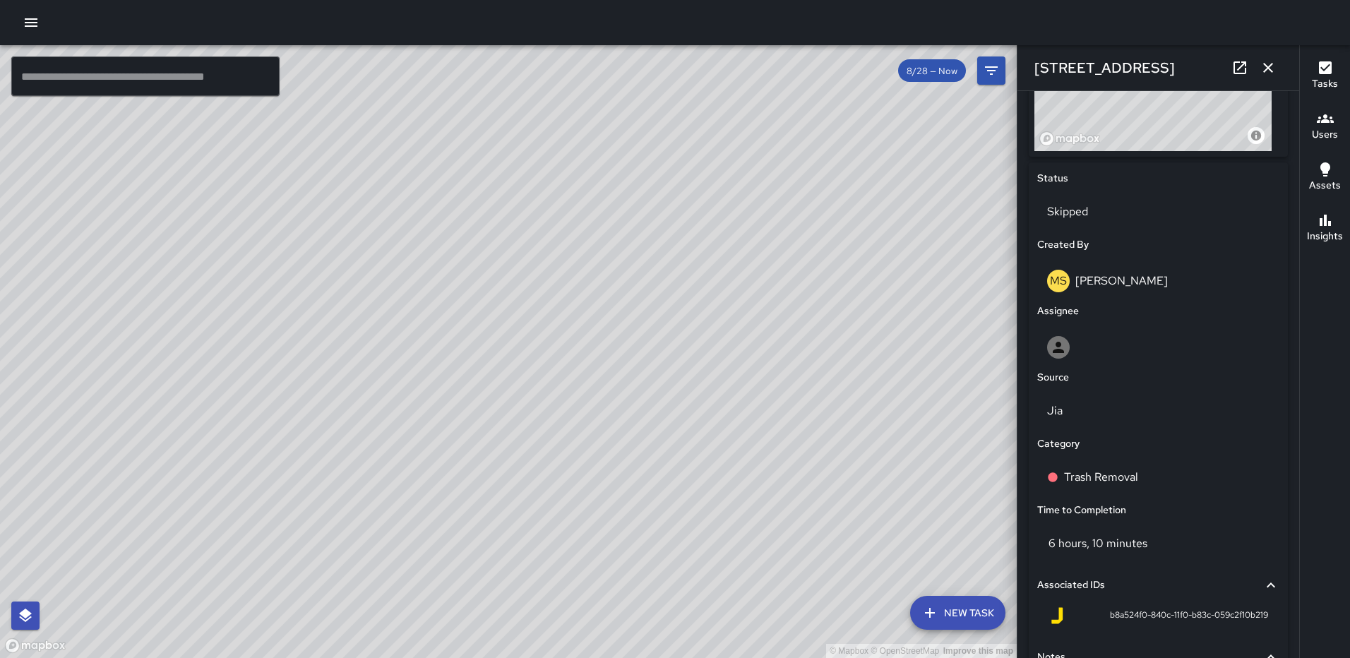
click at [1267, 63] on icon "button" at bounding box center [1268, 67] width 17 height 17
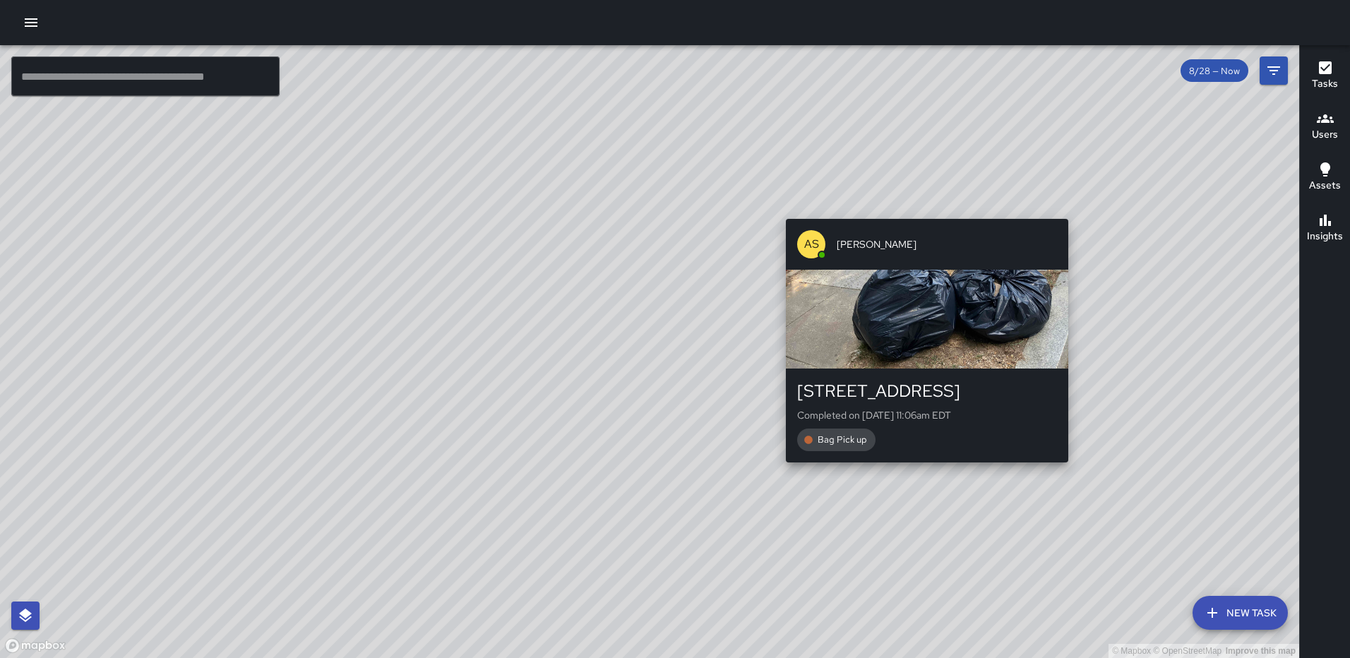
click at [1071, 212] on div "© Mapbox © OpenStreetMap Improve this map AS Andre Smith 241 R Street Northeast…" at bounding box center [649, 351] width 1299 height 613
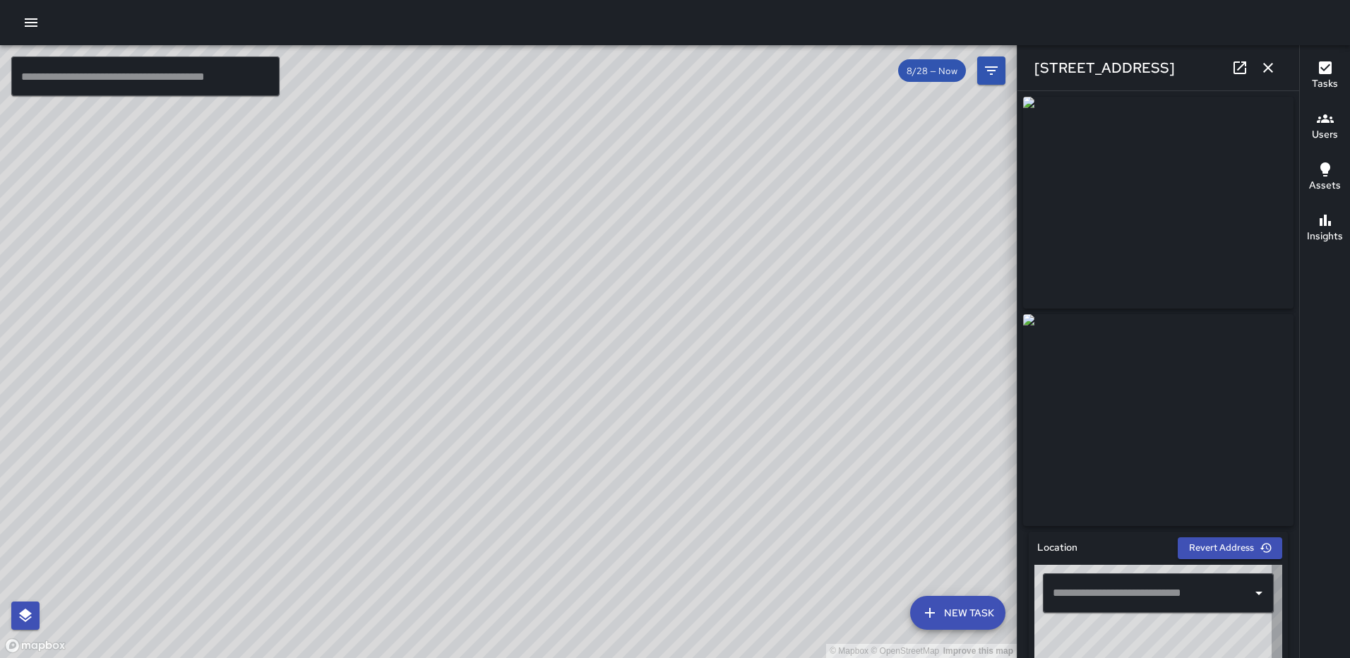
type input "**********"
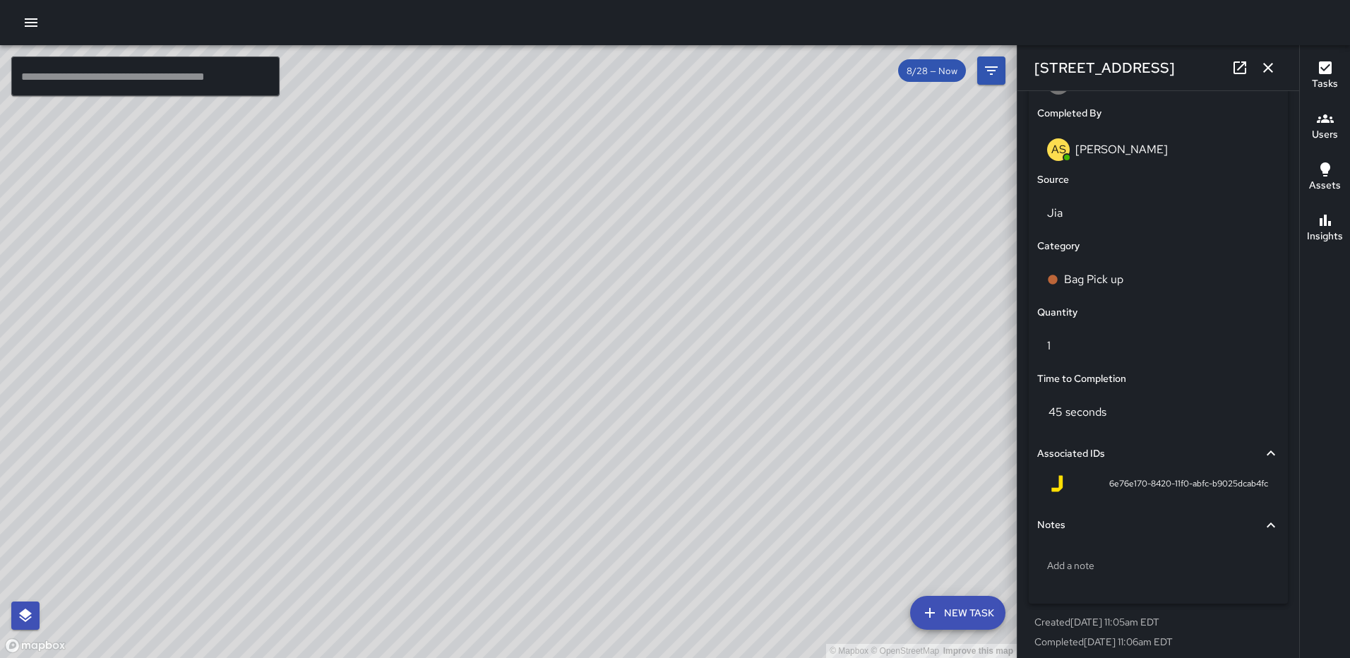
scroll to position [868, 0]
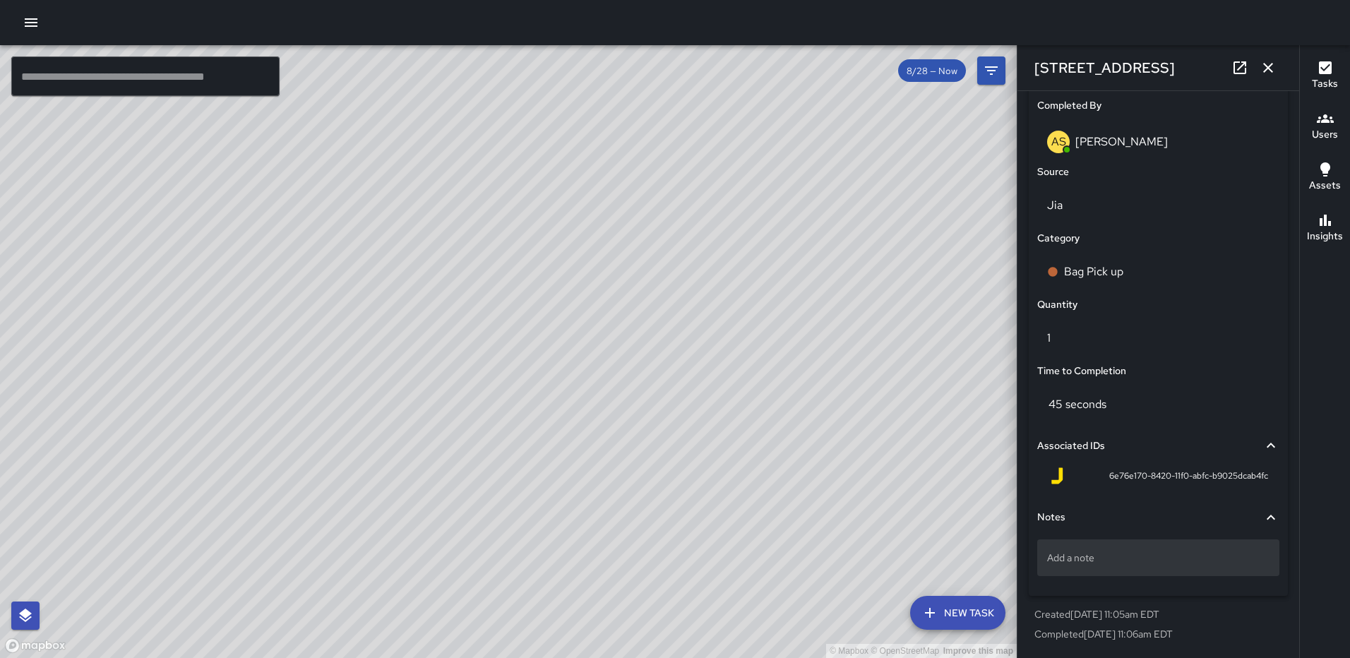
click at [1158, 560] on p "Add a note" at bounding box center [1158, 558] width 222 height 14
type textarea "*****"
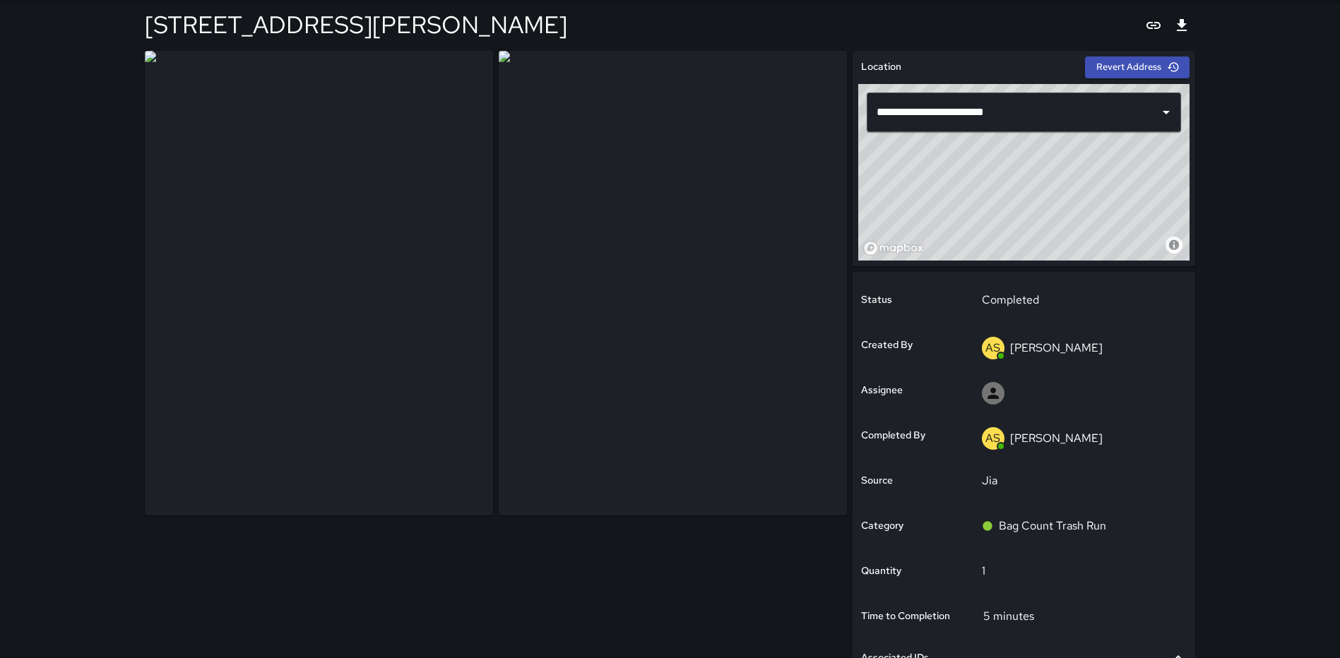
scroll to position [254, 0]
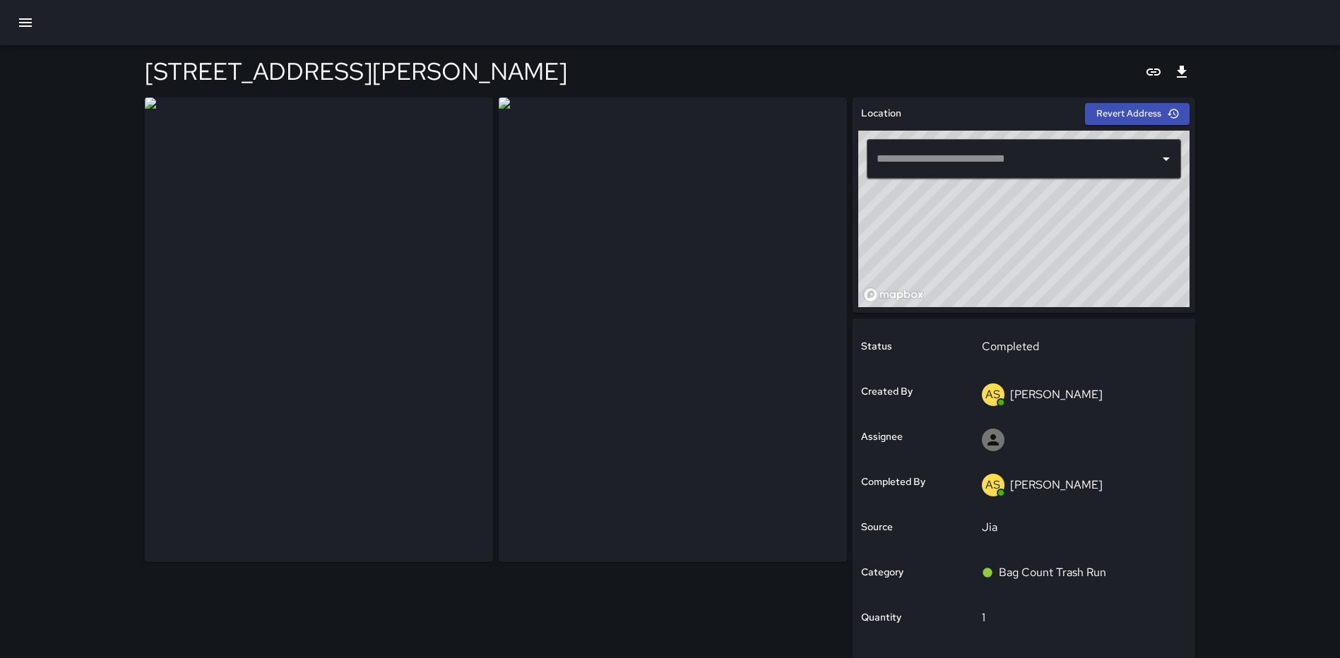
type input "**********"
